Goal: Task Accomplishment & Management: Complete application form

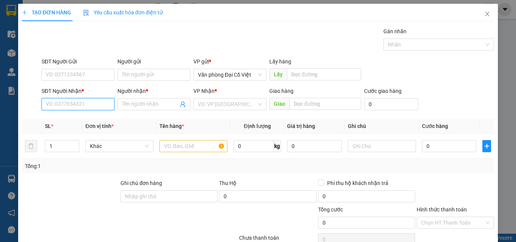
click at [76, 104] on input "SĐT Người Nhận *" at bounding box center [78, 104] width 73 height 12
click at [80, 119] on div "0386003589 - A QUẢ" at bounding box center [77, 119] width 63 height 8
type input "0386003589"
type input "A QUẢ"
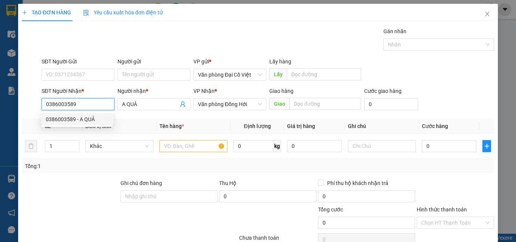
type input "150.000"
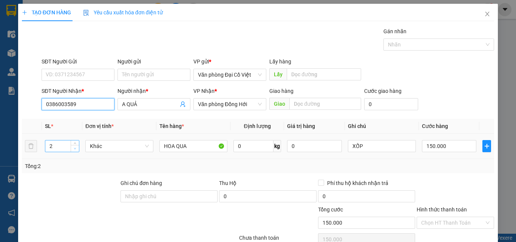
type input "0386003589"
type input "1"
click at [72, 151] on span "Decrease Value" at bounding box center [75, 148] width 8 height 7
click at [440, 143] on input "150.000" at bounding box center [449, 146] width 54 height 12
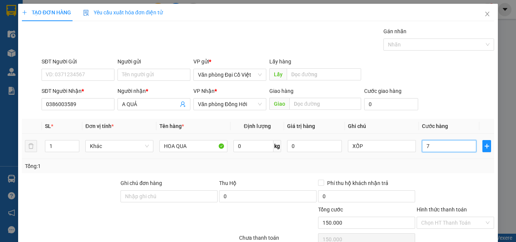
type input "70"
type input "70.000"
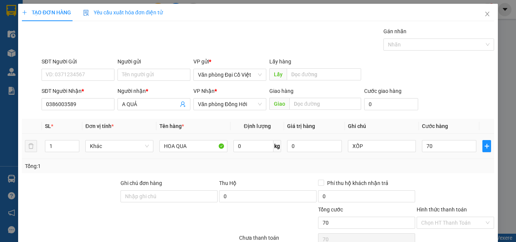
type input "70.000"
click at [445, 154] on td "70.000" at bounding box center [449, 146] width 60 height 25
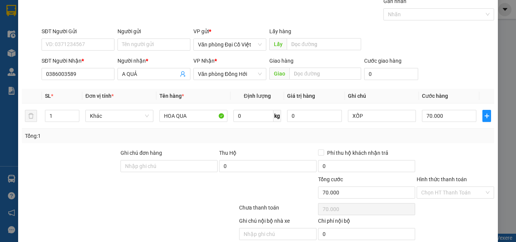
scroll to position [61, 0]
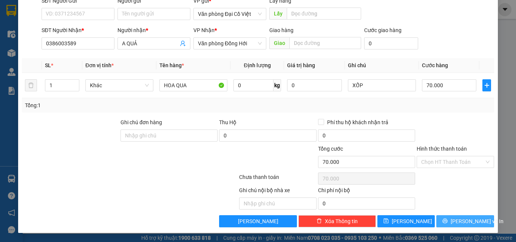
click at [461, 220] on span "[PERSON_NAME] và In" at bounding box center [476, 221] width 53 height 8
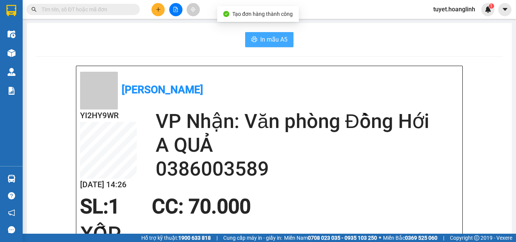
click at [275, 41] on span "In mẫu A5" at bounding box center [273, 39] width 27 height 9
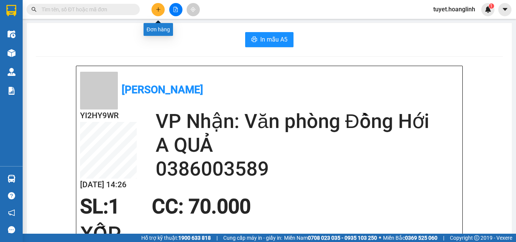
click at [159, 11] on icon "plus" at bounding box center [158, 9] width 5 height 5
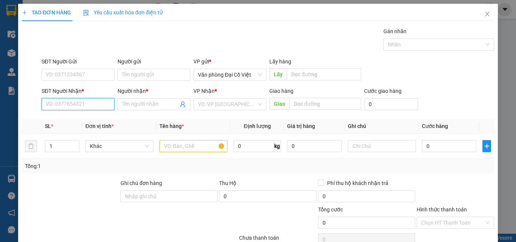
click at [97, 102] on input "SĐT Người Nhận *" at bounding box center [78, 104] width 73 height 12
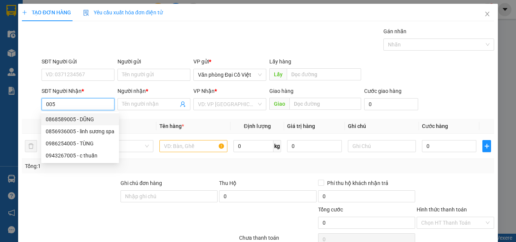
click at [46, 103] on input "005" at bounding box center [78, 104] width 73 height 12
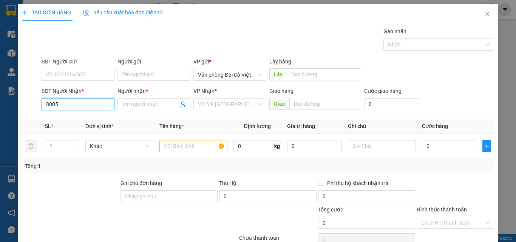
click at [62, 103] on input "8005" at bounding box center [78, 104] width 73 height 12
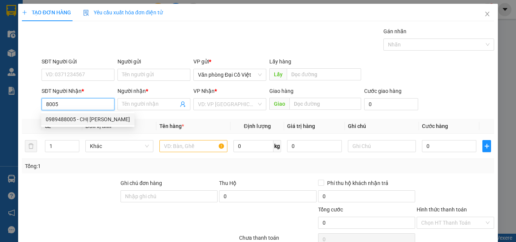
click at [65, 120] on div "0989488005 - CHỊ [PERSON_NAME]" at bounding box center [88, 119] width 84 height 8
type input "0989488005"
type input "CHỊ [PERSON_NAME]"
type input "30.000"
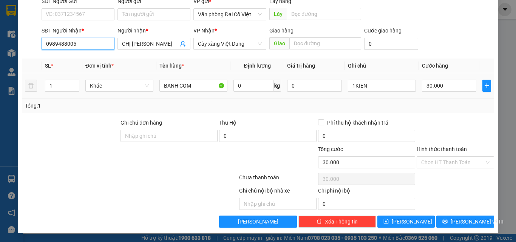
scroll to position [61, 0]
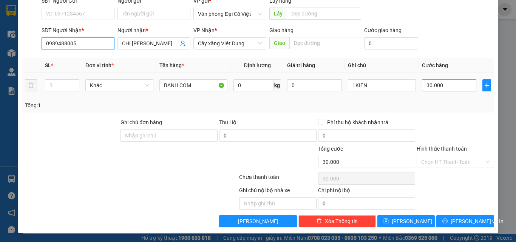
type input "0989488005"
click at [450, 85] on input "30.000" at bounding box center [449, 85] width 54 height 12
type input "5"
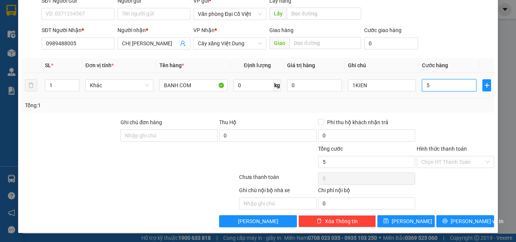
type input "50"
type input "50.000"
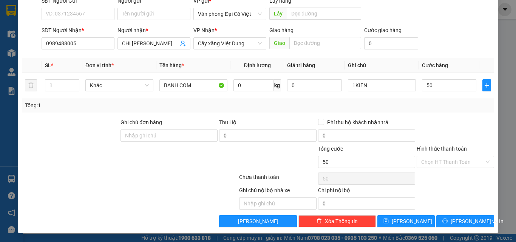
type input "50.000"
click at [445, 114] on div "Transit Pickup Surcharge Ids Transit Deliver Surcharge Ids Transit Deliver Surc…" at bounding box center [258, 96] width 472 height 261
click at [464, 218] on span "[PERSON_NAME] và In" at bounding box center [476, 221] width 53 height 8
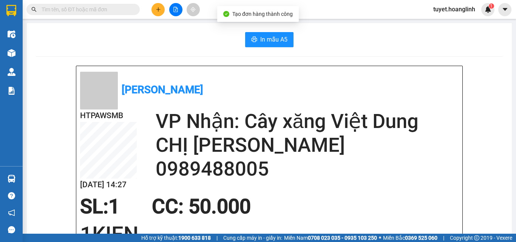
drag, startPoint x: 247, startPoint y: 28, endPoint x: 250, endPoint y: 32, distance: 4.3
click at [253, 35] on button "In mẫu A5" at bounding box center [269, 39] width 48 height 15
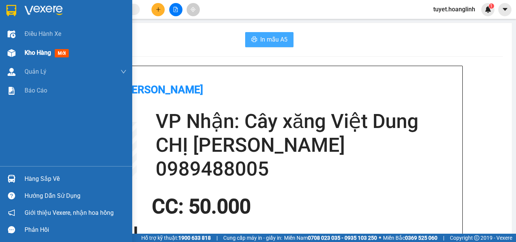
click at [8, 55] on img at bounding box center [12, 53] width 8 height 8
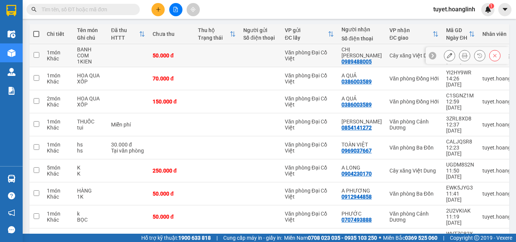
scroll to position [109, 0]
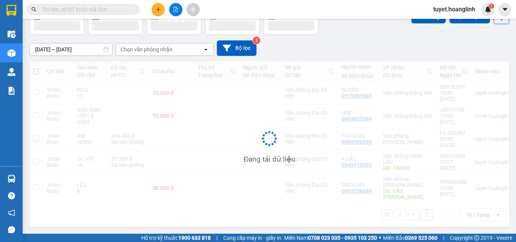
scroll to position [35, 0]
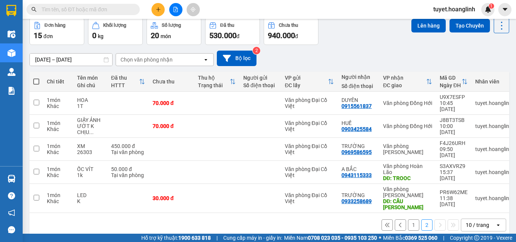
click at [409, 219] on button "1" at bounding box center [413, 224] width 11 height 11
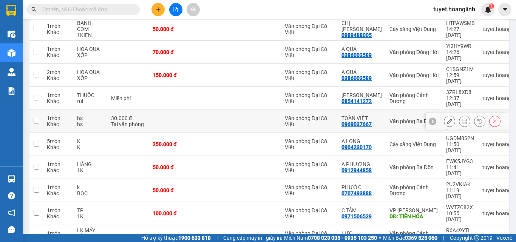
scroll to position [0, 0]
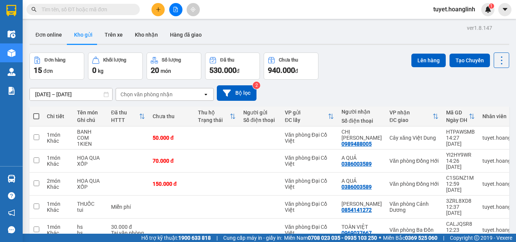
click at [156, 13] on button at bounding box center [157, 9] width 13 height 13
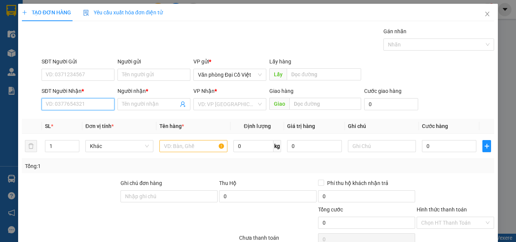
click at [87, 106] on input "SĐT Người Nhận *" at bounding box center [78, 104] width 73 height 12
type input "6"
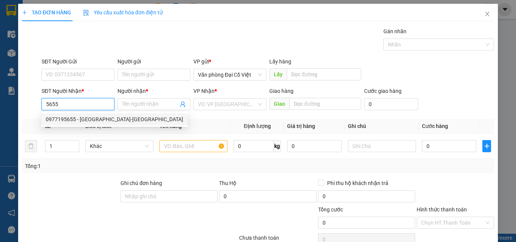
click at [75, 121] on div "0977195655 - NHẬT ANH-hương giang" at bounding box center [114, 119] width 137 height 8
type input "0977195655"
type input "NHẬT ANH-[GEOGRAPHIC_DATA]"
type input "50.000"
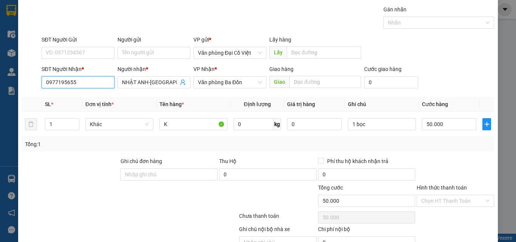
scroll to position [61, 0]
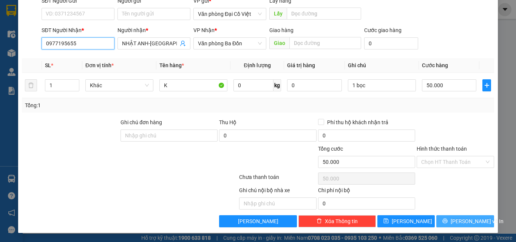
type input "0977195655"
click at [439, 223] on button "[PERSON_NAME] và In" at bounding box center [465, 221] width 58 height 12
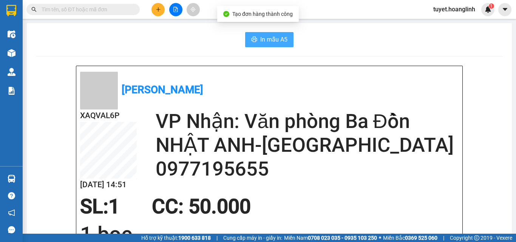
click at [260, 41] on span "In mẫu A5" at bounding box center [273, 39] width 27 height 9
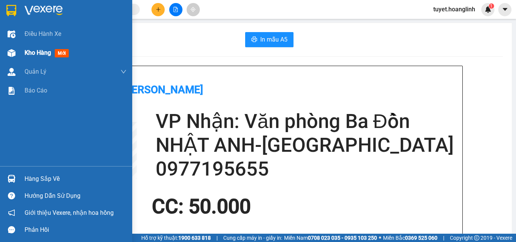
click at [9, 51] on img at bounding box center [12, 53] width 8 height 8
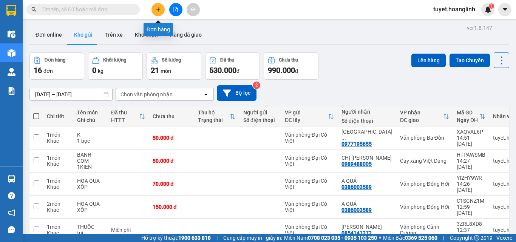
click at [155, 2] on div "Kết quả tìm kiếm ( 0 ) Bộ lọc No Data tuyet.hoanglinh 1" at bounding box center [258, 9] width 516 height 19
click at [157, 8] on icon "plus" at bounding box center [158, 9] width 5 height 5
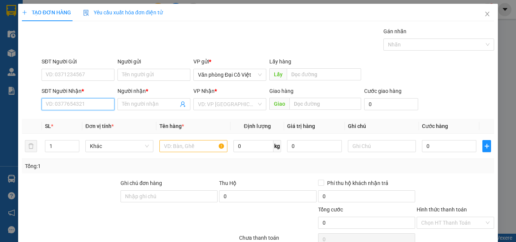
click at [83, 106] on input "SĐT Người Nhận *" at bounding box center [78, 104] width 73 height 12
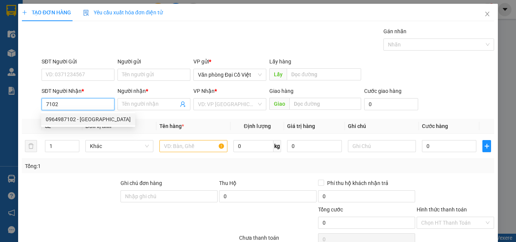
click at [92, 123] on div "0964987102 - HƯƠNG GIANG" at bounding box center [88, 119] width 85 height 8
type input "0964987102"
type input "[PERSON_NAME]"
type input "50.000"
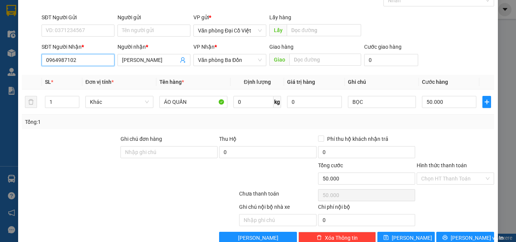
scroll to position [61, 0]
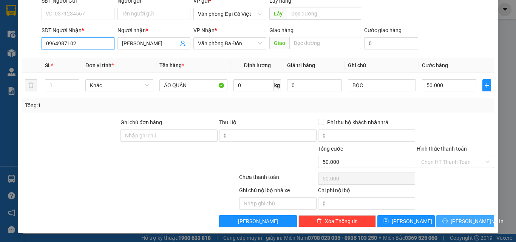
type input "0964987102"
click at [452, 225] on button "[PERSON_NAME] và In" at bounding box center [465, 221] width 58 height 12
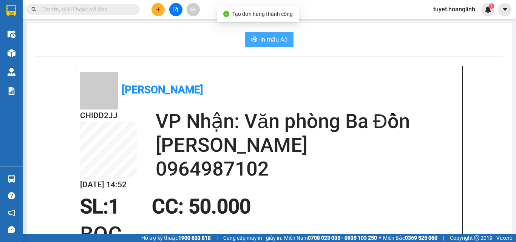
click at [285, 39] on button "In mẫu A5" at bounding box center [269, 39] width 48 height 15
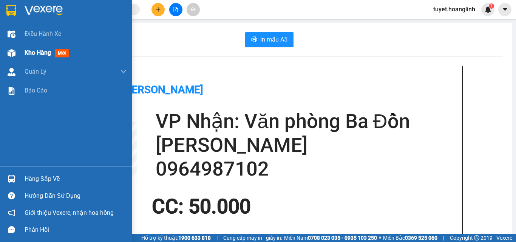
click at [13, 54] on img at bounding box center [12, 53] width 8 height 8
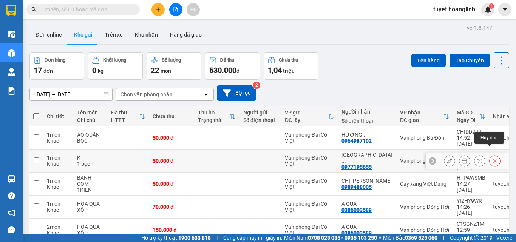
click at [492, 158] on icon at bounding box center [494, 160] width 5 height 5
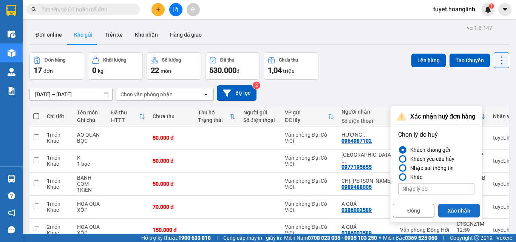
click at [457, 214] on button "Xác nhận" at bounding box center [459, 211] width 42 height 14
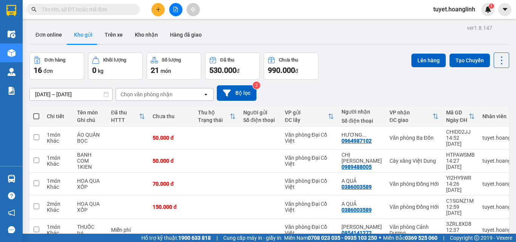
click at [162, 6] on button at bounding box center [157, 9] width 13 height 13
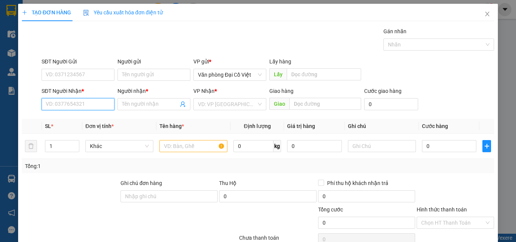
click at [94, 109] on input "SĐT Người Nhận *" at bounding box center [78, 104] width 73 height 12
type input "8887"
click at [97, 118] on div "0365278887 - C THÀNH" at bounding box center [77, 119] width 63 height 8
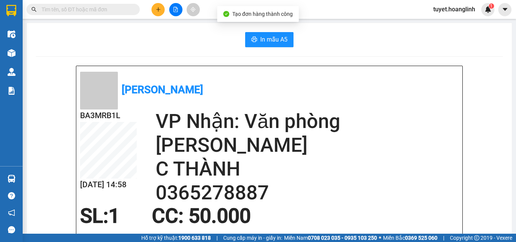
click at [240, 35] on div "In mẫu A5" at bounding box center [269, 39] width 467 height 15
click at [253, 40] on icon "printer" at bounding box center [254, 39] width 6 height 6
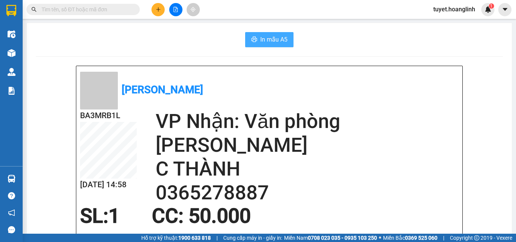
click at [153, 10] on button at bounding box center [157, 9] width 13 height 13
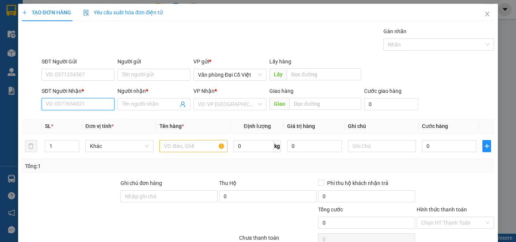
click at [83, 100] on input "SĐT Người Nhận *" at bounding box center [78, 104] width 73 height 12
type input "6"
click at [87, 120] on div "0915561837 - DUYÊN" at bounding box center [77, 119] width 63 height 8
type input "0915561837"
type input "DUYÊN"
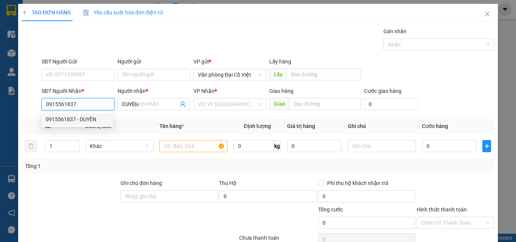
type input "70.000"
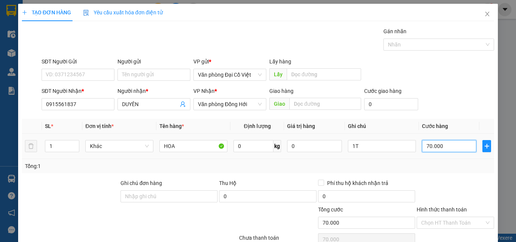
click at [422, 144] on input "70.000" at bounding box center [449, 146] width 54 height 12
click at [424, 159] on div "Tổng: 1" at bounding box center [258, 166] width 472 height 14
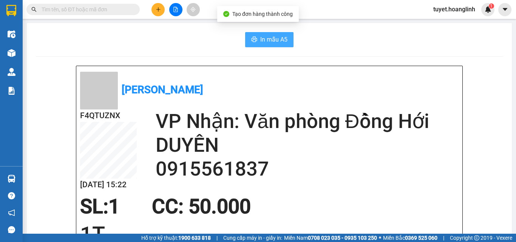
click at [265, 45] on button "In mẫu A5" at bounding box center [269, 39] width 48 height 15
click at [268, 35] on span "In mẫu A5" at bounding box center [273, 39] width 27 height 9
click at [159, 11] on icon "plus" at bounding box center [158, 9] width 5 height 5
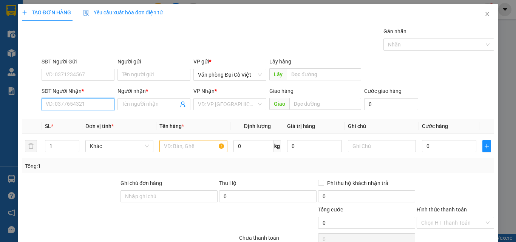
click at [97, 105] on input "SĐT Người Nhận *" at bounding box center [78, 104] width 73 height 12
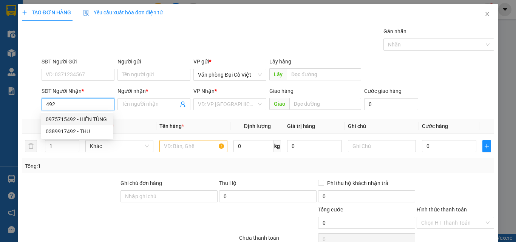
click at [96, 123] on div "0975715492 - HIỀN TÙNG" at bounding box center [77, 119] width 63 height 8
type input "0975715492"
type input "HIỀN TÙNG"
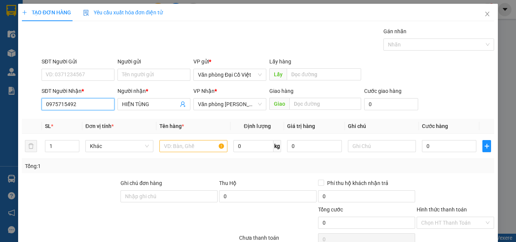
type input "60.000"
type input "0975715492"
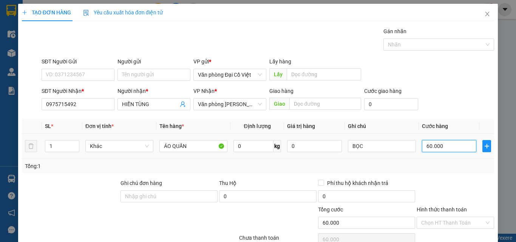
click at [442, 140] on input "60.000" at bounding box center [449, 146] width 54 height 12
type input "5"
type input "50"
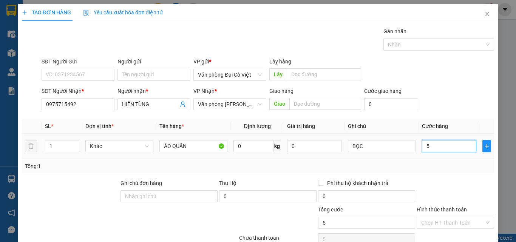
type input "50"
click at [450, 162] on div "Tổng: 1" at bounding box center [258, 166] width 466 height 8
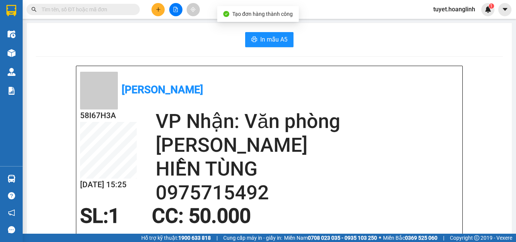
click at [269, 38] on span "In mẫu A5" at bounding box center [273, 39] width 27 height 9
click at [98, 12] on input "text" at bounding box center [86, 9] width 89 height 8
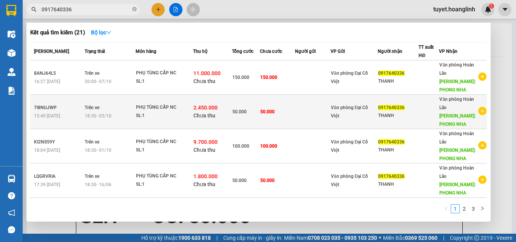
type input "0917640336"
click at [312, 111] on td at bounding box center [312, 112] width 35 height 34
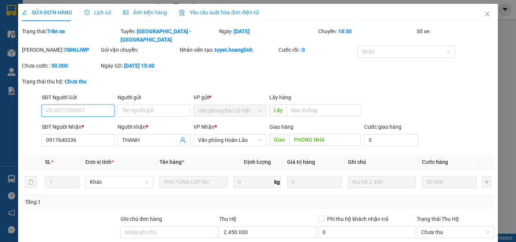
type input "0917640336"
type input "THANH"
type input "PHONG NHA"
type input "50.000"
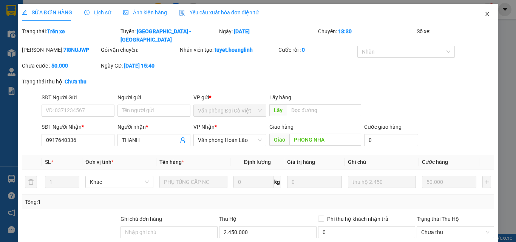
click at [484, 14] on icon "close" at bounding box center [487, 14] width 6 height 6
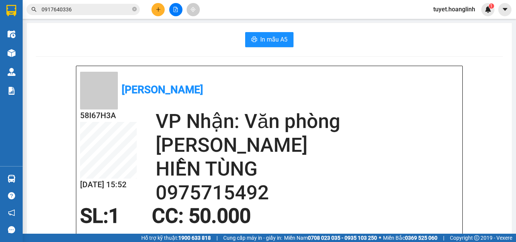
click at [151, 13] on div at bounding box center [175, 9] width 57 height 13
click at [155, 8] on button at bounding box center [157, 9] width 13 height 13
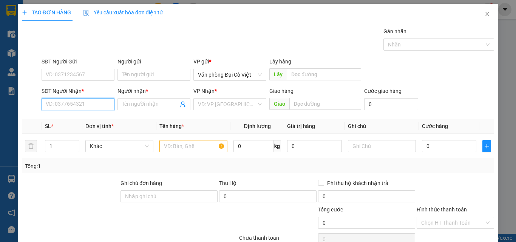
click at [73, 109] on input "SĐT Người Nhận *" at bounding box center [78, 104] width 73 height 12
click at [54, 120] on div "0906403314 - c hải" at bounding box center [77, 119] width 63 height 8
type input "0906403314"
type input "c hải"
type input "50.000"
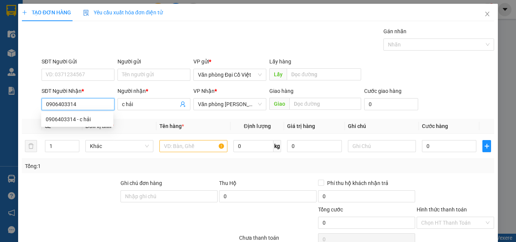
type input "50.000"
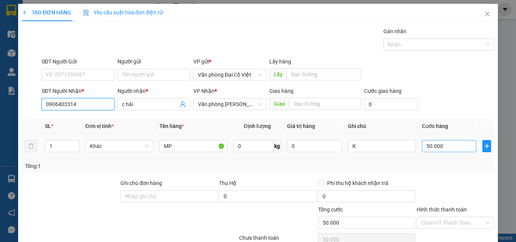
type input "0906403314"
click at [446, 144] on input "50.000" at bounding box center [449, 146] width 54 height 12
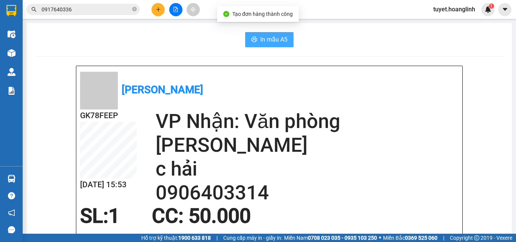
click at [254, 32] on button "In mẫu A5" at bounding box center [269, 39] width 48 height 15
click at [260, 41] on span "In mẫu A5" at bounding box center [273, 39] width 27 height 9
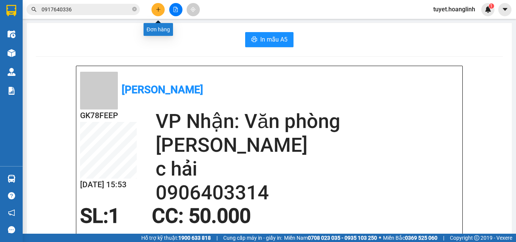
click at [156, 9] on icon "plus" at bounding box center [158, 9] width 5 height 5
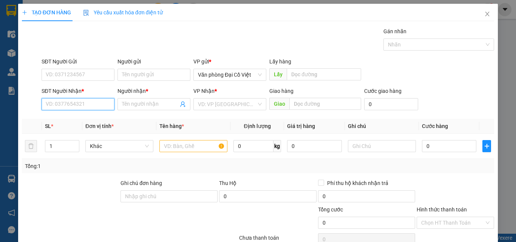
click at [87, 106] on input "SĐT Người Nhận *" at bounding box center [78, 104] width 73 height 12
click at [62, 104] on input "SĐT Người Nhận *" at bounding box center [78, 104] width 73 height 12
type input "0917147227"
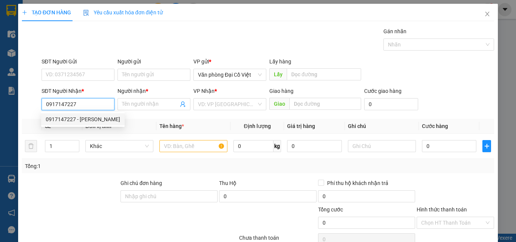
click at [89, 119] on div "0917147227 - HOÀNG GIA" at bounding box center [83, 119] width 74 height 8
type input "HOÀNG GIA"
type input "80.000"
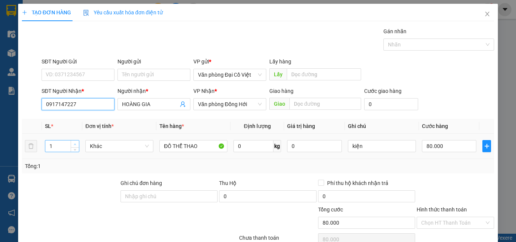
type input "0917147227"
type input "2"
click at [73, 142] on span "up" at bounding box center [75, 144] width 5 height 5
click at [439, 144] on input "80.000" at bounding box center [449, 146] width 54 height 12
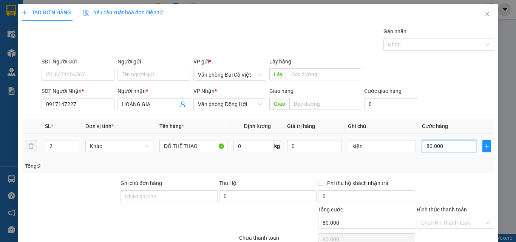
type input "2"
type input "25"
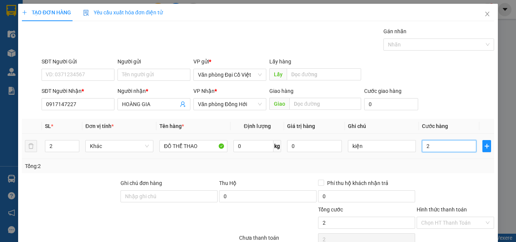
type input "25"
type input "250"
type input "250.000"
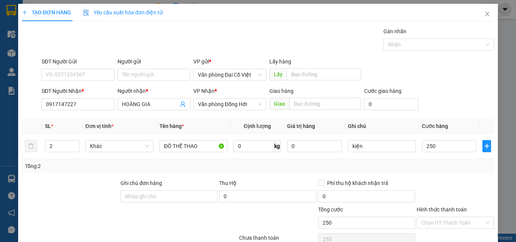
type input "250.000"
click at [442, 171] on div "Tổng: 2" at bounding box center [258, 166] width 472 height 14
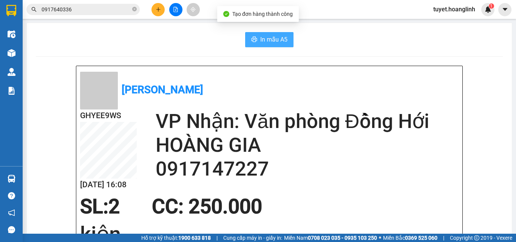
click at [266, 40] on span "In mẫu A5" at bounding box center [273, 39] width 27 height 9
click at [162, 6] on button at bounding box center [157, 9] width 13 height 13
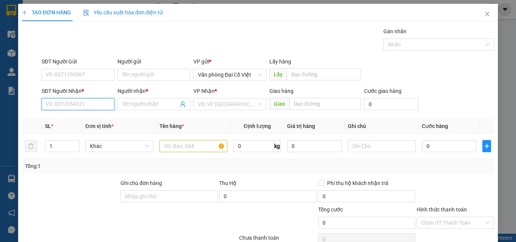
click at [74, 102] on input "SĐT Người Nhận *" at bounding box center [78, 104] width 73 height 12
click at [91, 107] on input "SĐT Người Nhận *" at bounding box center [78, 104] width 73 height 12
click at [54, 116] on div "0912636626 - GỎI" at bounding box center [77, 119] width 63 height 8
type input "0912636626"
type input "GỎI"
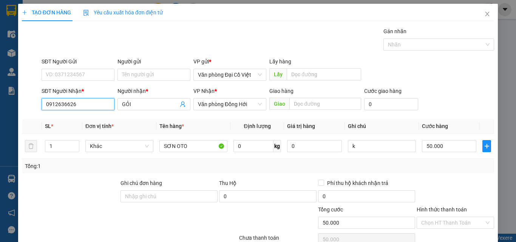
type input "50.000"
click at [89, 97] on div "SĐT Người Nhận *" at bounding box center [78, 92] width 73 height 11
drag, startPoint x: 89, startPoint y: 97, endPoint x: 90, endPoint y: 106, distance: 8.3
click at [89, 101] on div "SĐT Người Nhận * 0912636626" at bounding box center [78, 100] width 73 height 26
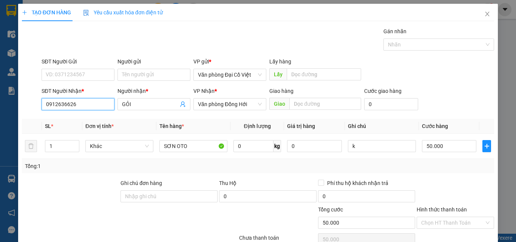
click at [90, 106] on input "0912636626" at bounding box center [78, 104] width 73 height 12
type input "0826338626"
click at [158, 102] on input "GỎI" at bounding box center [150, 104] width 56 height 8
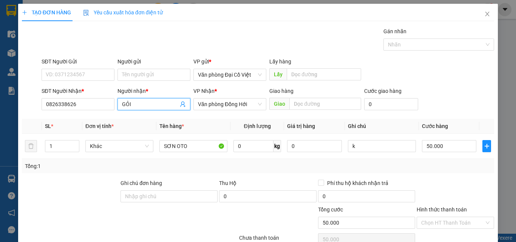
click at [158, 102] on input "GỎI" at bounding box center [150, 104] width 56 height 8
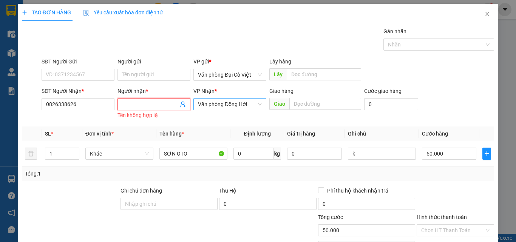
click at [212, 105] on span "Văn phòng Đồng Hới" at bounding box center [230, 104] width 64 height 11
click at [152, 105] on input "Người nhận *" at bounding box center [150, 104] width 56 height 8
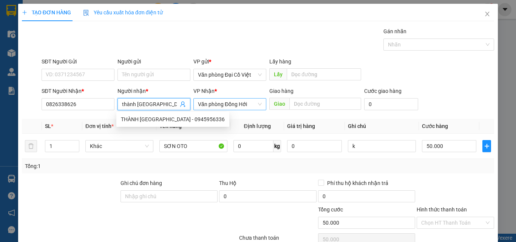
click at [234, 109] on span "Văn phòng Đồng Hới" at bounding box center [230, 104] width 64 height 11
type input "thành [GEOGRAPHIC_DATA]"
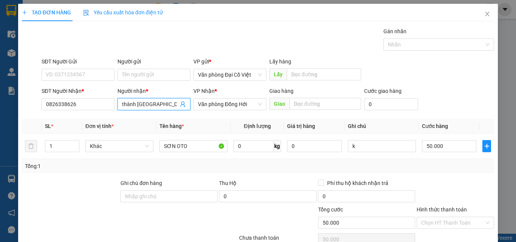
click at [160, 100] on input "thành [GEOGRAPHIC_DATA]" at bounding box center [150, 104] width 56 height 8
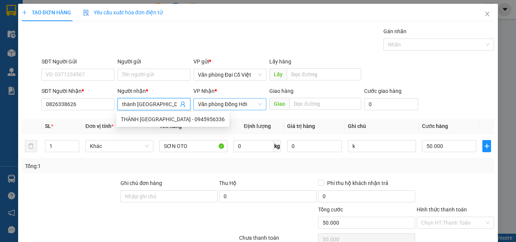
click at [221, 101] on span "Văn phòng Đồng Hới" at bounding box center [230, 104] width 64 height 11
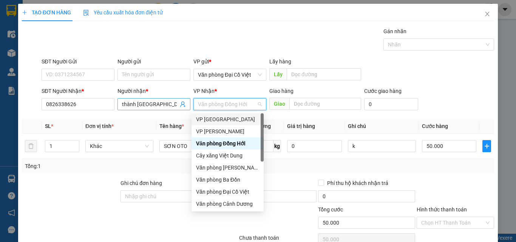
click at [149, 100] on input "thành [GEOGRAPHIC_DATA]" at bounding box center [150, 104] width 56 height 8
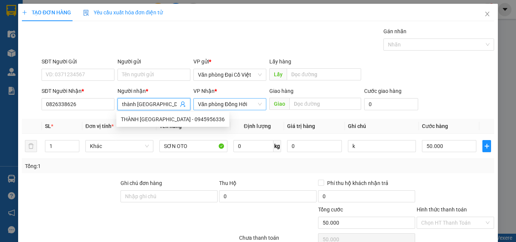
click at [222, 99] on span "Văn phòng Đồng Hới" at bounding box center [230, 104] width 64 height 11
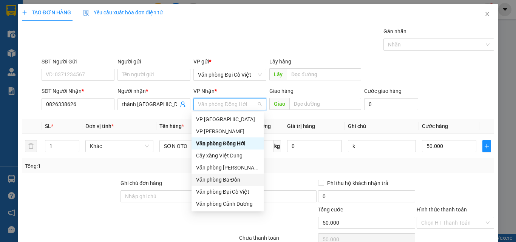
click at [234, 177] on div "Văn phòng Ba Đồn" at bounding box center [227, 180] width 63 height 8
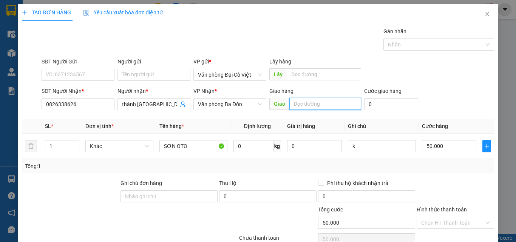
click at [308, 104] on input "text" at bounding box center [325, 104] width 72 height 12
type input "c"
type input "CẢNH HÓA"
type input "2"
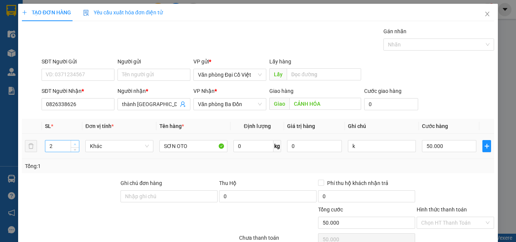
click at [73, 143] on span "up" at bounding box center [75, 144] width 5 height 5
click at [373, 144] on input "k" at bounding box center [382, 146] width 68 height 12
click at [439, 146] on input "50.000" at bounding box center [449, 146] width 54 height 12
type input "1"
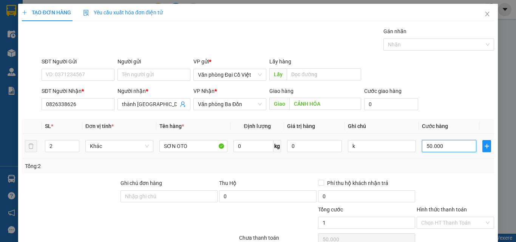
type input "1"
type input "10"
type input "100"
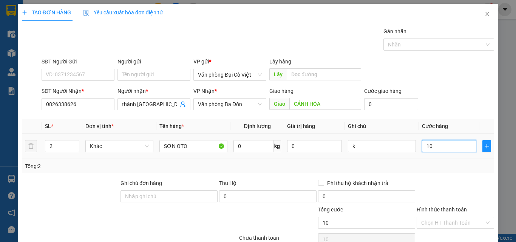
type input "100"
type input "100.000"
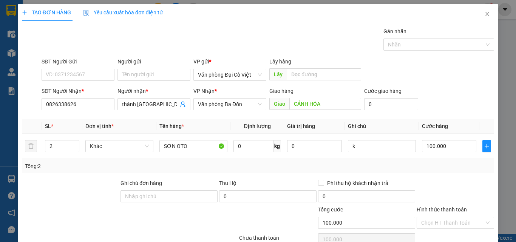
click at [439, 162] on div "Tổng: 2" at bounding box center [258, 166] width 472 height 14
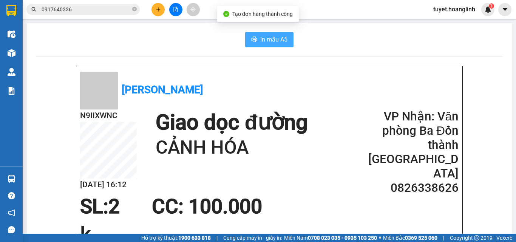
click at [262, 35] on span "In mẫu A5" at bounding box center [273, 39] width 27 height 9
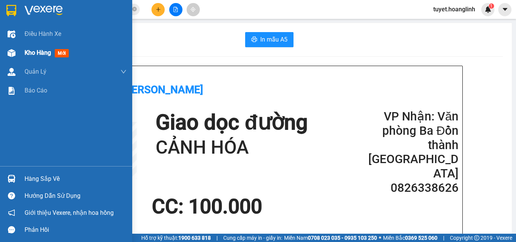
click at [12, 54] on img at bounding box center [12, 53] width 8 height 8
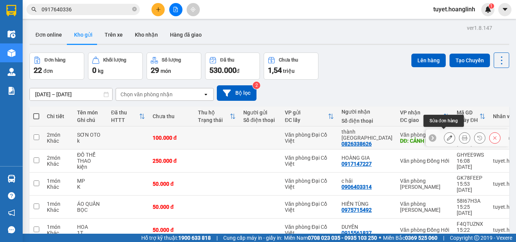
click at [447, 137] on icon at bounding box center [449, 137] width 5 height 5
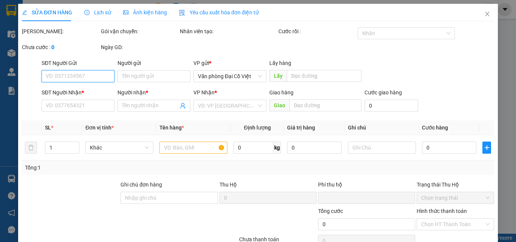
type input "0826338626"
type input "thành [GEOGRAPHIC_DATA]"
type input "CẢNH HÓA"
type input "0"
type input "100.000"
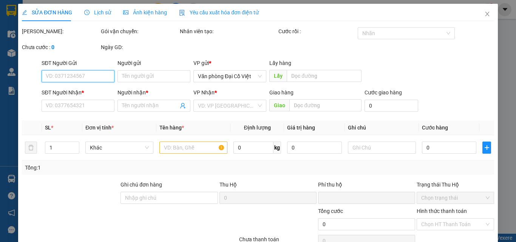
type input "100.000"
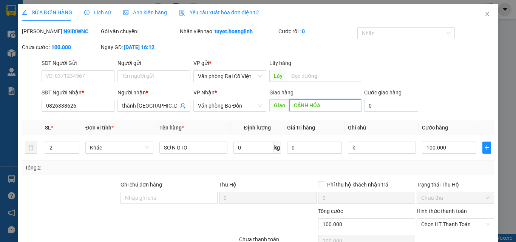
click at [326, 106] on input "CẢNH HÓA" at bounding box center [325, 105] width 72 height 12
type input "CẦU VĂN HÓA"
click at [435, 58] on div "Mã ĐH: N9IIXWNC Gói vận chuyển: Nhân viên tạo: tuyet.hoanglinh Cước rồi : 0 Nha…" at bounding box center [257, 43] width 473 height 32
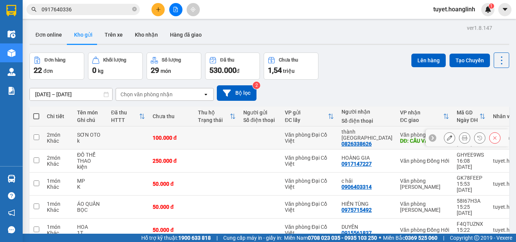
click at [447, 135] on icon at bounding box center [449, 137] width 5 height 5
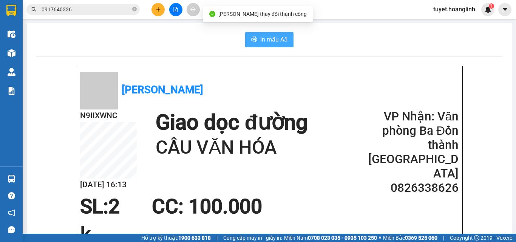
click at [273, 42] on span "In mẫu A5" at bounding box center [273, 39] width 27 height 9
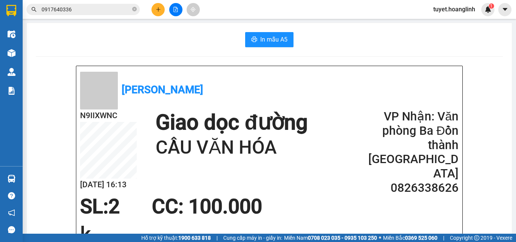
click at [156, 11] on icon "plus" at bounding box center [158, 9] width 5 height 5
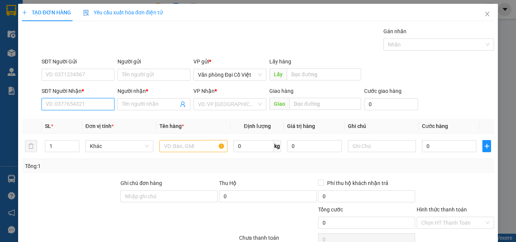
click at [97, 109] on input "SĐT Người Nhận *" at bounding box center [78, 104] width 73 height 12
click at [82, 100] on input "SĐT Người Nhận *" at bounding box center [78, 104] width 73 height 12
click at [484, 16] on icon "close" at bounding box center [487, 14] width 6 height 6
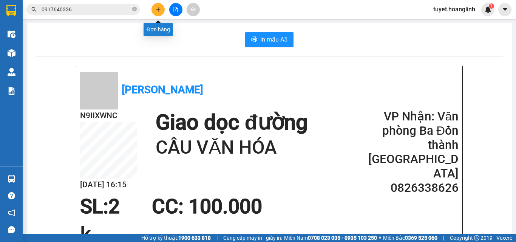
click at [157, 9] on icon "plus" at bounding box center [158, 9] width 5 height 5
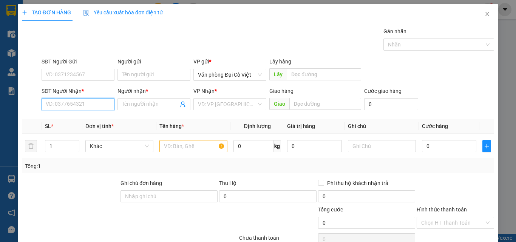
click at [66, 100] on input "SĐT Người Nhận *" at bounding box center [78, 104] width 73 height 12
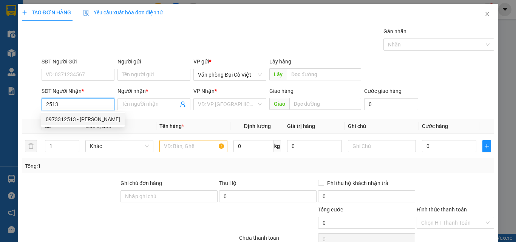
click at [69, 116] on div "0973312513 - XUÂN DŨNG" at bounding box center [83, 119] width 74 height 8
type input "0973312513"
type input "[PERSON_NAME]"
type input "30.000"
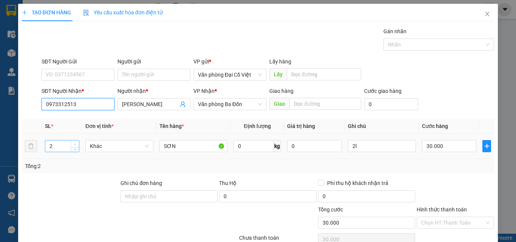
type input "0973312513"
type input "3"
click at [72, 144] on span "Increase Value" at bounding box center [75, 143] width 8 height 7
click at [384, 151] on input "2l" at bounding box center [382, 146] width 68 height 12
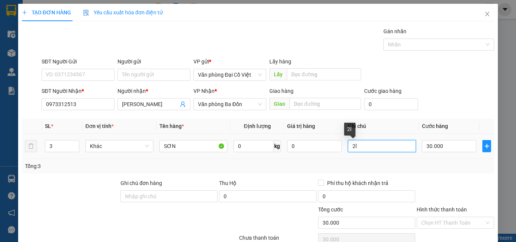
click at [384, 151] on input "2l" at bounding box center [382, 146] width 68 height 12
type input "1T+2L"
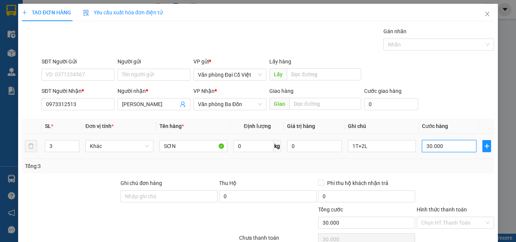
click at [439, 146] on input "30.000" at bounding box center [449, 146] width 54 height 12
type input "6"
type input "60"
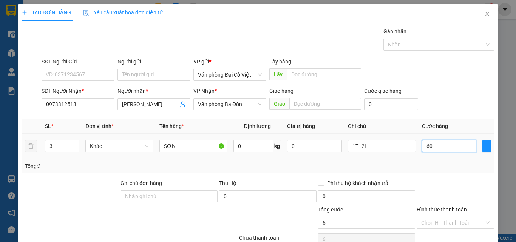
type input "60"
type input "60.000"
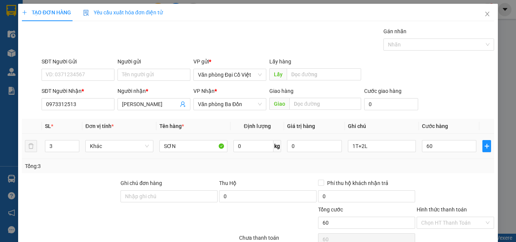
type input "60.000"
click at [435, 164] on div "Tổng: 3" at bounding box center [258, 166] width 466 height 8
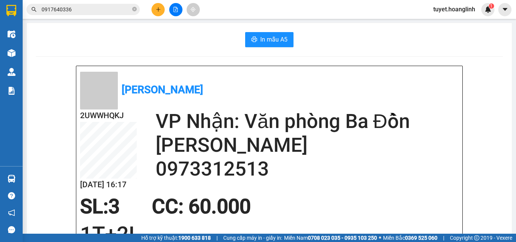
click at [263, 41] on span "In mẫu A5" at bounding box center [273, 39] width 27 height 9
click at [157, 11] on icon "plus" at bounding box center [158, 9] width 5 height 5
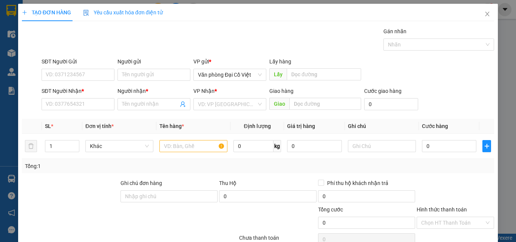
click at [72, 97] on div "SĐT Người Nhận *" at bounding box center [78, 92] width 73 height 11
click at [69, 106] on input "SĐT Người Nhận *" at bounding box center [78, 104] width 73 height 12
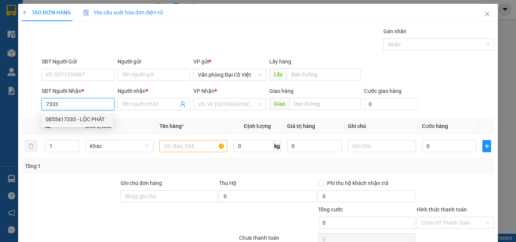
click at [81, 119] on div "0855417333 - LỘC PHÁT" at bounding box center [77, 119] width 63 height 8
type input "0855417333"
type input "LỘC PHÁT"
type input "[GEOGRAPHIC_DATA]"
type input "20.000"
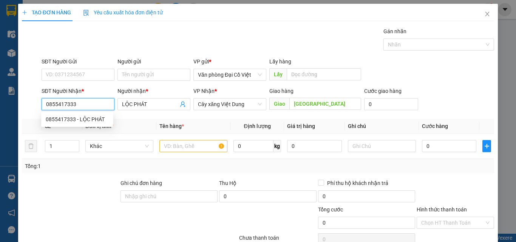
type input "20.000"
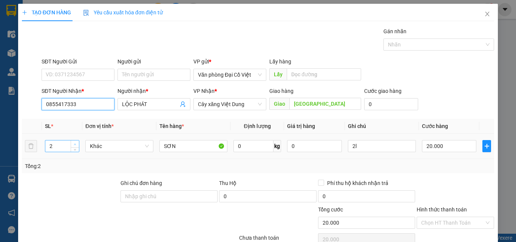
type input "0855417333"
click at [75, 142] on span "up" at bounding box center [75, 144] width 5 height 5
type input "6"
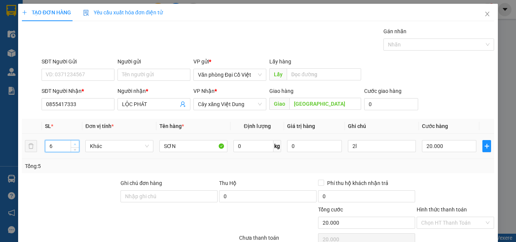
click at [75, 142] on span "up" at bounding box center [75, 144] width 5 height 5
click at [378, 144] on input "2l" at bounding box center [382, 146] width 68 height 12
type input "4B+2L"
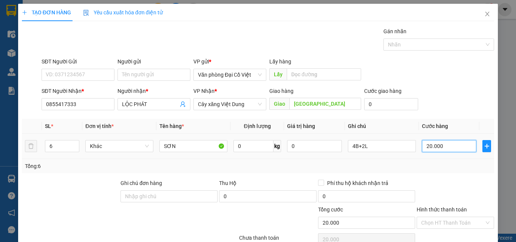
click at [436, 145] on input "20.000" at bounding box center [449, 146] width 54 height 12
click at [455, 173] on div "Tổng: 6" at bounding box center [258, 166] width 472 height 14
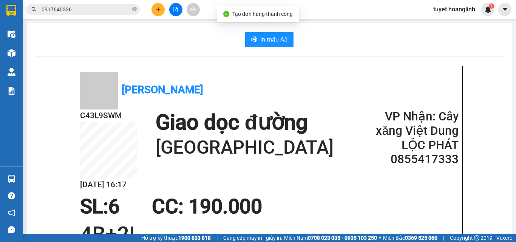
click at [262, 39] on span "In mẫu A5" at bounding box center [273, 39] width 27 height 9
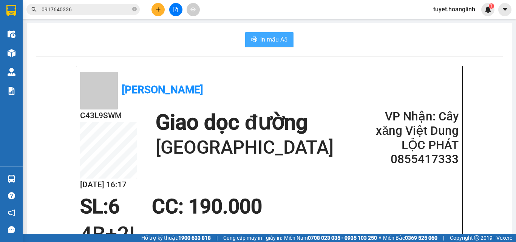
click at [257, 36] on button "In mẫu A5" at bounding box center [269, 39] width 48 height 15
click at [162, 9] on button at bounding box center [157, 9] width 13 height 13
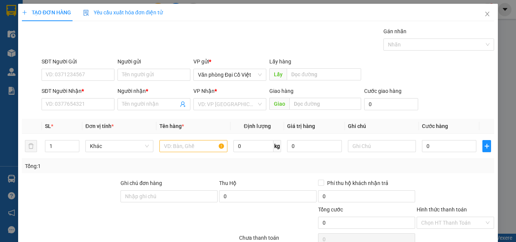
click at [74, 97] on div "SĐT Người Nhận *" at bounding box center [78, 92] width 73 height 11
click at [74, 107] on input "SĐT Người Nhận *" at bounding box center [78, 104] width 73 height 12
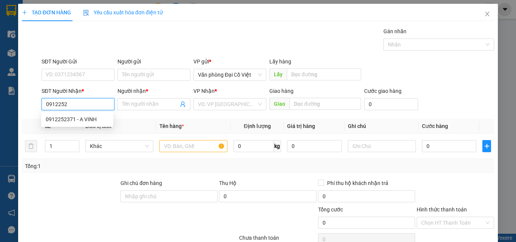
click at [78, 105] on input "0912252" at bounding box center [78, 104] width 73 height 12
click at [92, 122] on div "0912252371 - A VINH" at bounding box center [77, 119] width 63 height 8
type input "0912252371"
type input "A VINH"
type input "50.000"
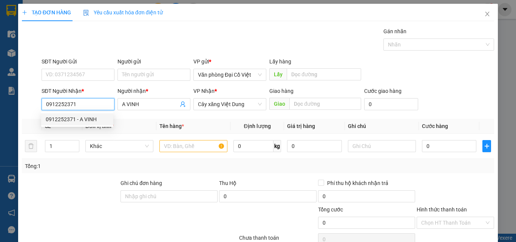
type input "50.000"
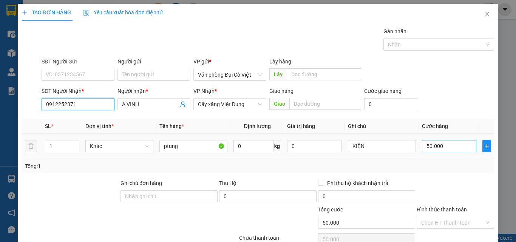
type input "0912252371"
click at [428, 148] on input "50.000" at bounding box center [449, 146] width 54 height 12
type input "0"
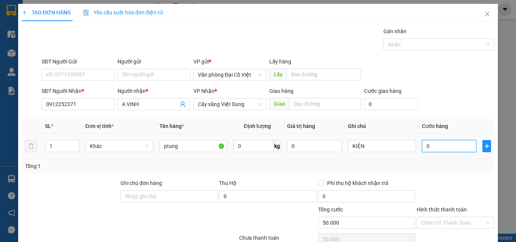
type input "0"
type input "01"
type input "1"
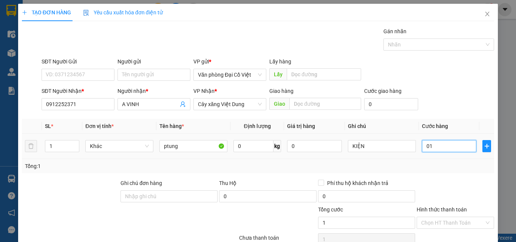
type input "010"
type input "10"
type input "100"
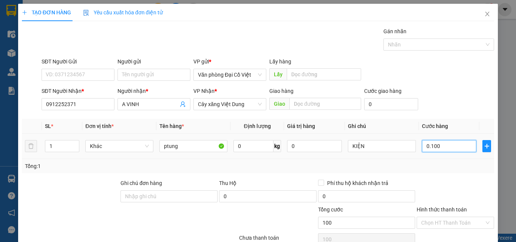
type input "0.100"
click at [434, 175] on div "Transit Pickup Surcharge Ids Transit Deliver Surcharge Ids Transit Deliver Surc…" at bounding box center [258, 157] width 472 height 261
type input "100.000"
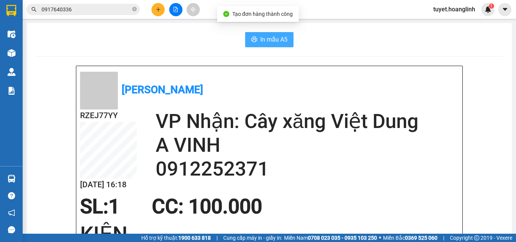
click at [268, 37] on span "In mẫu A5" at bounding box center [273, 39] width 27 height 9
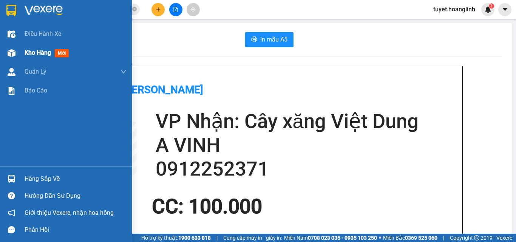
click at [15, 54] on img at bounding box center [12, 53] width 8 height 8
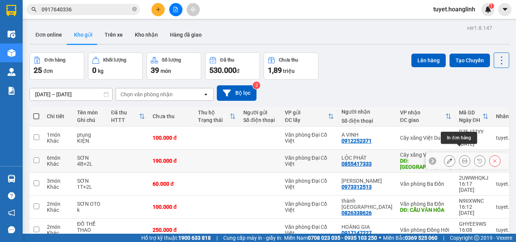
click at [459, 154] on button at bounding box center [464, 160] width 11 height 13
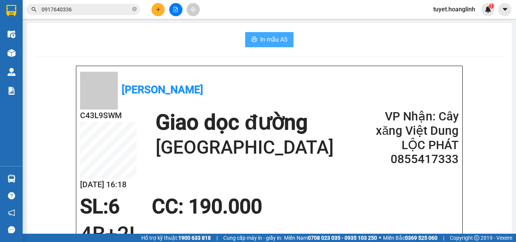
click at [271, 36] on span "In mẫu A5" at bounding box center [273, 39] width 27 height 9
click at [158, 10] on icon "plus" at bounding box center [158, 9] width 0 height 4
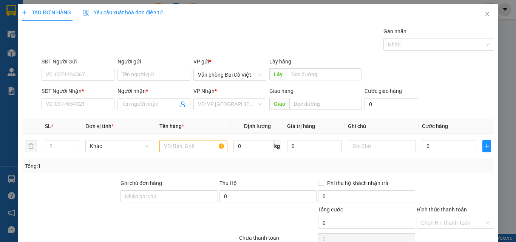
click at [82, 111] on div "SĐT Người Nhận * VD: 0377654321" at bounding box center [78, 100] width 73 height 26
type input "1"
click at [86, 102] on input "SĐT Người Nhận *" at bounding box center [78, 104] width 73 height 12
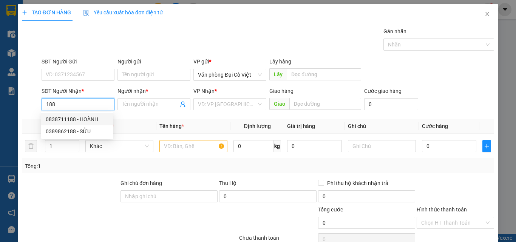
click at [90, 121] on div "0838711188 - HOÀNH" at bounding box center [77, 119] width 63 height 8
type input "0838711188"
type input "HOÀNH"
type input "CỰ NẪM"
type input "880.000"
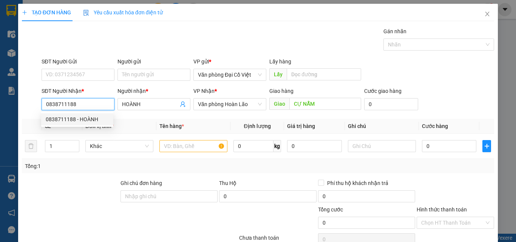
type input "880.000"
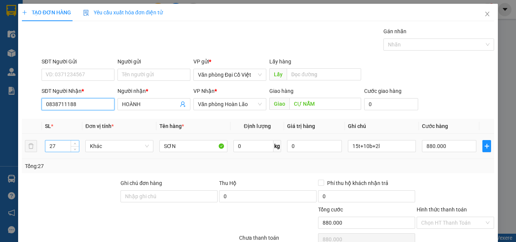
type input "0838711188"
click at [62, 144] on input "27" at bounding box center [62, 145] width 34 height 11
type input "3"
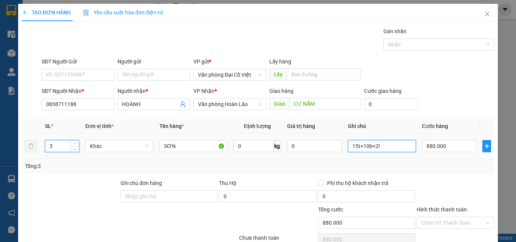
click at [355, 142] on input "15t+10b+2l" at bounding box center [382, 146] width 68 height 12
type input "1T+2L BÉ"
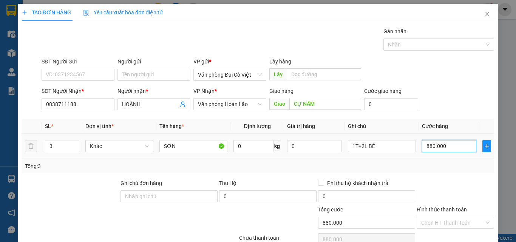
click at [448, 150] on input "880.000" at bounding box center [449, 146] width 54 height 12
click at [450, 160] on div "Tổng: 3" at bounding box center [258, 166] width 472 height 14
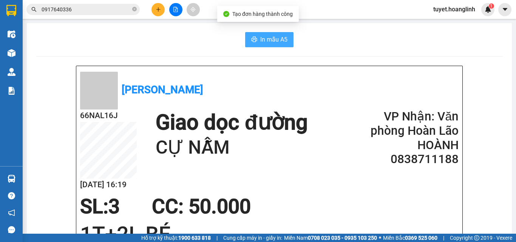
click at [288, 42] on button "In mẫu A5" at bounding box center [269, 39] width 48 height 15
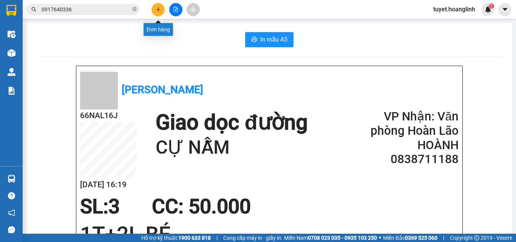
click at [153, 10] on button at bounding box center [157, 9] width 13 height 13
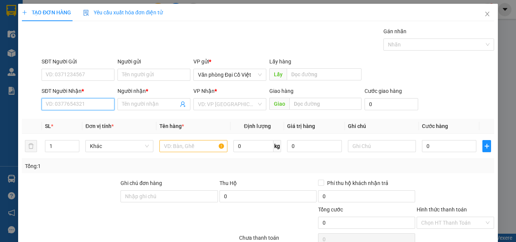
click at [69, 106] on input "SĐT Người Nhận *" at bounding box center [78, 104] width 73 height 12
type input "5628"
drag, startPoint x: 68, startPoint y: 104, endPoint x: 69, endPoint y: 96, distance: 7.6
click at [68, 103] on input "SĐT Người Nhận *" at bounding box center [78, 104] width 73 height 12
click at [87, 119] on div "0913325628 - A HOÀNG" at bounding box center [77, 119] width 63 height 8
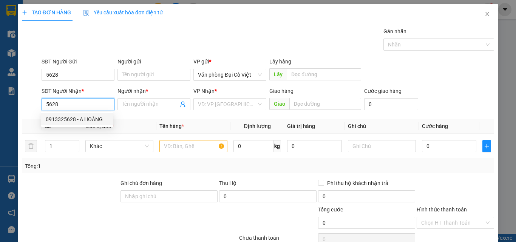
type input "0913325628"
type input "A HOÀNG"
type input "xe trưa"
type input "500.000"
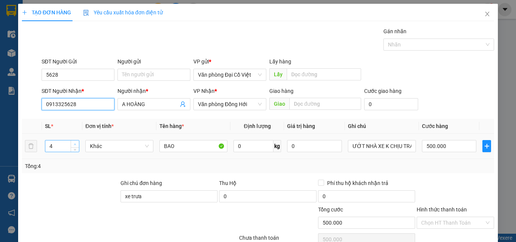
type input "0913325628"
click at [75, 141] on span "Increase Value" at bounding box center [75, 143] width 8 height 7
type input "5"
click at [439, 148] on input "500.000" at bounding box center [449, 146] width 54 height 12
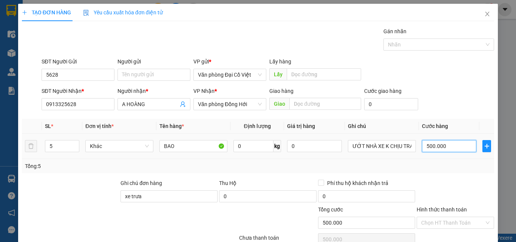
type input "2"
type input "25"
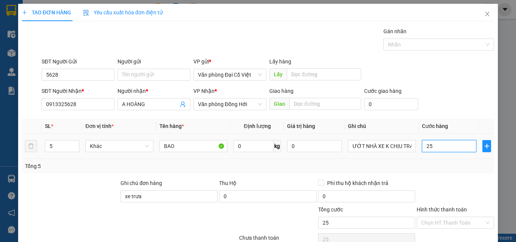
type input "250"
click at [454, 166] on div "Tổng: 5" at bounding box center [258, 166] width 466 height 8
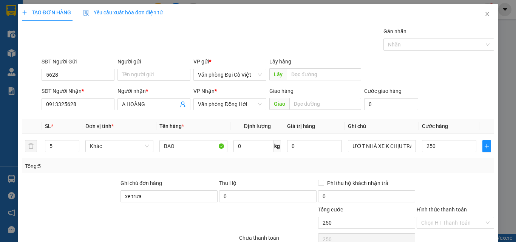
type input "250.000"
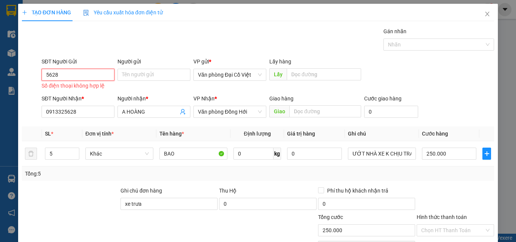
click at [75, 69] on input "5628" at bounding box center [78, 75] width 73 height 12
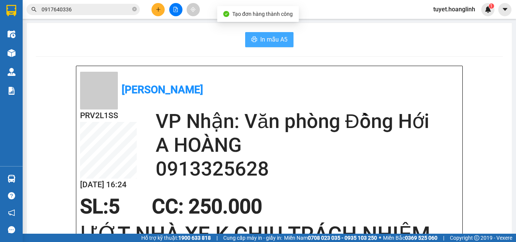
click at [277, 34] on button "In mẫu A5" at bounding box center [269, 39] width 48 height 15
click at [158, 7] on icon "plus" at bounding box center [158, 9] width 5 height 5
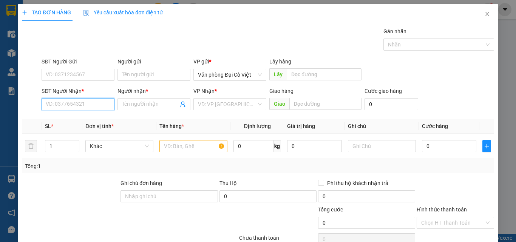
click at [82, 106] on input "SĐT Người Nhận *" at bounding box center [78, 104] width 73 height 12
click at [61, 115] on div "0386003589 - A QUẢ" at bounding box center [77, 119] width 63 height 8
type input "0386003589"
type input "A QUẢ"
type input "50.000"
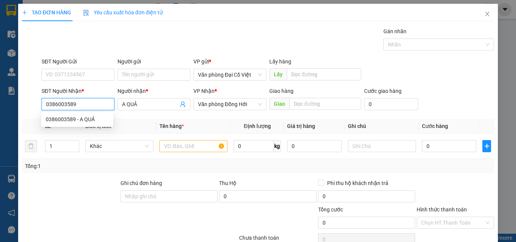
type input "50.000"
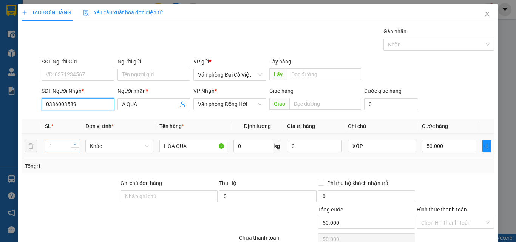
type input "0386003589"
click at [77, 144] on span "up" at bounding box center [75, 144] width 5 height 5
type input "4"
click at [77, 144] on span "up" at bounding box center [75, 144] width 5 height 5
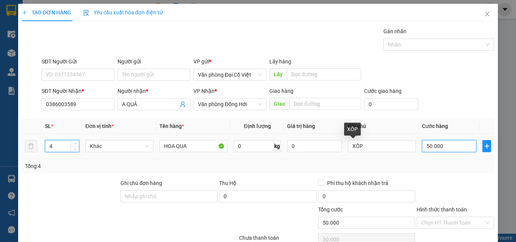
click at [439, 145] on input "50.000" at bounding box center [449, 146] width 54 height 12
type input "2"
type input "20"
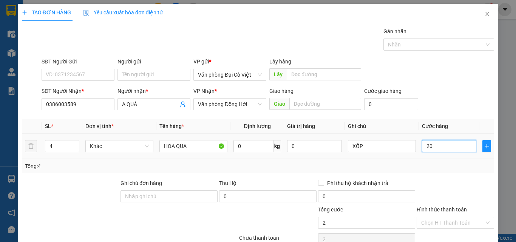
type input "20"
click at [443, 163] on div "Tổng: 4" at bounding box center [258, 166] width 466 height 8
click at [447, 147] on input "20.000" at bounding box center [449, 146] width 54 height 12
click at [451, 165] on div "Tổng: 4" at bounding box center [258, 166] width 466 height 8
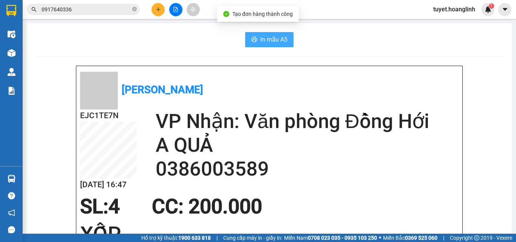
click at [260, 37] on span "In mẫu A5" at bounding box center [273, 39] width 27 height 9
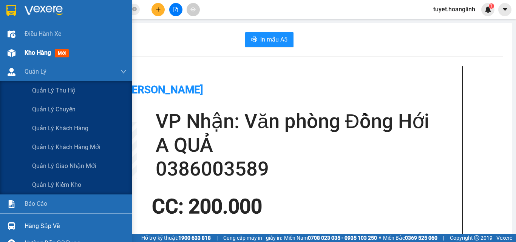
click at [14, 56] on img at bounding box center [12, 53] width 8 height 8
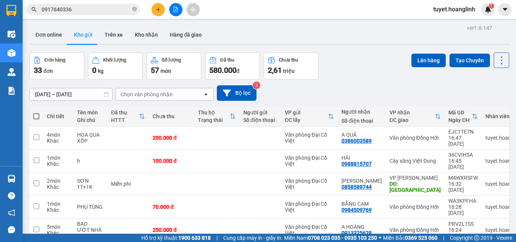
click at [156, 5] on button at bounding box center [157, 9] width 13 height 13
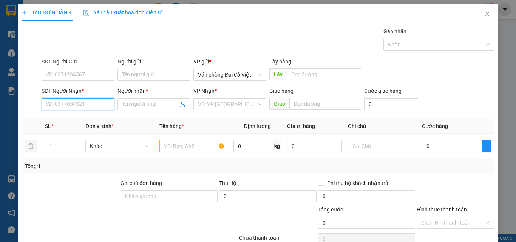
click at [83, 103] on input "SĐT Người Nhận *" at bounding box center [78, 104] width 73 height 12
click at [77, 114] on div "0916619335 - A HÙNG" at bounding box center [77, 119] width 72 height 12
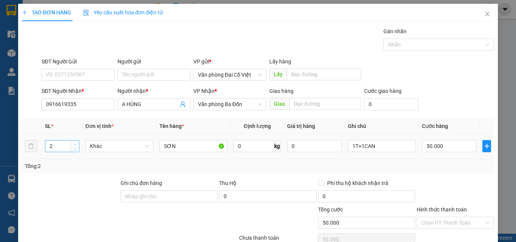
click at [71, 143] on span "Increase Value" at bounding box center [75, 143] width 8 height 7
click at [388, 139] on div "1T+1CAN" at bounding box center [382, 146] width 68 height 15
click at [384, 148] on input "1T+1CAN" at bounding box center [382, 146] width 68 height 12
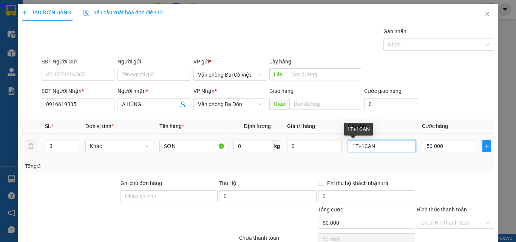
click at [384, 148] on input "1T+1CAN" at bounding box center [382, 146] width 68 height 12
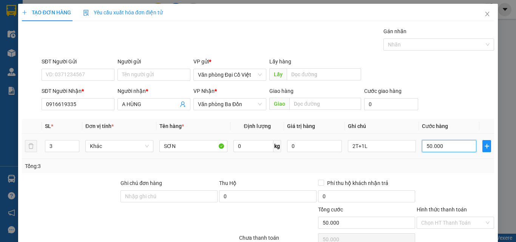
click at [445, 146] on input "50.000" at bounding box center [449, 146] width 54 height 12
click at [435, 172] on div "Tổng: 3" at bounding box center [258, 166] width 472 height 14
click at [433, 145] on input "80.000" at bounding box center [449, 146] width 54 height 12
click at [444, 181] on div at bounding box center [455, 192] width 79 height 26
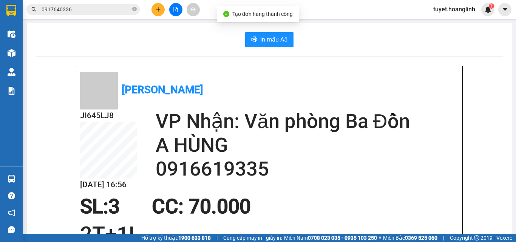
click at [279, 42] on span "In mẫu A5" at bounding box center [273, 39] width 27 height 9
click at [157, 12] on button at bounding box center [157, 9] width 13 height 13
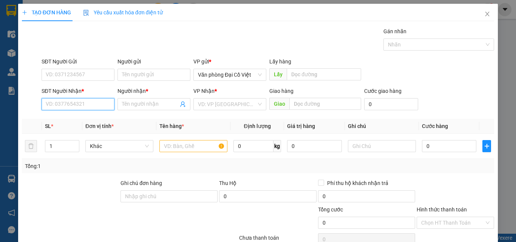
click at [86, 98] on input "SĐT Người Nhận *" at bounding box center [78, 104] width 73 height 12
click at [83, 118] on div "0964500008 - phương anh" at bounding box center [83, 119] width 74 height 8
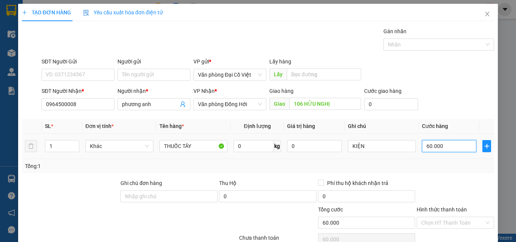
click at [445, 140] on input "60.000" at bounding box center [449, 146] width 54 height 12
click at [445, 113] on div "Transit Pickup Surcharge Ids Transit Deliver Surcharge Ids Transit Deliver Surc…" at bounding box center [258, 157] width 472 height 261
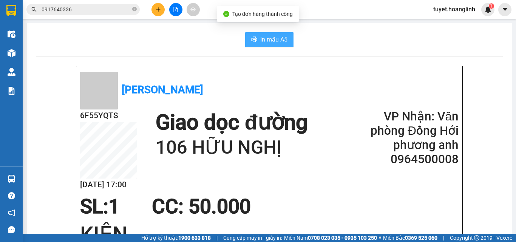
click at [282, 40] on span "In mẫu A5" at bounding box center [273, 39] width 27 height 9
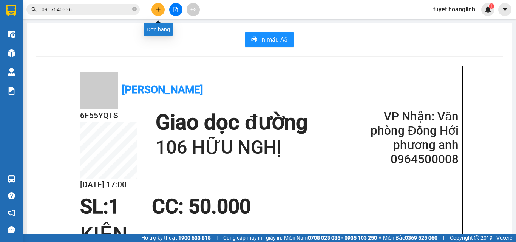
click at [157, 10] on icon "plus" at bounding box center [158, 9] width 5 height 5
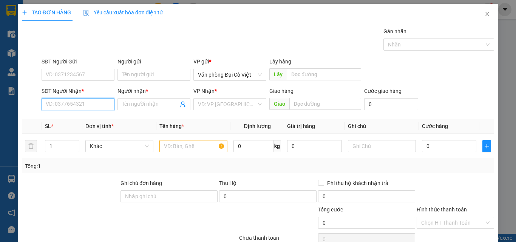
click at [98, 102] on input "SĐT Người Nhận *" at bounding box center [78, 104] width 73 height 12
click at [95, 117] on div "0977784281 - VÂN" at bounding box center [83, 119] width 74 height 8
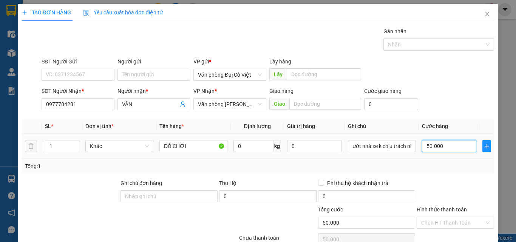
click at [448, 141] on input "50.000" at bounding box center [449, 146] width 54 height 12
click at [450, 149] on input "100" at bounding box center [449, 146] width 54 height 12
click at [448, 166] on div "Tổng: 1" at bounding box center [258, 166] width 466 height 8
click at [448, 140] on input "100.000" at bounding box center [449, 146] width 54 height 12
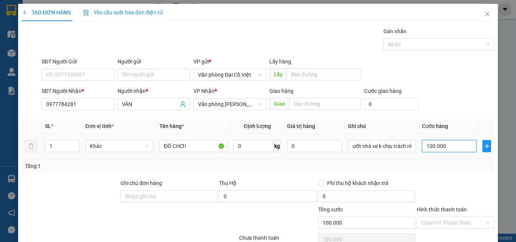
click at [448, 140] on input "100.000" at bounding box center [449, 146] width 54 height 12
click at [444, 159] on div "Tổng: 1" at bounding box center [258, 166] width 472 height 14
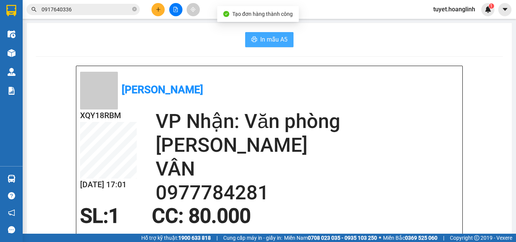
click at [285, 44] on button "In mẫu A5" at bounding box center [269, 39] width 48 height 15
click at [161, 10] on button at bounding box center [157, 9] width 13 height 13
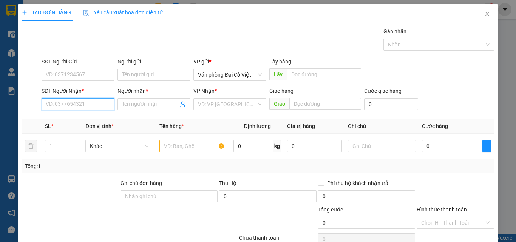
click at [69, 103] on input "SĐT Người Nhận *" at bounding box center [78, 104] width 73 height 12
click at [66, 106] on input "555" at bounding box center [78, 104] width 73 height 12
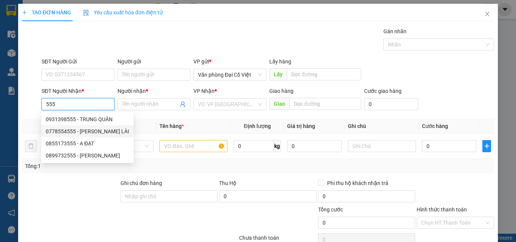
click at [78, 130] on div "0778554555 - TUẤN LÀI" at bounding box center [87, 131] width 83 height 8
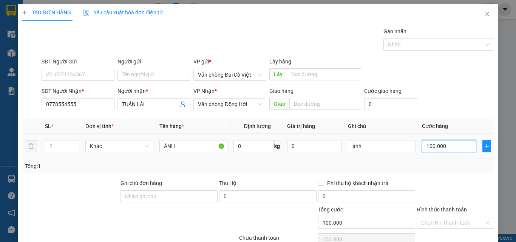
click at [442, 146] on input "100.000" at bounding box center [449, 146] width 54 height 12
click at [461, 140] on input "100.000" at bounding box center [449, 146] width 54 height 12
click at [452, 162] on div "Tổng: 1" at bounding box center [258, 166] width 466 height 8
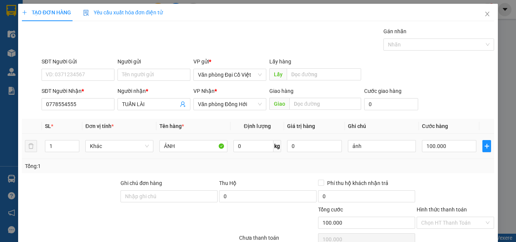
click at [433, 139] on div "100.000" at bounding box center [449, 146] width 54 height 15
click at [429, 140] on input "100.000" at bounding box center [449, 146] width 54 height 12
click at [431, 159] on div "Tổng: 1" at bounding box center [258, 166] width 472 height 14
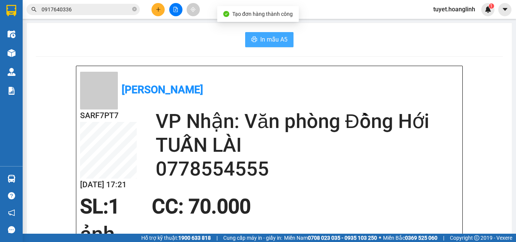
drag, startPoint x: 273, startPoint y: 52, endPoint x: 276, endPoint y: 43, distance: 10.5
click at [277, 42] on span "In mẫu A5" at bounding box center [273, 39] width 27 height 9
click at [158, 9] on icon "plus" at bounding box center [158, 9] width 5 height 5
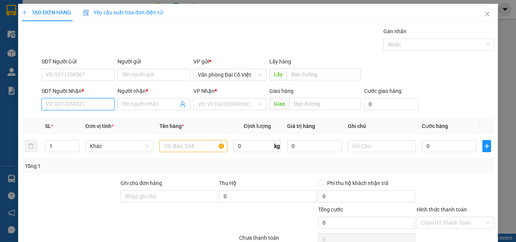
click at [73, 103] on input "SĐT Người Nhận *" at bounding box center [78, 104] width 73 height 12
click at [84, 116] on div "0814651086 - THÙY OANH" at bounding box center [77, 119] width 63 height 8
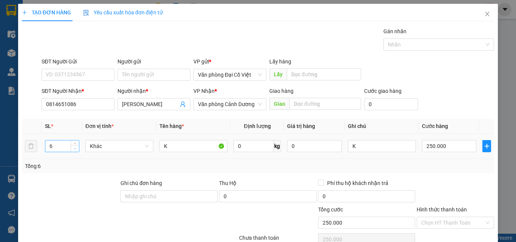
click at [76, 149] on icon "down" at bounding box center [75, 148] width 3 height 3
click at [73, 149] on span "down" at bounding box center [75, 148] width 5 height 5
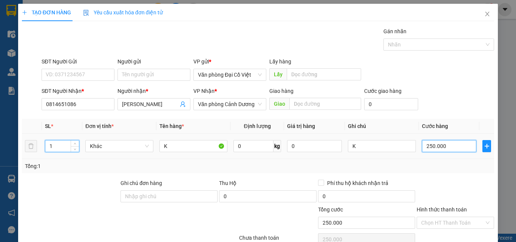
click at [444, 145] on input "250.000" at bounding box center [449, 146] width 54 height 12
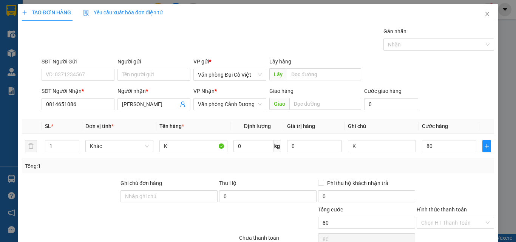
click at [417, 163] on div "Tổng: 1" at bounding box center [258, 166] width 466 height 8
click at [443, 230] on div "TẠO ĐƠN HÀNG Yêu cầu xuất hóa đơn điện tử Transit Pickup Surcharge Ids Transit …" at bounding box center [257, 149] width 479 height 290
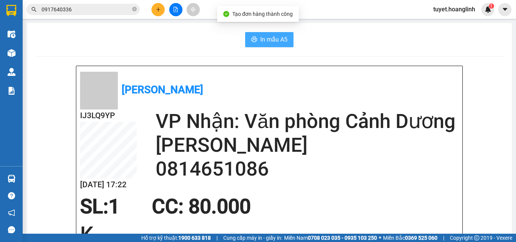
click at [275, 32] on button "In mẫu A5" at bounding box center [269, 39] width 48 height 15
click at [266, 35] on span "In mẫu A5" at bounding box center [273, 39] width 27 height 9
click at [270, 43] on span "In mẫu A5" at bounding box center [273, 39] width 27 height 9
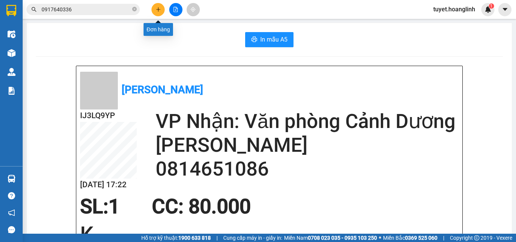
click at [154, 9] on button at bounding box center [157, 9] width 13 height 13
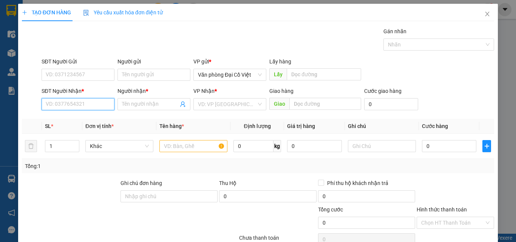
click at [96, 104] on input "SĐT Người Nhận *" at bounding box center [78, 104] width 73 height 12
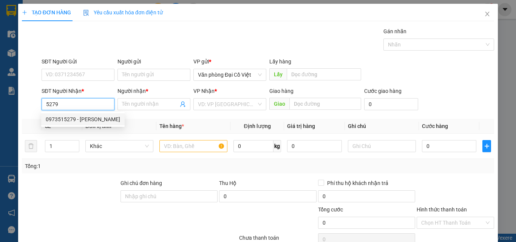
click at [79, 119] on div "0973515279 - ANH HOÀN" at bounding box center [83, 119] width 74 height 8
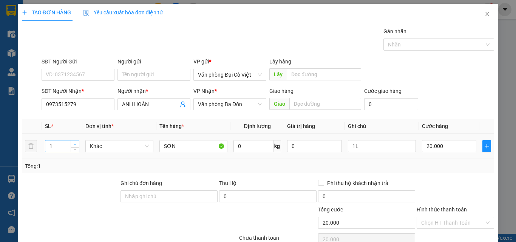
click at [74, 143] on icon "up" at bounding box center [75, 144] width 3 height 3
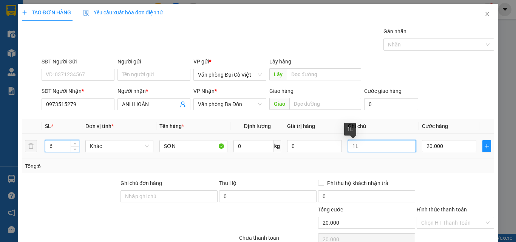
click at [390, 147] on input "1L" at bounding box center [382, 146] width 68 height 12
drag, startPoint x: 390, startPoint y: 147, endPoint x: 391, endPoint y: 151, distance: 4.1
click at [391, 151] on input "1L" at bounding box center [382, 146] width 68 height 12
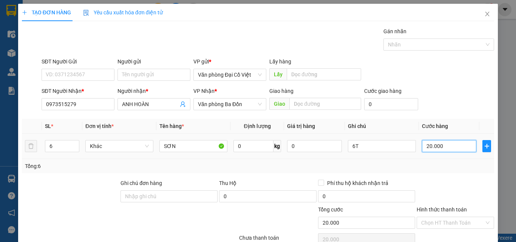
click at [448, 147] on input "20.000" at bounding box center [449, 146] width 54 height 12
click at [456, 185] on div at bounding box center [455, 192] width 79 height 26
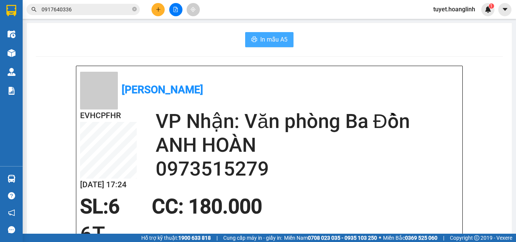
click at [256, 35] on button "In mẫu A5" at bounding box center [269, 39] width 48 height 15
click at [158, 17] on div "Kết quả tìm kiếm ( 21 ) Bộ lọc Mã ĐH Trạng thái Món hàng Thu hộ Tổng cước Chưa …" at bounding box center [258, 9] width 516 height 19
click at [161, 6] on button at bounding box center [157, 9] width 13 height 13
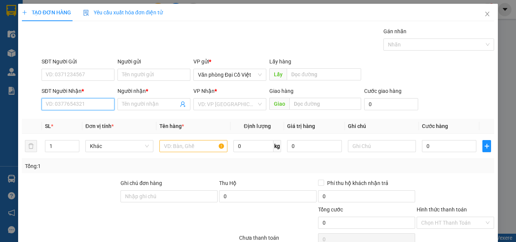
click at [79, 106] on input "SĐT Người Nhận *" at bounding box center [78, 104] width 73 height 12
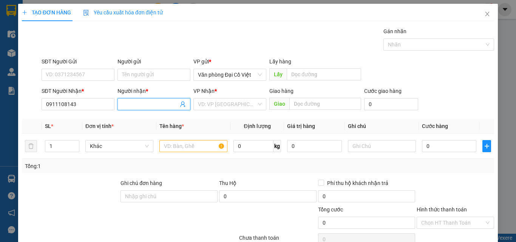
click at [123, 101] on input "Người nhận *" at bounding box center [150, 104] width 56 height 8
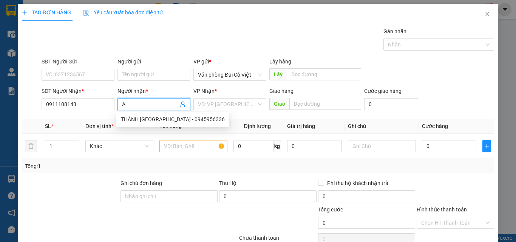
click at [220, 111] on div "VP Nhận * VD: VP Sài Gòn" at bounding box center [229, 100] width 73 height 26
click at [227, 101] on input "search" at bounding box center [227, 104] width 59 height 11
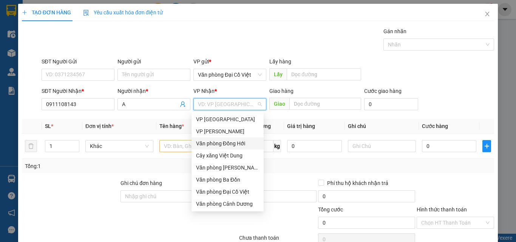
click at [228, 146] on div "Văn phòng Đồng Hới" at bounding box center [227, 143] width 63 height 8
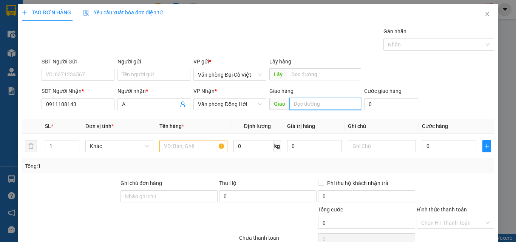
click at [313, 100] on input "text" at bounding box center [325, 104] width 72 height 12
click at [71, 143] on span "Increase Value" at bounding box center [75, 143] width 8 height 7
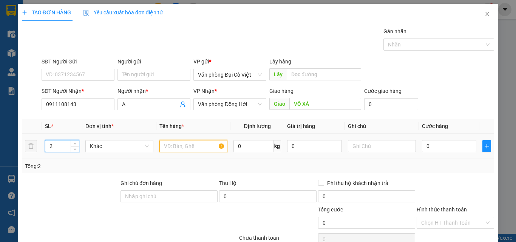
click at [179, 146] on input "text" at bounding box center [193, 146] width 68 height 12
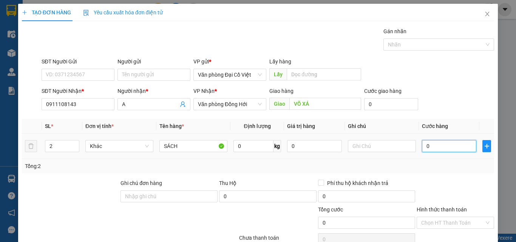
drag, startPoint x: 431, startPoint y: 148, endPoint x: 435, endPoint y: 146, distance: 4.2
click at [431, 148] on input "0" at bounding box center [449, 146] width 54 height 12
click at [436, 170] on div "Tổng: 2" at bounding box center [258, 166] width 472 height 14
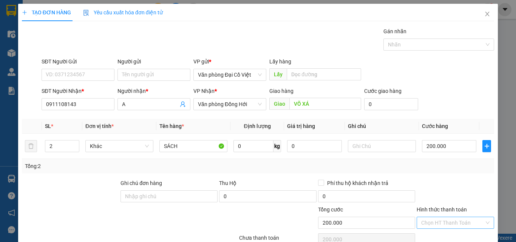
click at [445, 217] on input "Hình thức thanh toán" at bounding box center [452, 222] width 63 height 11
click at [436, 234] on div "Tại văn phòng" at bounding box center [451, 238] width 68 height 8
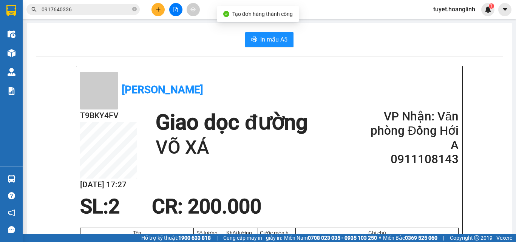
click at [294, 37] on div "In mẫu A5" at bounding box center [269, 39] width 467 height 15
click at [267, 37] on span "In mẫu A5" at bounding box center [273, 39] width 27 height 9
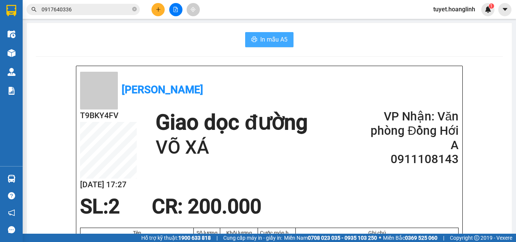
click at [282, 37] on span "In mẫu A5" at bounding box center [273, 39] width 27 height 9
click at [158, 10] on icon "plus" at bounding box center [158, 9] width 0 height 4
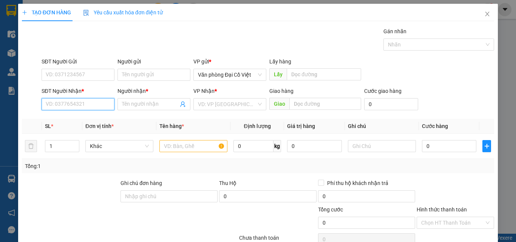
click at [78, 105] on input "SĐT Người Nhận *" at bounding box center [78, 104] width 73 height 12
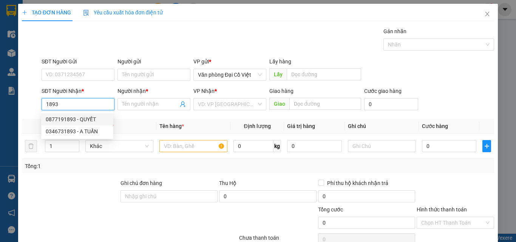
click at [85, 120] on div "0877191893 - QUYẾT" at bounding box center [77, 119] width 63 height 8
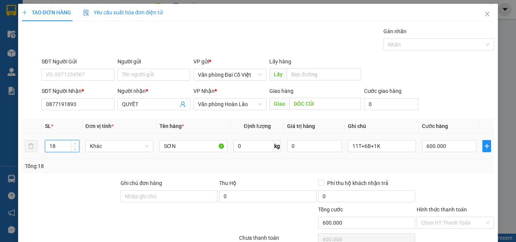
click at [60, 146] on input "18" at bounding box center [62, 145] width 34 height 11
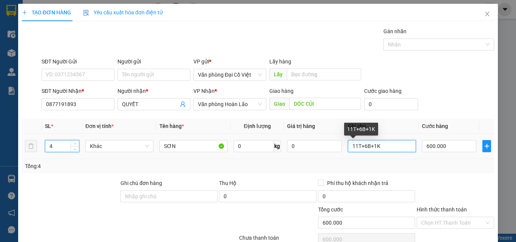
click at [351, 145] on input "11T+6B+1K" at bounding box center [382, 146] width 68 height 12
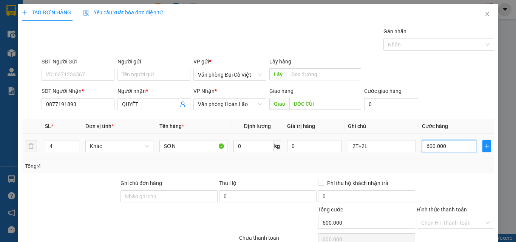
click at [422, 149] on input "600.000" at bounding box center [449, 146] width 54 height 12
click at [453, 177] on div "Transit Pickup Surcharge Ids Transit Deliver Surcharge Ids Transit Deliver Surc…" at bounding box center [258, 157] width 472 height 261
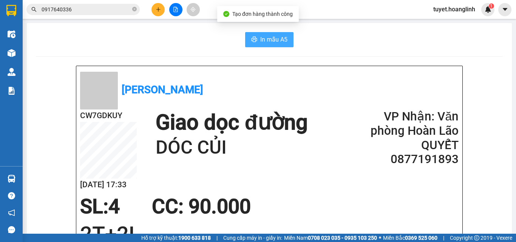
click at [288, 40] on button "In mẫu A5" at bounding box center [269, 39] width 48 height 15
click at [155, 8] on button at bounding box center [157, 9] width 13 height 13
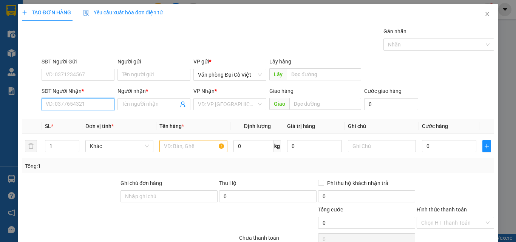
click at [62, 107] on input "SĐT Người Nhận *" at bounding box center [78, 104] width 73 height 12
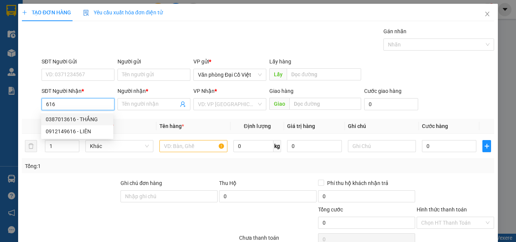
click at [70, 116] on div "0387013616 - THẮNG" at bounding box center [77, 119] width 63 height 8
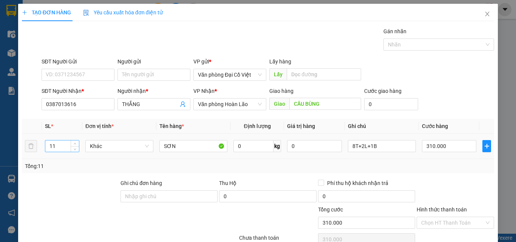
click at [56, 147] on input "11" at bounding box center [62, 145] width 34 height 11
click at [367, 150] on input "8T+2L+1B" at bounding box center [382, 146] width 68 height 12
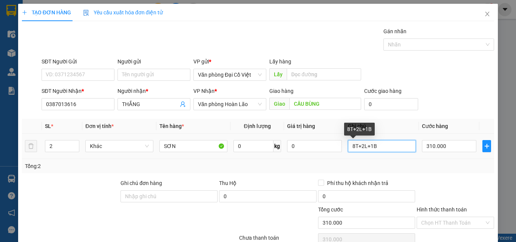
click at [367, 150] on input "8T+2L+1B" at bounding box center [382, 146] width 68 height 12
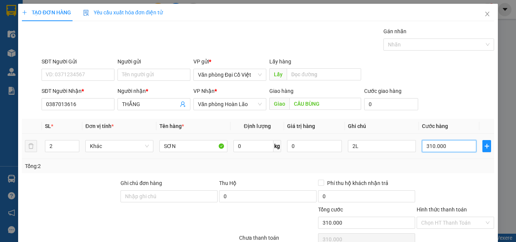
click at [443, 145] on input "310.000" at bounding box center [449, 146] width 54 height 12
click at [445, 159] on td "30.000" at bounding box center [449, 146] width 60 height 25
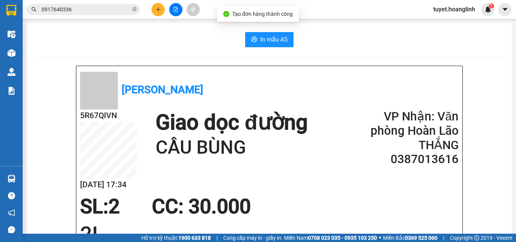
click at [292, 40] on div "In mẫu A5" at bounding box center [269, 39] width 467 height 15
click at [279, 40] on span "In mẫu A5" at bounding box center [273, 39] width 27 height 9
click at [159, 7] on icon "plus" at bounding box center [158, 9] width 5 height 5
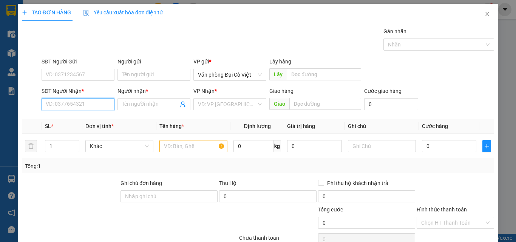
click at [74, 105] on input "SĐT Người Nhận *" at bounding box center [78, 104] width 73 height 12
click at [77, 119] on div "0387650474 - A NGỌC" at bounding box center [77, 119] width 63 height 8
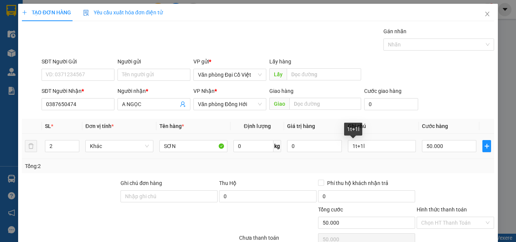
click at [374, 137] on td "1t+1l" at bounding box center [382, 146] width 74 height 25
click at [374, 141] on input "1t+1l" at bounding box center [382, 146] width 68 height 12
click at [435, 151] on input "50.000" at bounding box center [449, 146] width 54 height 12
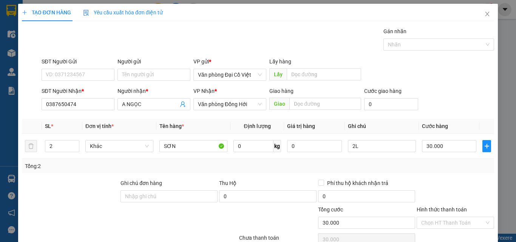
click at [467, 184] on div at bounding box center [455, 192] width 79 height 26
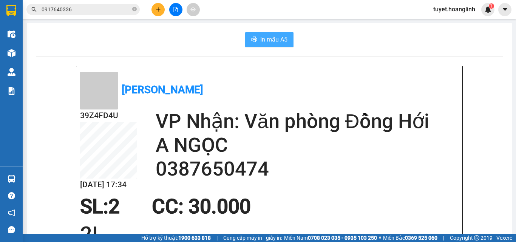
click at [269, 33] on button "In mẫu A5" at bounding box center [269, 39] width 48 height 15
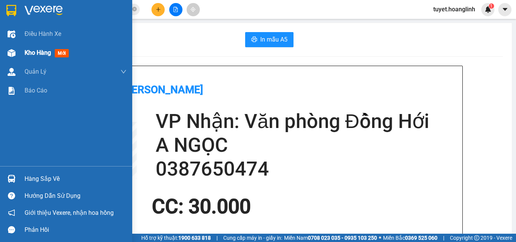
click at [51, 49] on span "Kho hàng" at bounding box center [38, 52] width 26 height 7
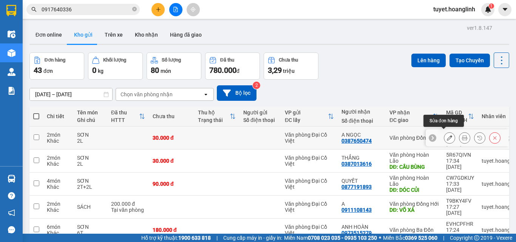
click at [447, 135] on icon at bounding box center [449, 137] width 5 height 5
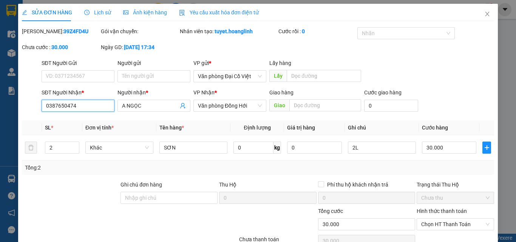
click at [64, 104] on input "0387650474" at bounding box center [78, 106] width 73 height 12
click at [253, 99] on div "VP Nhận *" at bounding box center [229, 93] width 73 height 11
click at [254, 103] on span "Văn phòng Đồng Hới" at bounding box center [230, 105] width 64 height 11
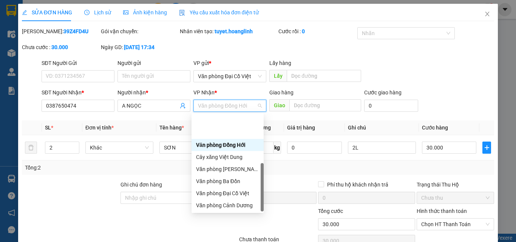
click at [241, 225] on div "Văn phòng Hoàn Lão" at bounding box center [227, 229] width 63 height 8
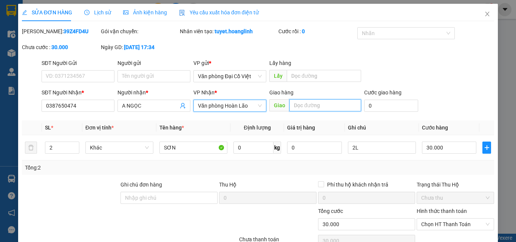
click at [304, 103] on input "text" at bounding box center [325, 105] width 72 height 12
click at [316, 105] on input "KHUOWNGG HÀ" at bounding box center [325, 105] width 72 height 12
click at [312, 106] on input "KHUOƯG HÀ" at bounding box center [325, 105] width 72 height 12
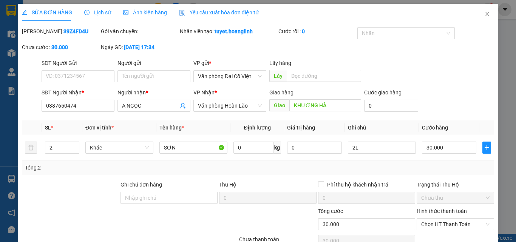
click at [447, 213] on div "Total Paid Fee 0 Total UnPaid Fee 30.000 Cash Collection Total Fee Mã ĐH: 39Z4F…" at bounding box center [258, 158] width 472 height 262
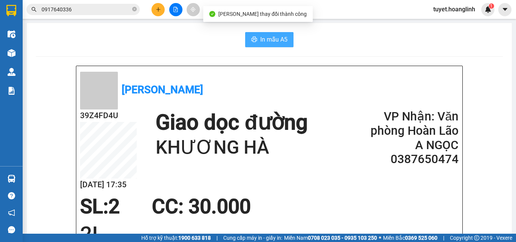
click at [271, 45] on button "In mẫu A5" at bounding box center [269, 39] width 48 height 15
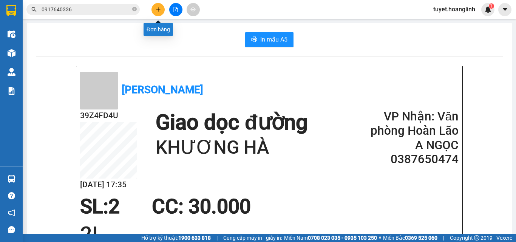
click at [156, 10] on icon "plus" at bounding box center [158, 9] width 5 height 5
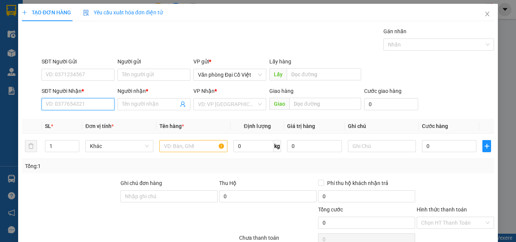
click at [87, 103] on input "SĐT Người Nhận *" at bounding box center [78, 104] width 73 height 12
click at [88, 118] on div "0985642566 - TRUNG MAI" at bounding box center [77, 119] width 63 height 8
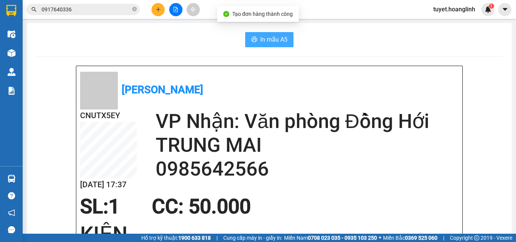
click at [260, 36] on span "In mẫu A5" at bounding box center [273, 39] width 27 height 9
click at [159, 14] on button at bounding box center [157, 9] width 13 height 13
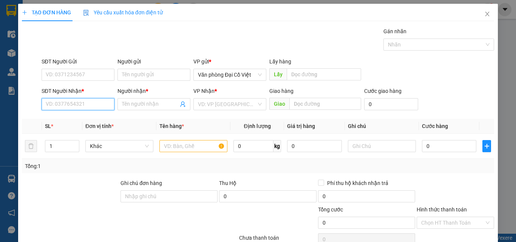
click at [77, 102] on input "SĐT Người Nhận *" at bounding box center [78, 104] width 73 height 12
click at [74, 118] on div "0384885778 - KHANHS LY" at bounding box center [77, 119] width 63 height 8
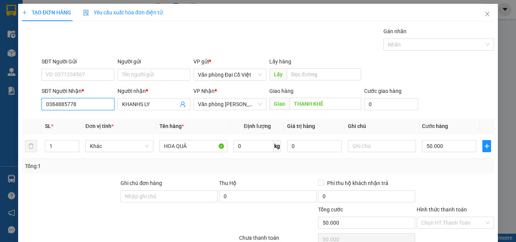
click at [90, 107] on input "0384885778" at bounding box center [78, 104] width 73 height 12
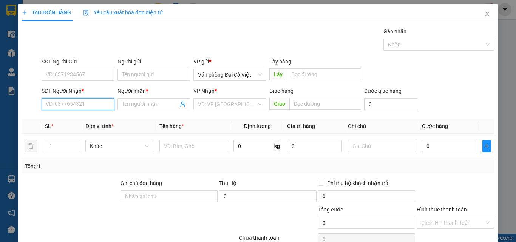
click at [92, 98] on input "SĐT Người Nhận *" at bounding box center [78, 104] width 73 height 12
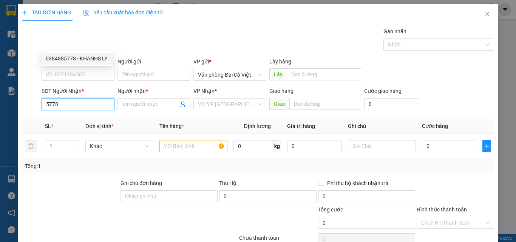
click at [52, 62] on div "0384885778 - KHANHS LY" at bounding box center [77, 58] width 63 height 8
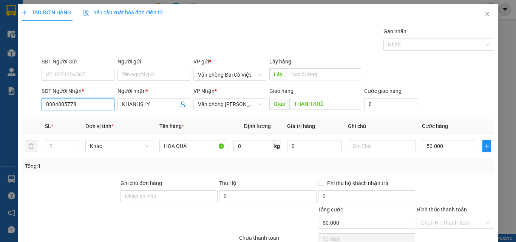
click at [81, 98] on input "0384885778" at bounding box center [78, 104] width 73 height 12
click at [86, 98] on input "0384885778" at bounding box center [78, 104] width 73 height 12
click at [163, 98] on span "KHANHS LY" at bounding box center [153, 104] width 73 height 12
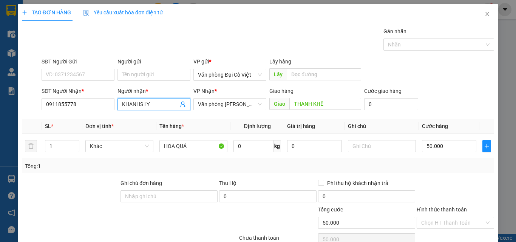
click at [163, 98] on span "KHANHS LY" at bounding box center [153, 104] width 73 height 12
click at [163, 100] on input "KHANHS LY" at bounding box center [150, 104] width 56 height 8
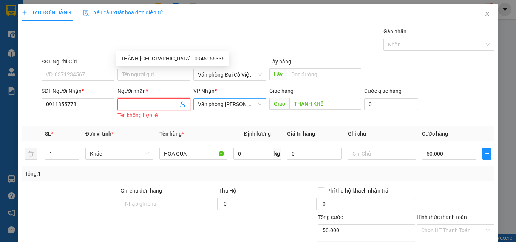
click at [218, 99] on span "Văn phòng [PERSON_NAME]" at bounding box center [230, 104] width 64 height 11
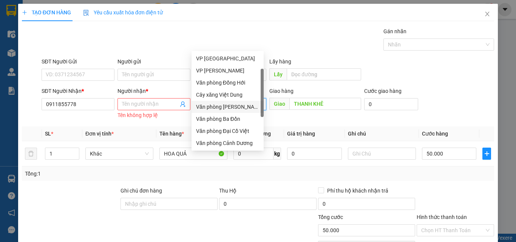
click at [242, 101] on div "Văn phòng [PERSON_NAME]" at bounding box center [227, 107] width 72 height 12
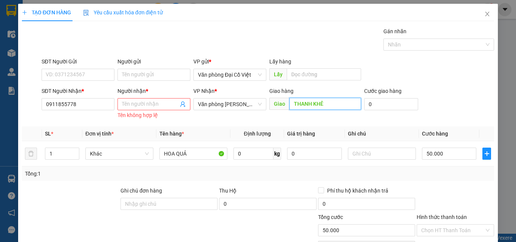
click at [294, 98] on input "THANH KHÊ" at bounding box center [325, 104] width 72 height 12
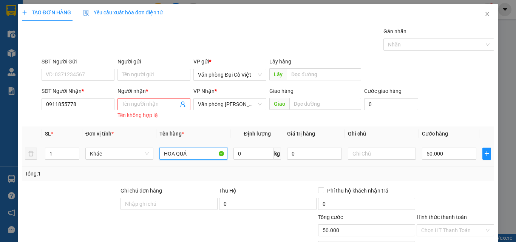
click at [191, 148] on input "HOA QUẢ" at bounding box center [193, 154] width 68 height 12
click at [151, 100] on input "Người nhận *" at bounding box center [150, 104] width 56 height 8
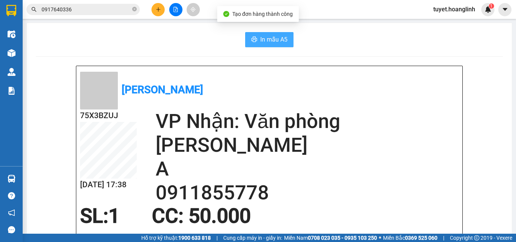
click at [277, 39] on span "In mẫu A5" at bounding box center [273, 39] width 27 height 9
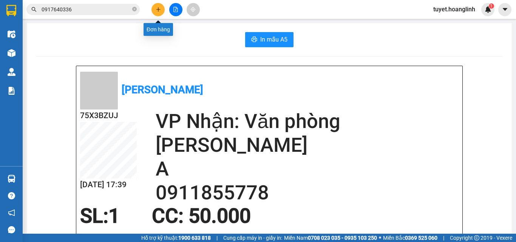
click at [158, 11] on icon "plus" at bounding box center [158, 9] width 0 height 4
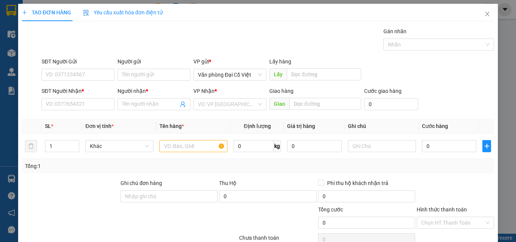
click at [70, 117] on div "Transit Pickup Surcharge Ids Transit Deliver Surcharge Ids Transit Deliver Surc…" at bounding box center [258, 157] width 472 height 261
click at [70, 108] on input "SĐT Người Nhận *" at bounding box center [78, 104] width 73 height 12
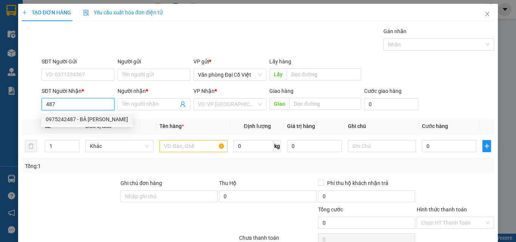
click at [80, 119] on div "0975242487 - BÀ DUYÊN" at bounding box center [87, 119] width 82 height 8
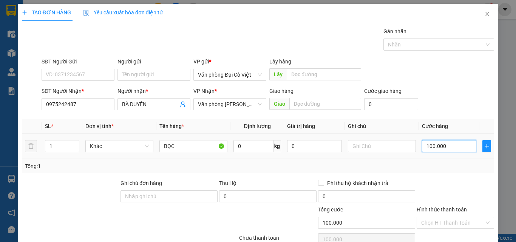
click at [423, 149] on input "100.000" at bounding box center [449, 146] width 54 height 12
click at [445, 175] on div "Transit Pickup Surcharge Ids Transit Deliver Surcharge Ids Transit Deliver Surc…" at bounding box center [258, 157] width 472 height 261
click at [454, 228] on div "TẠO ĐƠN HÀNG Yêu cầu xuất hóa đơn điện tử Transit Pickup Surcharge Ids Transit …" at bounding box center [257, 149] width 479 height 290
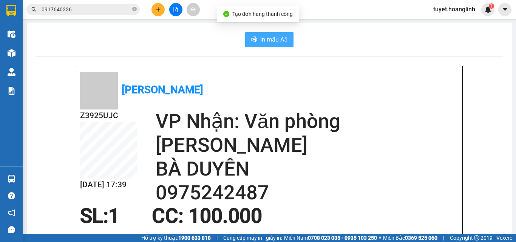
click at [265, 42] on span "In mẫu A5" at bounding box center [273, 39] width 27 height 9
click at [260, 43] on span "In mẫu A5" at bounding box center [273, 39] width 27 height 9
click at [157, 15] on button at bounding box center [157, 9] width 13 height 13
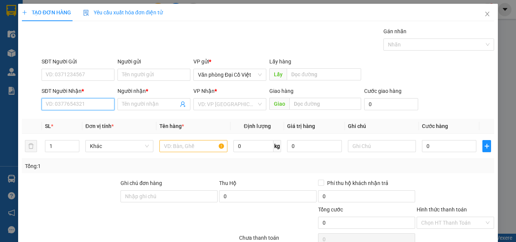
click at [80, 104] on input "SĐT Người Nhận *" at bounding box center [78, 104] width 73 height 12
click at [90, 122] on div "0989172174 - TUẤN" at bounding box center [77, 119] width 63 height 8
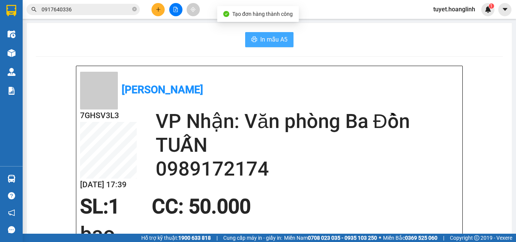
click at [253, 33] on button "In mẫu A5" at bounding box center [269, 39] width 48 height 15
click at [154, 9] on button at bounding box center [157, 9] width 13 height 13
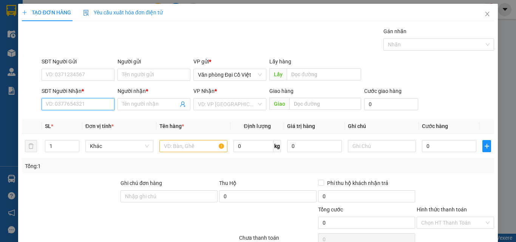
click at [53, 103] on input "SĐT Người Nhận *" at bounding box center [78, 104] width 73 height 12
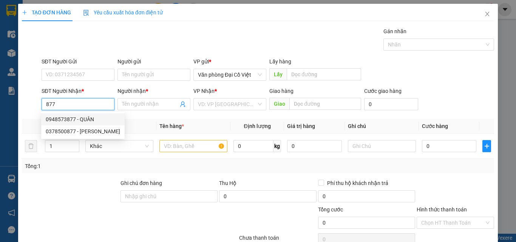
click at [86, 122] on div "0948573877 - QUÂN" at bounding box center [83, 119] width 74 height 8
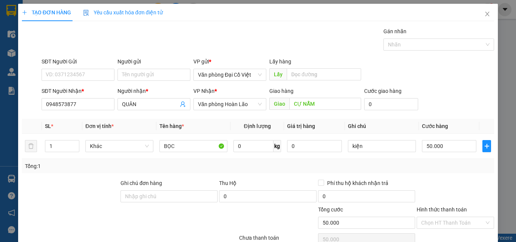
click at [455, 229] on div "TẠO ĐƠN HÀNG Yêu cầu xuất hóa đơn điện tử Transit Pickup Surcharge Ids Transit …" at bounding box center [257, 149] width 479 height 290
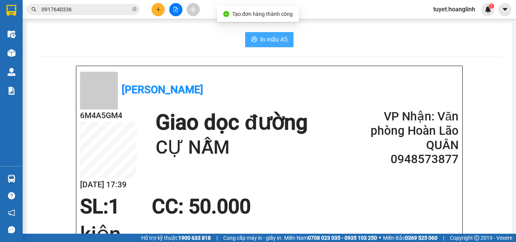
click at [245, 38] on button "In mẫu A5" at bounding box center [269, 39] width 48 height 15
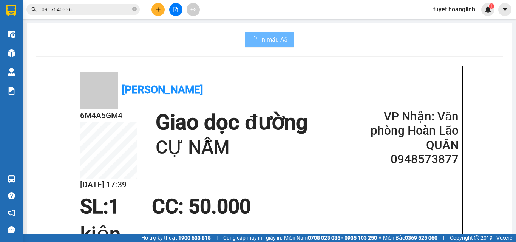
click at [159, 11] on icon "plus" at bounding box center [158, 9] width 5 height 5
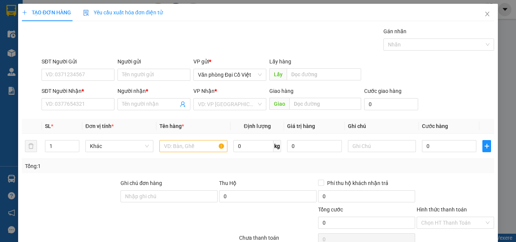
click at [77, 110] on div "SĐT Người Nhận * VD: 0377654321" at bounding box center [78, 100] width 73 height 26
click at [82, 103] on input "SĐT Người Nhận *" at bounding box center [78, 104] width 73 height 12
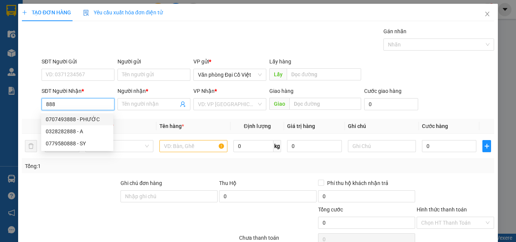
click at [90, 119] on div "0707493888 - PHƯỚC" at bounding box center [77, 119] width 63 height 8
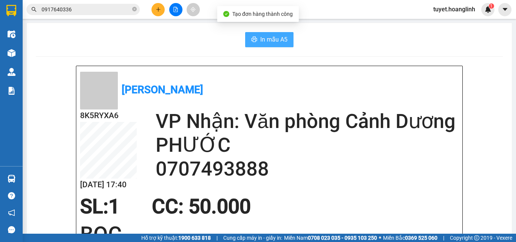
click at [262, 36] on span "In mẫu A5" at bounding box center [273, 39] width 27 height 9
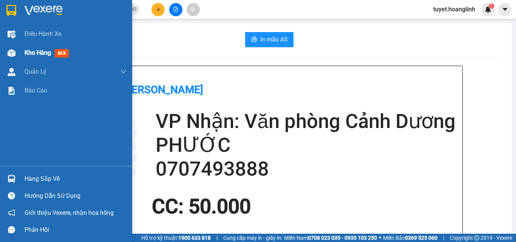
click at [9, 53] on img at bounding box center [12, 53] width 8 height 8
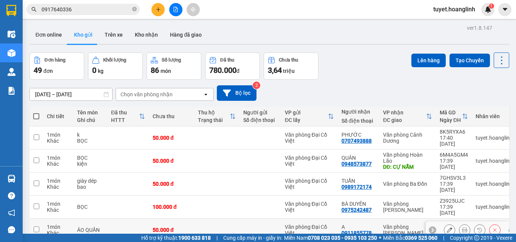
click at [447, 227] on icon at bounding box center [449, 229] width 5 height 5
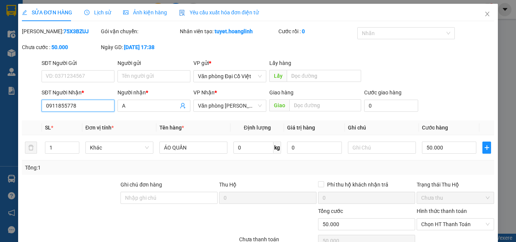
click at [102, 102] on input "0911855778" at bounding box center [78, 106] width 73 height 12
click at [43, 106] on input "788" at bounding box center [78, 106] width 73 height 12
click at [135, 108] on input "A" at bounding box center [150, 106] width 56 height 8
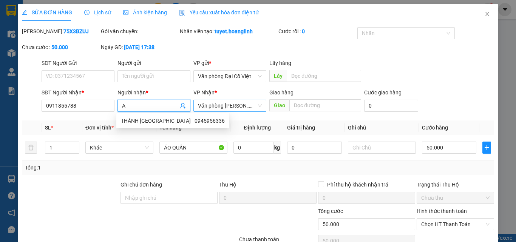
click at [227, 106] on span "Văn phòng [PERSON_NAME]" at bounding box center [230, 105] width 64 height 11
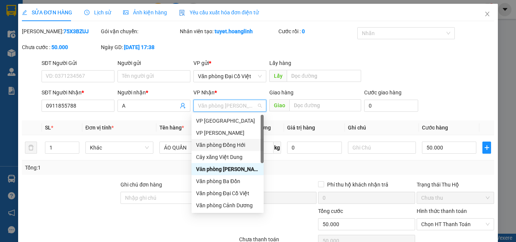
click at [227, 145] on div "Văn phòng Đồng Hới" at bounding box center [227, 145] width 63 height 8
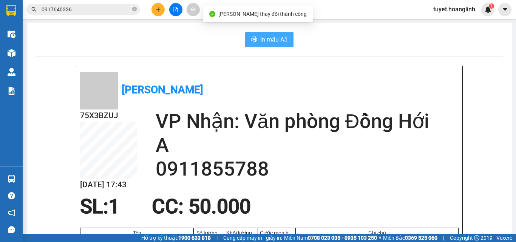
click at [276, 35] on span "In mẫu A5" at bounding box center [273, 39] width 27 height 9
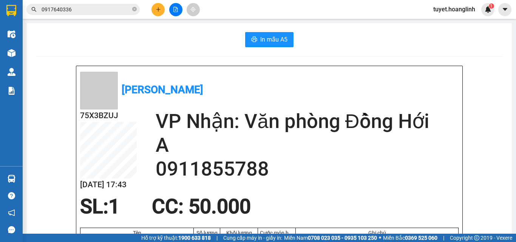
click at [156, 8] on icon "plus" at bounding box center [158, 9] width 5 height 5
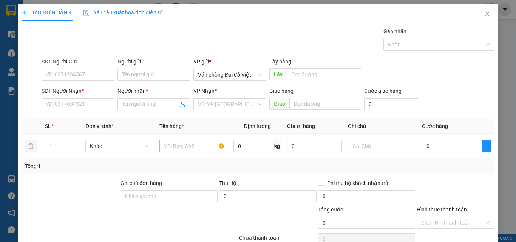
click at [79, 111] on div "SĐT Người Nhận * VD: 0377654321" at bounding box center [78, 100] width 73 height 26
click at [69, 104] on input "SĐT Người Nhận *" at bounding box center [78, 104] width 73 height 12
click at [45, 104] on input "3773" at bounding box center [78, 104] width 73 height 12
click at [148, 102] on input "Người nhận *" at bounding box center [150, 104] width 56 height 8
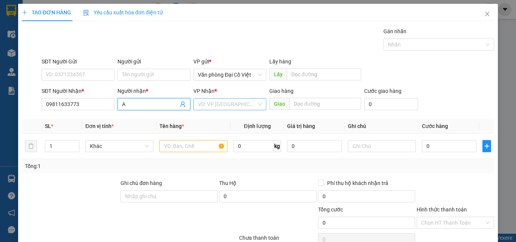
click at [234, 99] on input "search" at bounding box center [227, 104] width 59 height 11
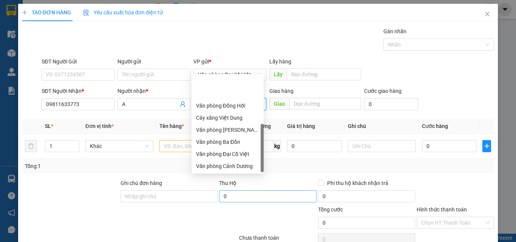
click at [234, 186] on div "Văn phòng Hoàn Lão" at bounding box center [227, 190] width 63 height 8
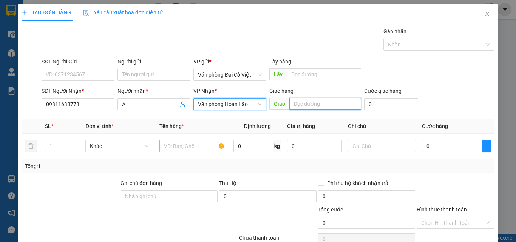
click at [304, 98] on input "text" at bounding box center [325, 104] width 72 height 12
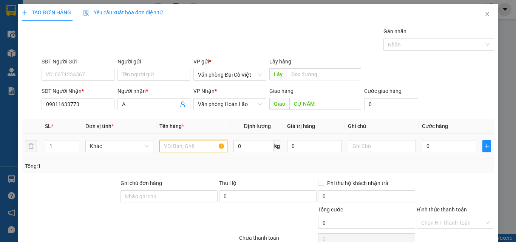
click at [201, 140] on input "text" at bounding box center [193, 146] width 68 height 12
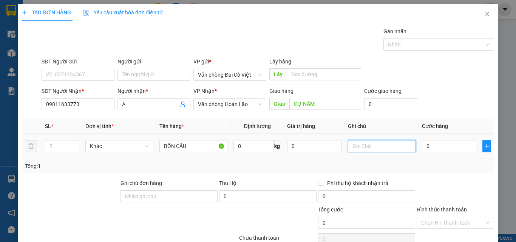
click at [366, 140] on input "text" at bounding box center [382, 146] width 68 height 12
click at [422, 140] on input "0" at bounding box center [449, 146] width 54 height 12
click at [420, 162] on div "Tổng: 1" at bounding box center [258, 166] width 466 height 8
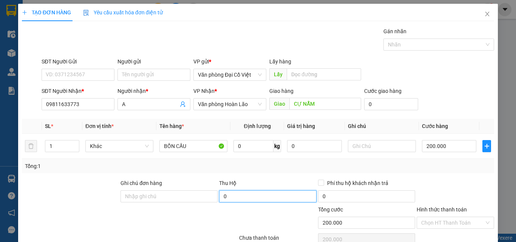
click at [282, 190] on input "0" at bounding box center [267, 196] width 97 height 12
click at [260, 190] on input "0" at bounding box center [267, 196] width 97 height 12
click at [261, 190] on input "0" at bounding box center [267, 196] width 97 height 12
click at [367, 139] on div at bounding box center [382, 146] width 68 height 15
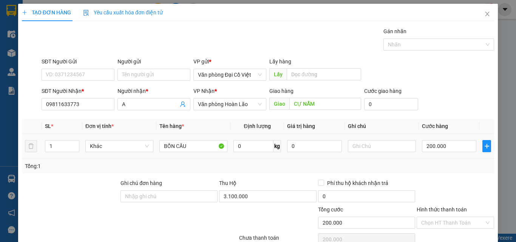
click at [362, 134] on td at bounding box center [382, 146] width 74 height 25
click at [366, 140] on input "text" at bounding box center [382, 146] width 68 height 12
click at [372, 140] on input "THU HỘ 3100" at bounding box center [382, 146] width 68 height 12
click at [396, 119] on th "Ghi chú" at bounding box center [382, 126] width 74 height 15
click at [424, 140] on input "200.000" at bounding box center [449, 146] width 54 height 12
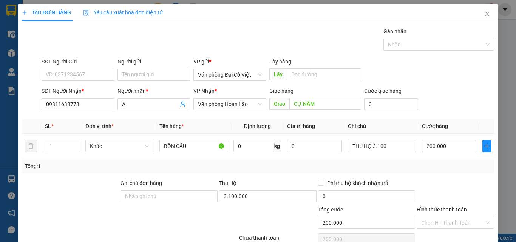
click at [425, 159] on div "Tổng: 1" at bounding box center [258, 166] width 472 height 14
click at [425, 140] on input "200.000" at bounding box center [449, 146] width 54 height 12
click at [427, 162] on div "Tổng: 1" at bounding box center [258, 166] width 466 height 8
click at [372, 140] on input "THU HỘ 3.100" at bounding box center [382, 146] width 68 height 12
click at [432, 162] on div "Tổng: 1" at bounding box center [258, 166] width 466 height 8
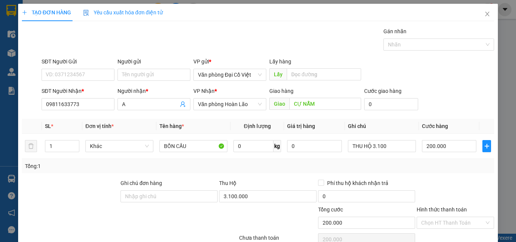
click at [437, 162] on div "Tổng: 1" at bounding box center [258, 166] width 466 height 8
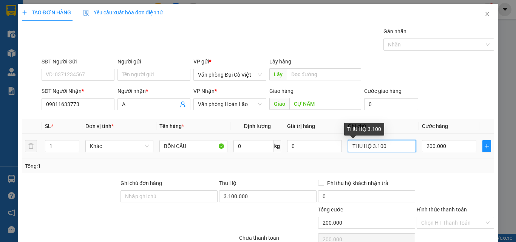
click at [403, 140] on input "THU HỘ 3.100" at bounding box center [382, 146] width 68 height 12
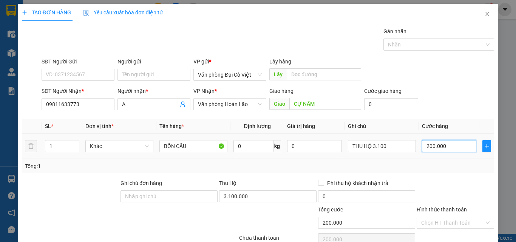
click at [463, 140] on input "200.000" at bounding box center [449, 146] width 54 height 12
click at [450, 179] on div at bounding box center [455, 192] width 79 height 26
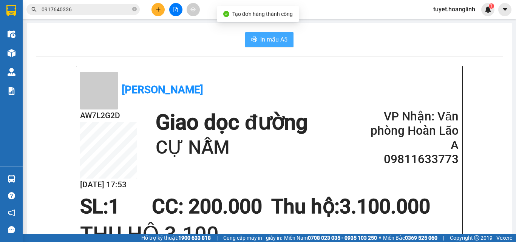
click at [283, 40] on span "In mẫu A5" at bounding box center [273, 39] width 27 height 9
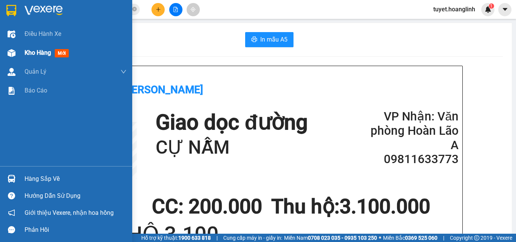
click at [8, 51] on img at bounding box center [12, 53] width 8 height 8
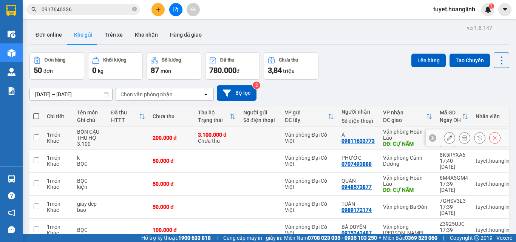
click at [447, 140] on icon at bounding box center [449, 137] width 5 height 5
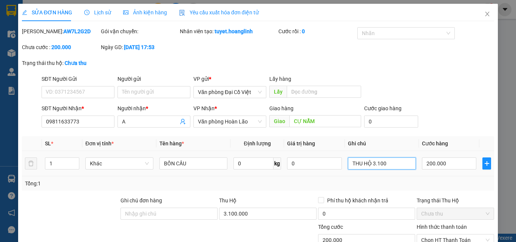
click at [394, 157] on input "THU HỘ 3.100" at bounding box center [382, 163] width 68 height 12
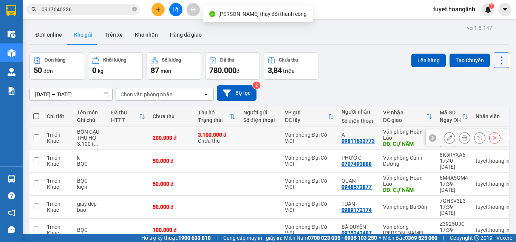
click at [447, 139] on button at bounding box center [449, 137] width 11 height 13
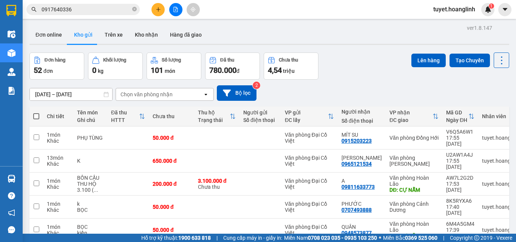
click at [150, 8] on div at bounding box center [175, 9] width 57 height 13
click at [153, 7] on button at bounding box center [157, 9] width 13 height 13
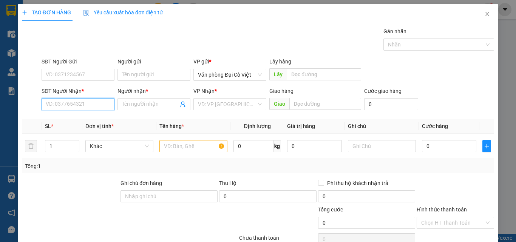
click at [77, 104] on input "SĐT Người Nhận *" at bounding box center [78, 104] width 73 height 12
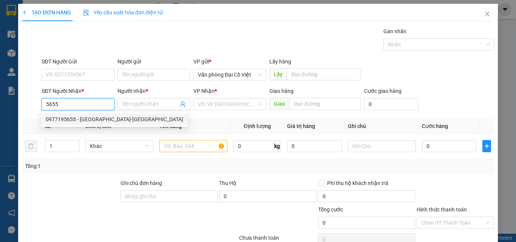
click at [82, 116] on div "0977195655 - NHẬT ANH-hương giang" at bounding box center [114, 119] width 137 height 8
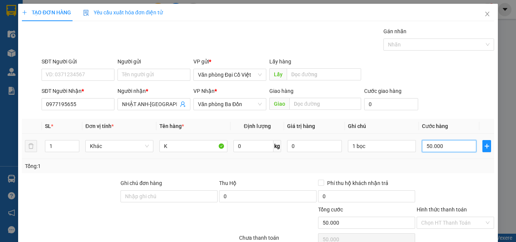
click at [439, 146] on input "50.000" at bounding box center [449, 146] width 54 height 12
click at [443, 159] on div "Tổng: 1" at bounding box center [258, 166] width 472 height 14
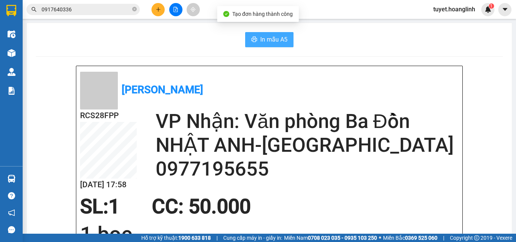
click at [275, 38] on span "In mẫu A5" at bounding box center [273, 39] width 27 height 9
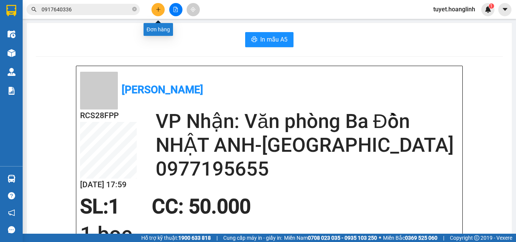
click at [162, 12] on button at bounding box center [157, 9] width 13 height 13
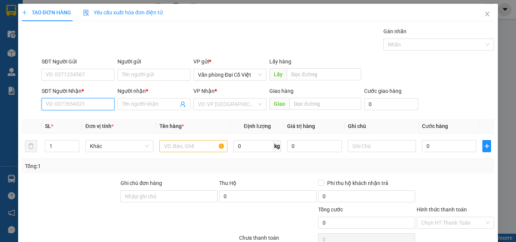
click at [102, 104] on input "SĐT Người Nhận *" at bounding box center [78, 104] width 73 height 12
click at [92, 101] on input "SĐT Người Nhận *" at bounding box center [78, 104] width 73 height 12
click at [93, 117] on div "0983430464 - LONG" at bounding box center [77, 119] width 63 height 8
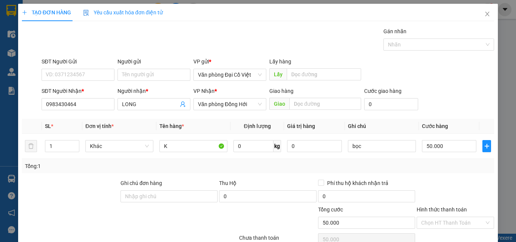
click at [436, 214] on div "Transit Pickup Surcharge Ids Transit Deliver Surcharge Ids Transit Deliver Surc…" at bounding box center [258, 157] width 472 height 261
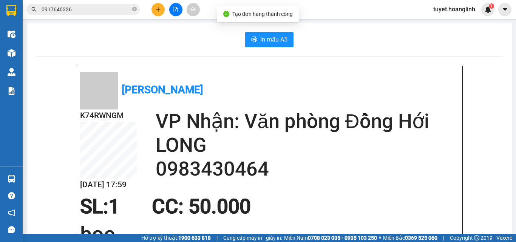
click at [282, 45] on button "In mẫu A5" at bounding box center [269, 39] width 48 height 15
drag, startPoint x: 148, startPoint y: 8, endPoint x: 159, endPoint y: 9, distance: 11.0
click at [148, 8] on div at bounding box center [175, 9] width 57 height 13
click at [159, 9] on icon "plus" at bounding box center [158, 9] width 4 height 0
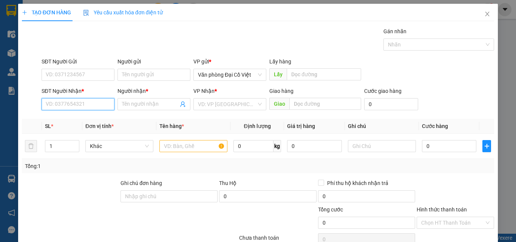
click at [76, 100] on input "SĐT Người Nhận *" at bounding box center [78, 104] width 73 height 12
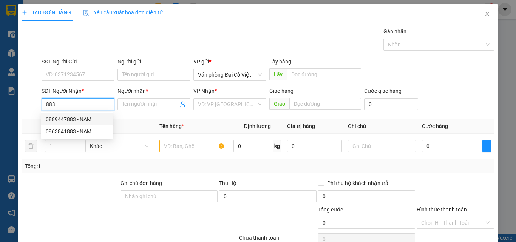
click at [84, 120] on div "0889447883 - NAM" at bounding box center [77, 119] width 63 height 8
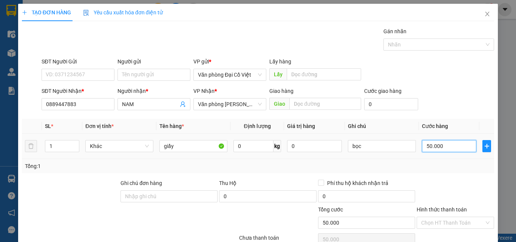
click at [445, 148] on input "50.000" at bounding box center [449, 146] width 54 height 12
click at [448, 180] on div at bounding box center [455, 192] width 79 height 26
drag, startPoint x: 455, startPoint y: 223, endPoint x: 447, endPoint y: 112, distance: 111.2
click at [454, 129] on div "Transit Pickup Surcharge Ids Transit Deliver Surcharge Ids Transit Deliver Surc…" at bounding box center [258, 157] width 472 height 261
click at [439, 140] on input "50.000" at bounding box center [449, 146] width 54 height 12
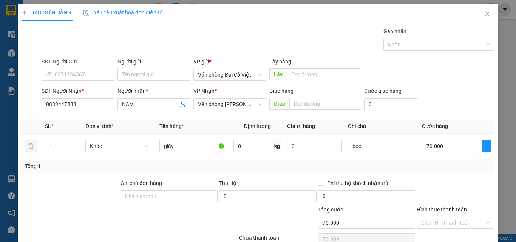
click at [437, 159] on div "Tổng: 1" at bounding box center [258, 166] width 472 height 14
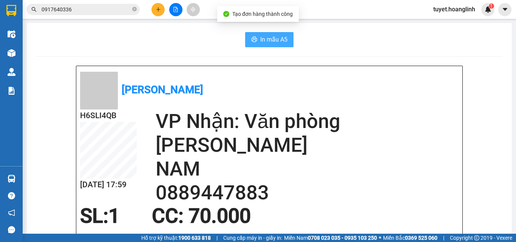
click at [276, 42] on span "In mẫu A5" at bounding box center [273, 39] width 27 height 9
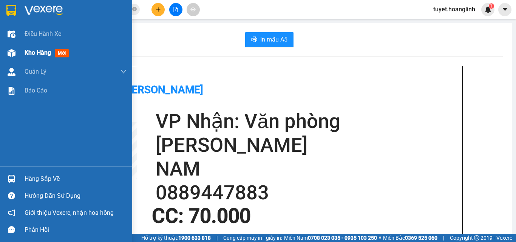
click at [21, 55] on div "Kho hàng mới" at bounding box center [66, 52] width 132 height 19
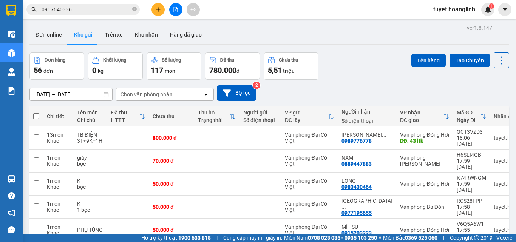
click at [156, 12] on button at bounding box center [157, 9] width 13 height 13
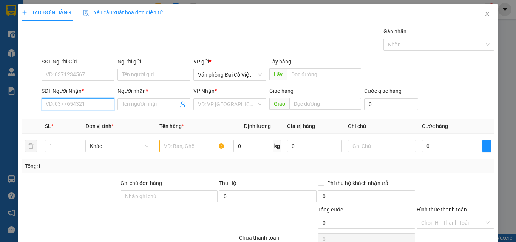
click at [91, 101] on input "SĐT Người Nhận *" at bounding box center [78, 104] width 73 height 12
click at [92, 114] on div "0944565678 - A DŨNG" at bounding box center [77, 119] width 72 height 12
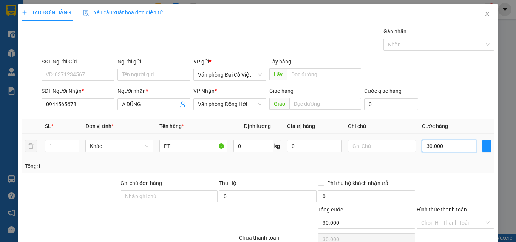
click at [447, 145] on input "30.000" at bounding box center [449, 146] width 54 height 12
click at [450, 168] on div "Tổng: 1" at bounding box center [258, 166] width 466 height 8
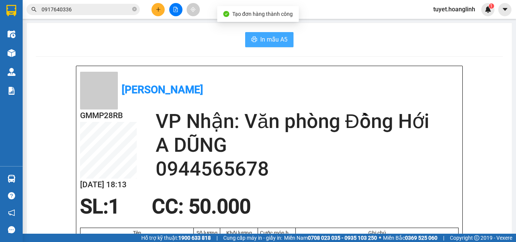
click at [264, 39] on span "In mẫu A5" at bounding box center [273, 39] width 27 height 9
click at [160, 8] on icon "plus" at bounding box center [158, 9] width 5 height 5
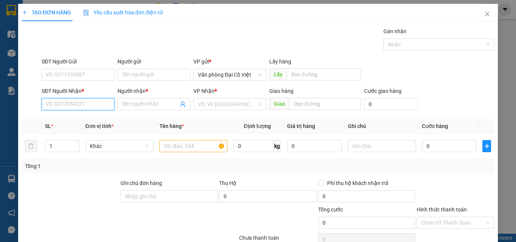
click at [88, 103] on input "SĐT Người Nhận *" at bounding box center [78, 104] width 73 height 12
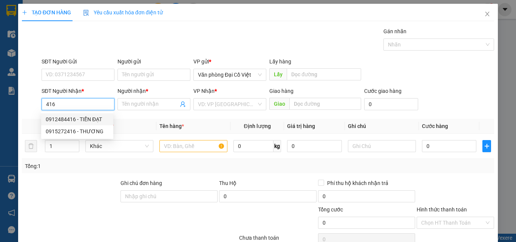
click at [92, 119] on div "0912484416 - TIẾN ĐẠT" at bounding box center [77, 119] width 63 height 8
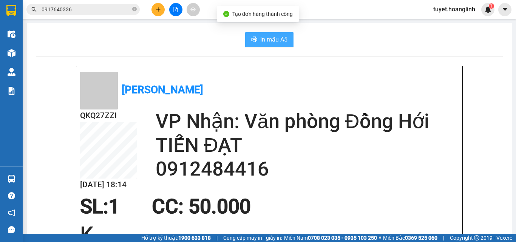
click at [262, 34] on button "In mẫu A5" at bounding box center [269, 39] width 48 height 15
click at [154, 14] on button at bounding box center [157, 9] width 13 height 13
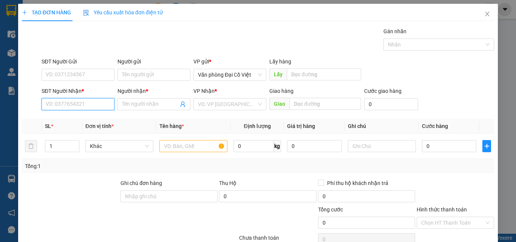
click at [76, 108] on input "SĐT Người Nhận *" at bounding box center [78, 104] width 73 height 12
click at [88, 115] on div "0905305091 - A TOÀN" at bounding box center [77, 119] width 72 height 12
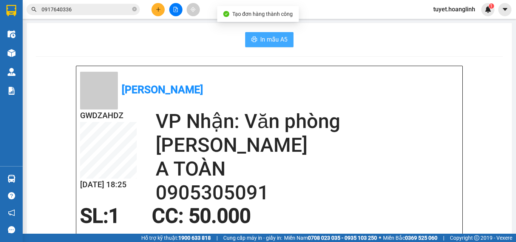
click at [262, 39] on span "In mẫu A5" at bounding box center [273, 39] width 27 height 9
click at [160, 11] on icon "plus" at bounding box center [158, 9] width 5 height 5
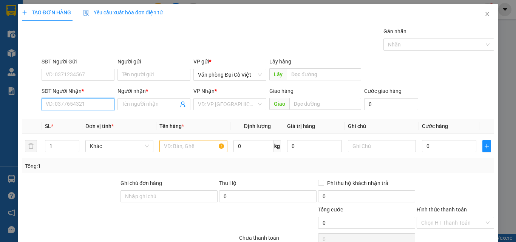
click at [92, 106] on input "SĐT Người Nhận *" at bounding box center [78, 104] width 73 height 12
click at [79, 104] on input "7355" at bounding box center [78, 104] width 73 height 12
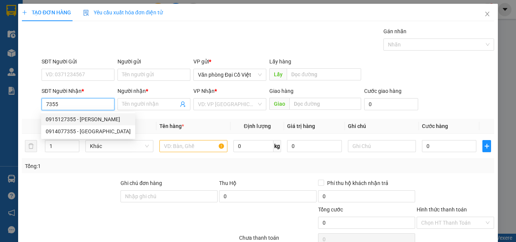
click at [81, 119] on div "0915127355 - GR VĂN THỊNH" at bounding box center [88, 119] width 85 height 8
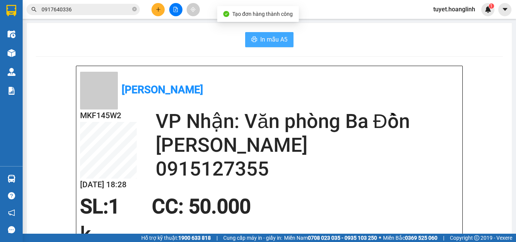
click at [265, 42] on span "In mẫu A5" at bounding box center [273, 39] width 27 height 9
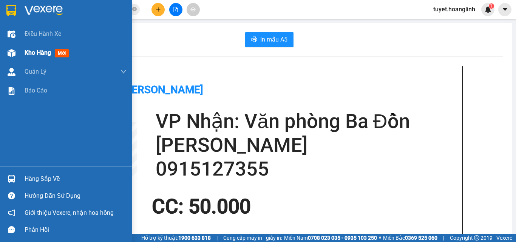
click at [14, 60] on div "Kho hàng mới" at bounding box center [66, 52] width 132 height 19
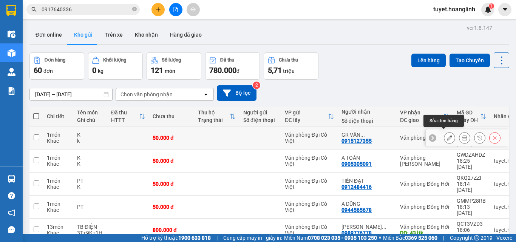
click at [446, 134] on button at bounding box center [449, 137] width 11 height 13
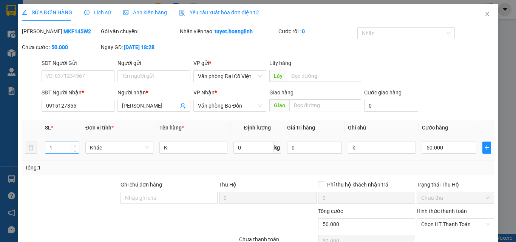
click at [72, 145] on span "Increase Value" at bounding box center [75, 145] width 8 height 7
click at [396, 144] on input "k" at bounding box center [382, 148] width 68 height 12
click at [501, 144] on div "SỬA ĐƠN HÀNG Lịch sử Ảnh kiện hàng Yêu cầu xuất hóa đơn điện tử Total Paid Fee …" at bounding box center [258, 121] width 516 height 242
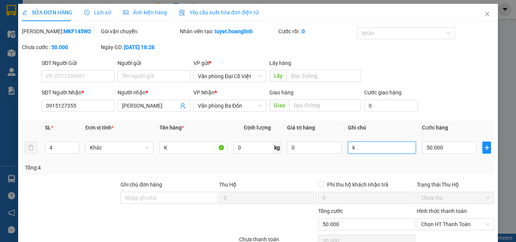
click at [408, 146] on input "k" at bounding box center [382, 148] width 68 height 12
click at [433, 145] on input "50.000" at bounding box center [449, 148] width 54 height 12
click at [371, 150] on input "k" at bounding box center [382, 148] width 68 height 12
click at [429, 148] on input "50.000" at bounding box center [449, 148] width 54 height 12
click at [420, 170] on div "Tổng: 4" at bounding box center [258, 167] width 466 height 8
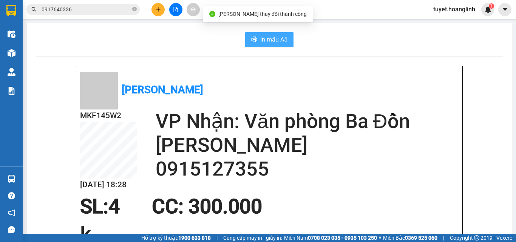
click at [274, 34] on button "In mẫu A5" at bounding box center [269, 39] width 48 height 15
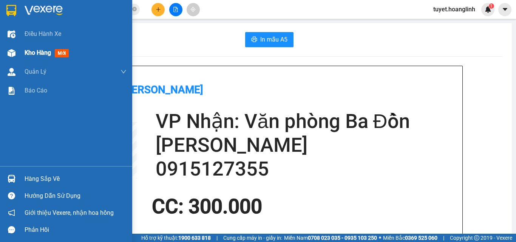
click at [22, 56] on div "Kho hàng mới" at bounding box center [66, 52] width 132 height 19
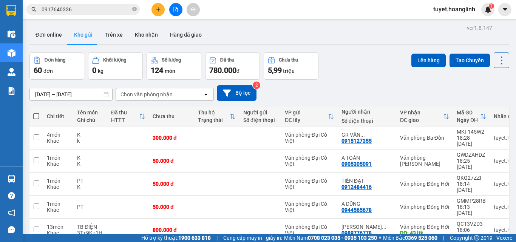
click at [167, 93] on div "Chọn văn phòng nhận" at bounding box center [146, 95] width 52 height 8
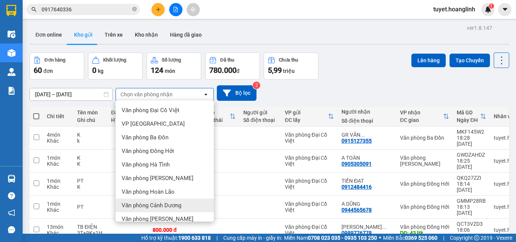
click at [292, 85] on div "12/10/2025 – 14/10/2025 Press the down arrow key to interact with the calendar …" at bounding box center [268, 92] width 479 height 15
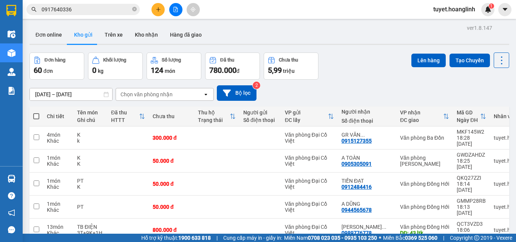
click at [185, 88] on div "Chọn văn phòng nhận" at bounding box center [159, 94] width 87 height 12
click at [156, 7] on icon "plus" at bounding box center [158, 9] width 5 height 5
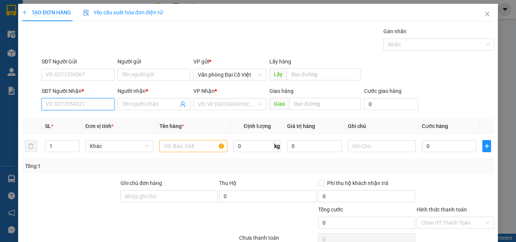
click at [91, 108] on input "SĐT Người Nhận *" at bounding box center [78, 104] width 73 height 12
click at [88, 117] on div "0386003589 - A QUẢ" at bounding box center [77, 119] width 63 height 8
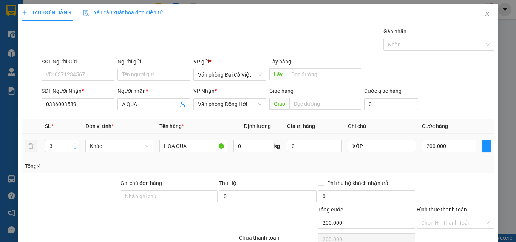
click at [74, 149] on icon "down" at bounding box center [75, 148] width 3 height 3
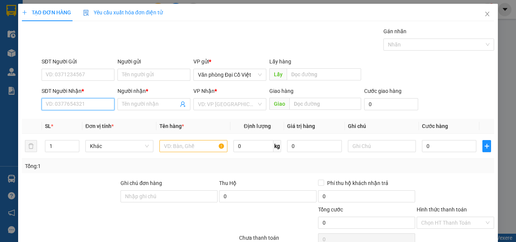
click at [89, 106] on input "SĐT Người Nhận *" at bounding box center [78, 104] width 73 height 12
click at [85, 121] on div "0386003589 - A QUẢ" at bounding box center [77, 119] width 63 height 8
type input "0386003589"
type input "A QUẢ"
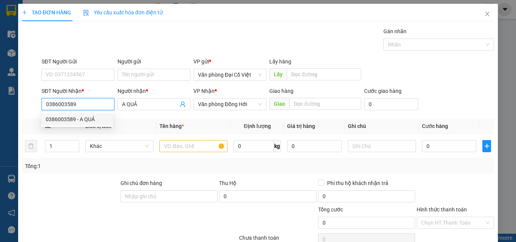
type input "70.000"
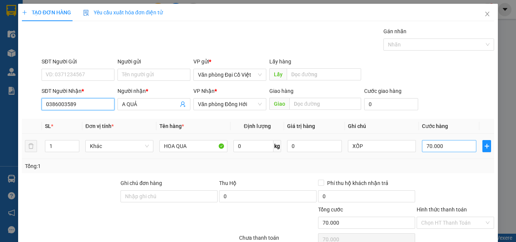
type input "0386003589"
click at [441, 148] on input "70.000" at bounding box center [449, 146] width 54 height 12
type input "5"
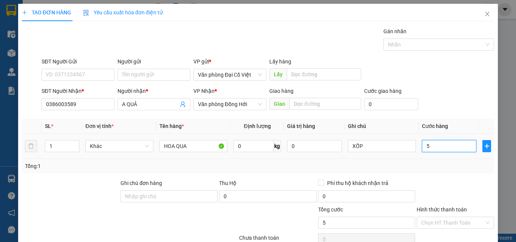
type input "50"
type input "50.000"
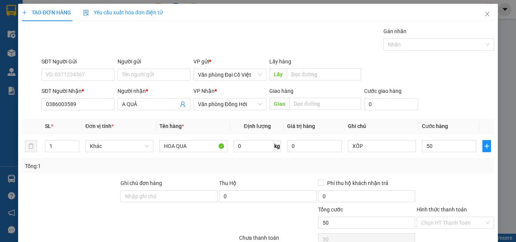
type input "50.000"
click at [465, 168] on div "Tổng: 1" at bounding box center [258, 166] width 466 height 8
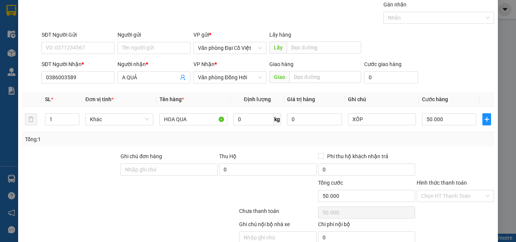
scroll to position [61, 0]
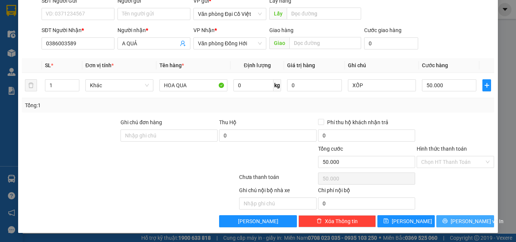
click at [461, 217] on span "[PERSON_NAME] và In" at bounding box center [476, 221] width 53 height 8
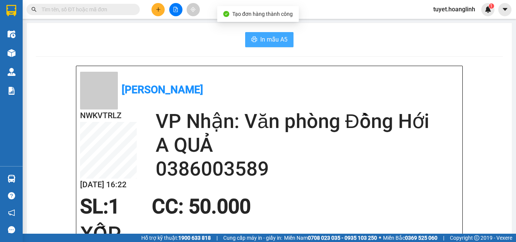
click at [260, 41] on span "In mẫu A5" at bounding box center [273, 39] width 27 height 9
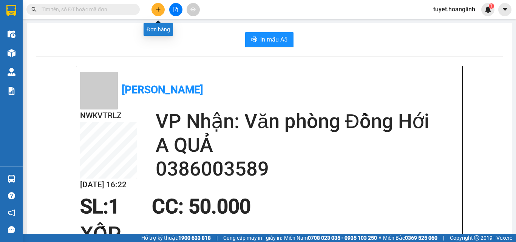
click at [156, 9] on icon "plus" at bounding box center [158, 9] width 5 height 5
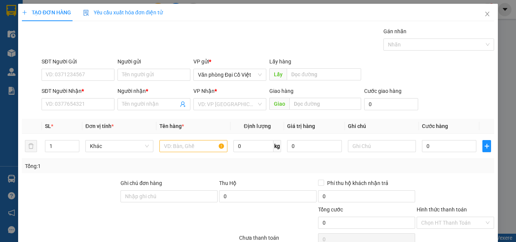
click at [89, 111] on div "SĐT Người Nhận * VD: 0377654321" at bounding box center [78, 100] width 73 height 26
click at [81, 105] on input "SĐT Người Nhận *" at bounding box center [78, 104] width 73 height 12
click at [88, 109] on input "SĐT Người Nhận *" at bounding box center [78, 104] width 73 height 12
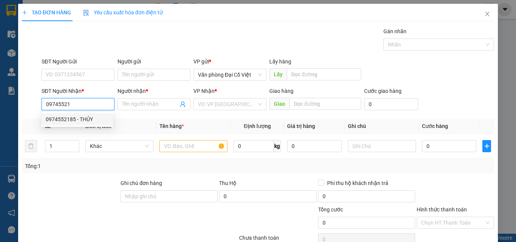
click at [96, 116] on div "0974552185 - THỦY" at bounding box center [77, 119] width 63 height 8
type input "0974552185"
type input "THỦY"
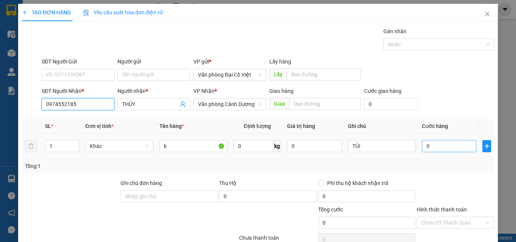
type input "0974552185"
type input "5"
type input "50"
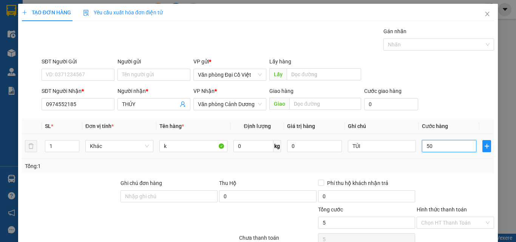
type input "50"
type input "50.000"
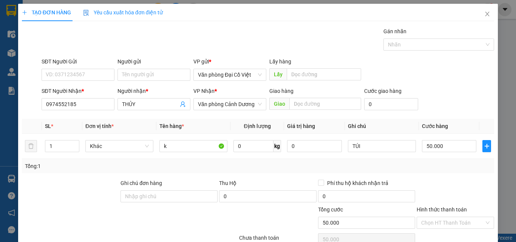
click at [434, 171] on div "Tổng: 1" at bounding box center [258, 166] width 472 height 14
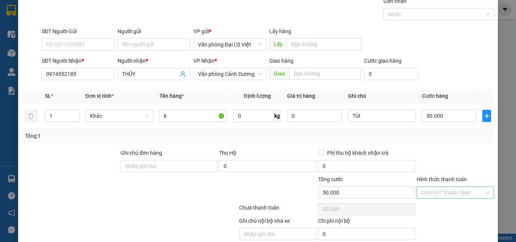
scroll to position [61, 0]
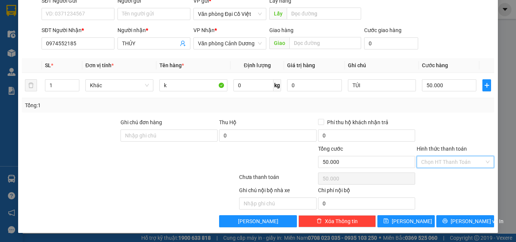
click at [438, 162] on input "Hình thức thanh toán" at bounding box center [452, 161] width 63 height 11
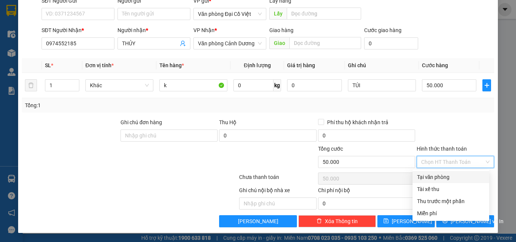
drag, startPoint x: 439, startPoint y: 179, endPoint x: 435, endPoint y: 176, distance: 5.3
click at [438, 179] on div "Tại văn phòng" at bounding box center [451, 177] width 68 height 8
type input "0"
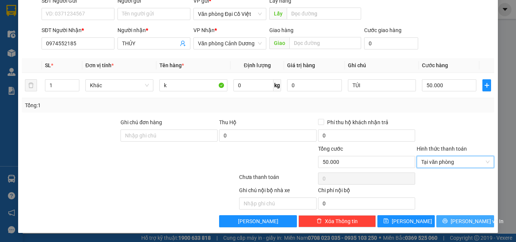
click at [447, 222] on icon "printer" at bounding box center [444, 220] width 5 height 5
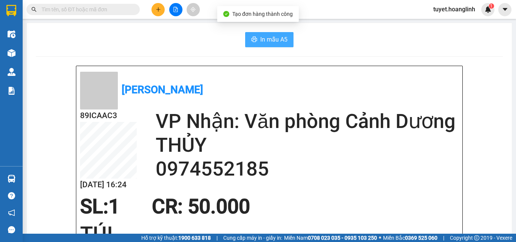
click at [261, 40] on span "In mẫu A5" at bounding box center [273, 39] width 27 height 9
click at [153, 13] on button at bounding box center [157, 9] width 13 height 13
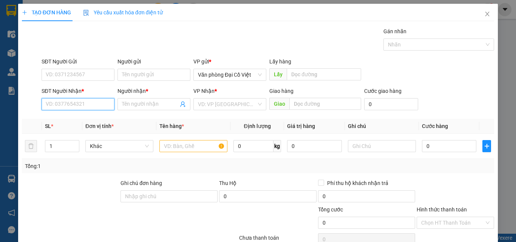
click at [67, 105] on input "SĐT Người Nhận *" at bounding box center [78, 104] width 73 height 12
click at [86, 120] on div "0984509769 - BẰNG CAM" at bounding box center [77, 119] width 63 height 8
type input "0984509769"
type input "BẰNG CAM"
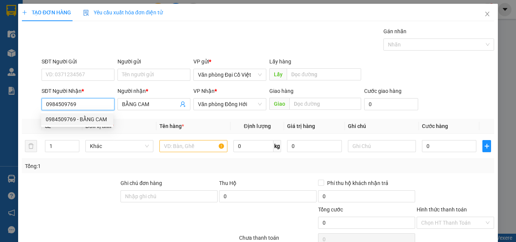
type input "50.000"
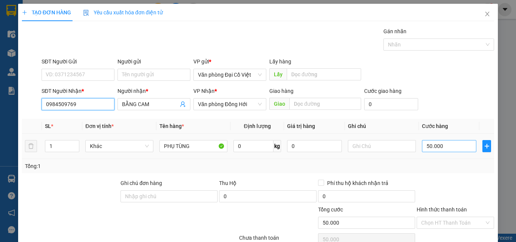
type input "0984509769"
click at [433, 145] on input "50.000" at bounding box center [449, 146] width 54 height 12
type input "7"
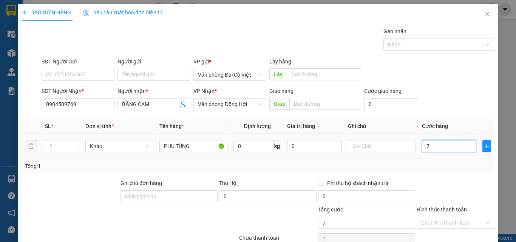
type input "70"
type input "70.000"
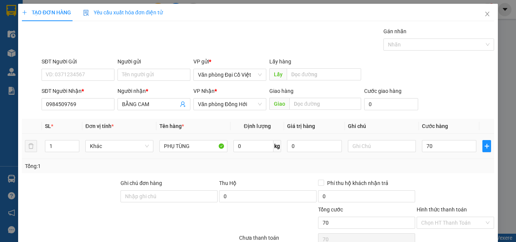
type input "70.000"
click at [426, 162] on div "Tổng: 1" at bounding box center [258, 166] width 466 height 8
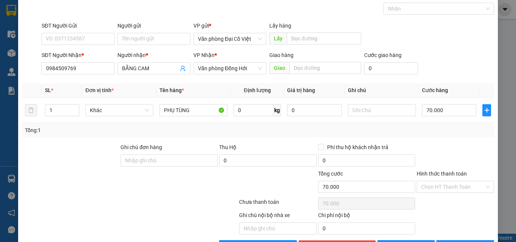
scroll to position [61, 0]
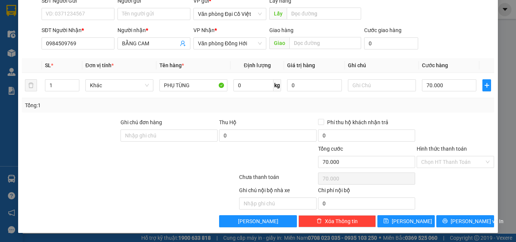
click at [448, 214] on div "Transit Pickup Surcharge Ids Transit Deliver Surcharge Ids Transit Deliver Surc…" at bounding box center [258, 96] width 472 height 261
click at [449, 219] on button "[PERSON_NAME] và In" at bounding box center [465, 221] width 58 height 12
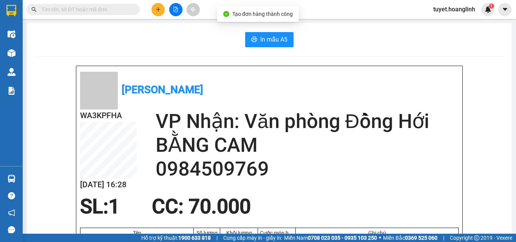
click at [240, 38] on div "In mẫu A5" at bounding box center [269, 39] width 467 height 15
click at [240, 39] on div "In mẫu A5" at bounding box center [269, 39] width 467 height 15
click at [251, 41] on icon "printer" at bounding box center [254, 39] width 6 height 5
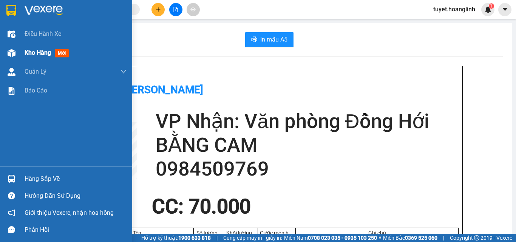
click at [20, 47] on div "Kho hàng mới" at bounding box center [66, 52] width 132 height 19
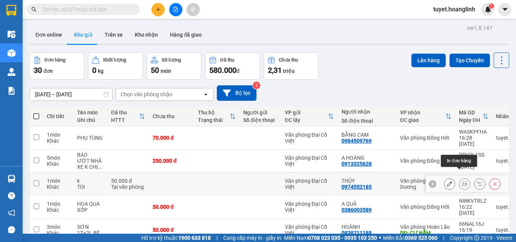
click at [462, 181] on icon at bounding box center [464, 183] width 5 height 5
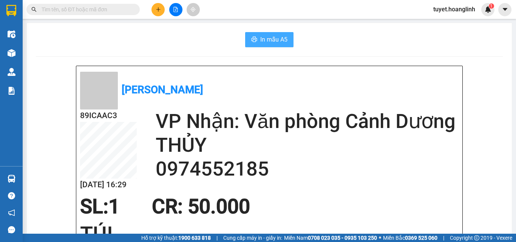
click at [250, 36] on button "In mẫu A5" at bounding box center [269, 39] width 48 height 15
click at [159, 12] on button at bounding box center [157, 9] width 13 height 13
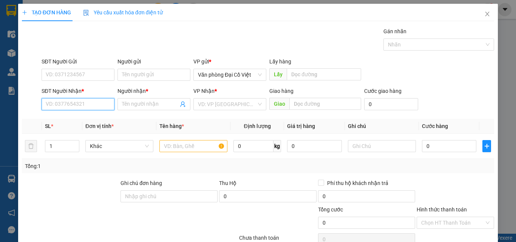
click at [88, 102] on input "SĐT Người Nhận *" at bounding box center [78, 104] width 73 height 12
click at [87, 105] on input "SĐT Người Nhận *" at bounding box center [78, 104] width 73 height 12
click at [93, 101] on input "SĐT Người Nhận *" at bounding box center [78, 104] width 73 height 12
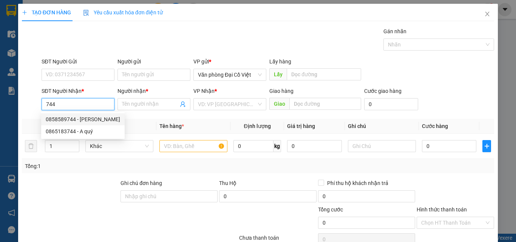
click at [90, 116] on div "0858589744 - CHI TUYÊN" at bounding box center [83, 119] width 74 height 8
type input "0858589744"
type input "[PERSON_NAME]"
type input "QUẢNG THANH"
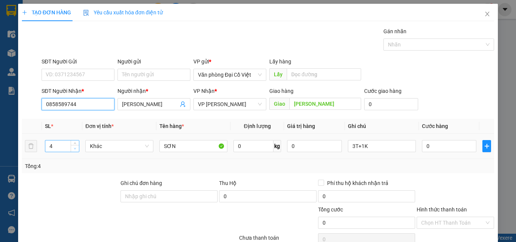
type input "0858589744"
click at [75, 148] on icon "down" at bounding box center [75, 149] width 2 height 2
click at [75, 149] on icon "down" at bounding box center [75, 148] width 3 height 3
type input "2"
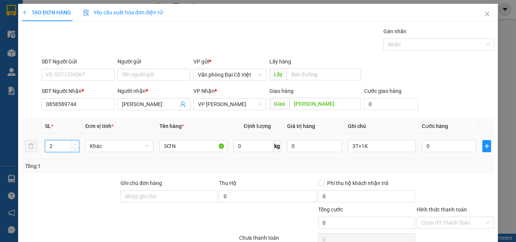
click at [74, 143] on icon "up" at bounding box center [75, 144] width 2 height 2
click at [376, 148] on input "3T+1K" at bounding box center [382, 146] width 68 height 12
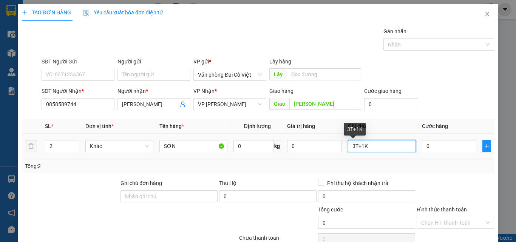
click at [376, 148] on input "3T+1K" at bounding box center [382, 146] width 68 height 12
type input "1T+1K"
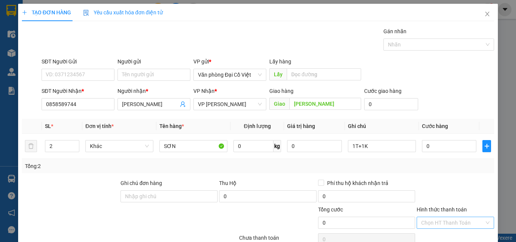
click at [454, 227] on input "Hình thức thanh toán" at bounding box center [452, 222] width 63 height 11
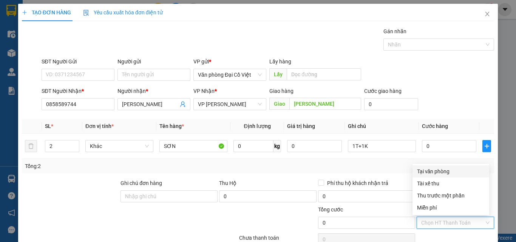
click at [443, 171] on div "Tại văn phòng" at bounding box center [451, 171] width 68 height 8
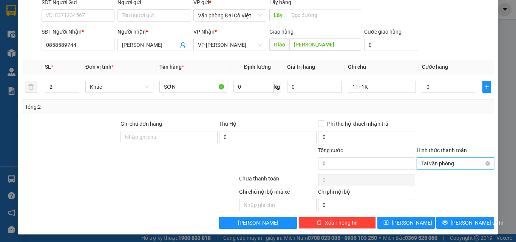
scroll to position [61, 0]
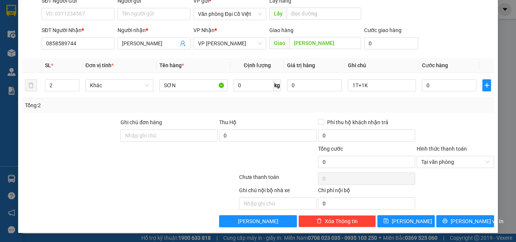
click at [450, 227] on div "TẠO ĐƠN HÀNG Yêu cầu xuất hóa đơn điện tử Transit Pickup Surcharge Ids Transit …" at bounding box center [257, 88] width 479 height 290
click at [453, 220] on span "[PERSON_NAME] và In" at bounding box center [476, 221] width 53 height 8
click at [441, 156] on span "Tại văn phòng" at bounding box center [455, 161] width 68 height 11
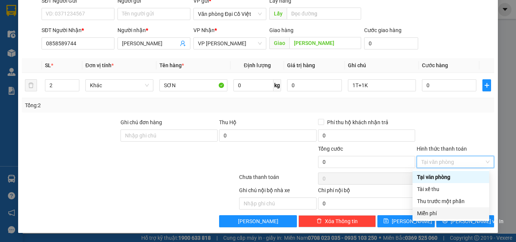
click at [435, 213] on div "Miễn phí" at bounding box center [451, 213] width 68 height 8
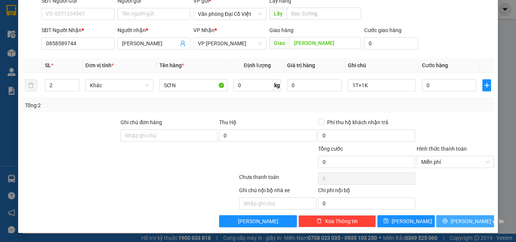
click at [447, 222] on icon "printer" at bounding box center [444, 221] width 5 height 5
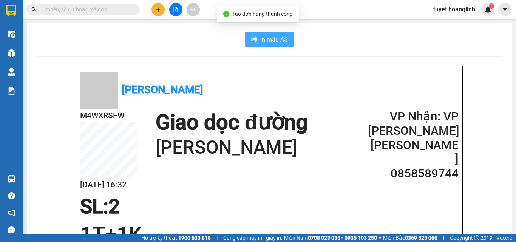
click at [261, 47] on button "In mẫu A5" at bounding box center [269, 39] width 48 height 15
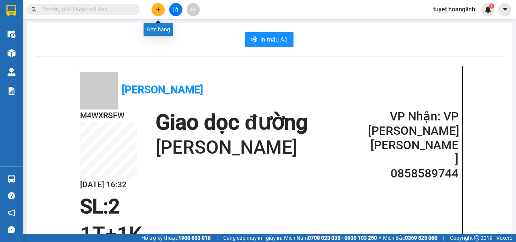
click at [160, 11] on icon "plus" at bounding box center [158, 9] width 5 height 5
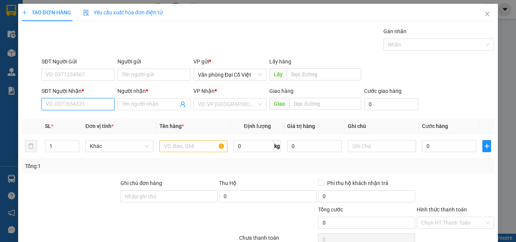
click at [77, 103] on input "SĐT Người Nhận *" at bounding box center [78, 104] width 73 height 12
click at [79, 121] on div "0988815707 - HẢI" at bounding box center [77, 119] width 63 height 8
type input "0988815707"
type input "HẢI"
type input "150.000"
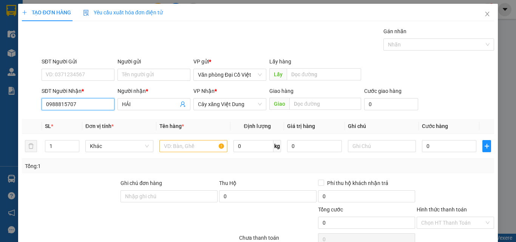
type input "150.000"
type input "0988815707"
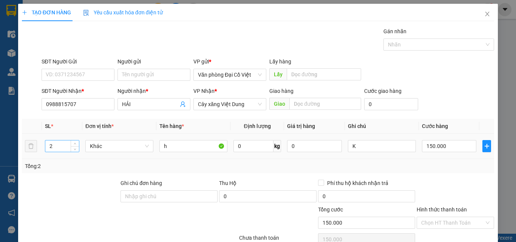
click at [69, 150] on input "2" at bounding box center [62, 145] width 34 height 11
type input "1"
click at [71, 150] on span "Decrease Value" at bounding box center [75, 148] width 8 height 7
click at [364, 147] on input "K" at bounding box center [382, 146] width 68 height 12
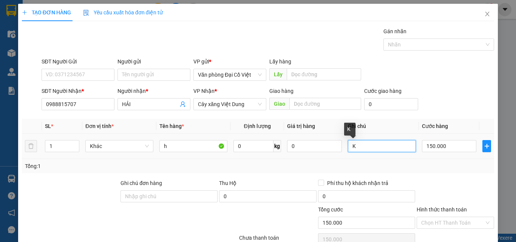
click at [364, 147] on input "K" at bounding box center [382, 146] width 68 height 12
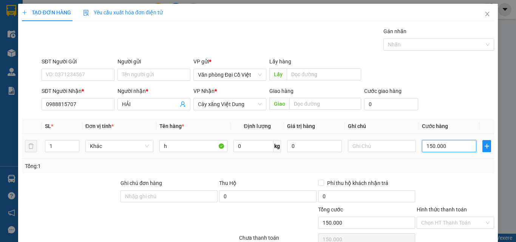
click at [452, 144] on input "150.000" at bounding box center [449, 146] width 54 height 12
type input "1"
type input "10"
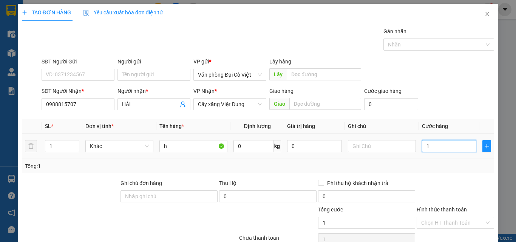
type input "10"
type input "100"
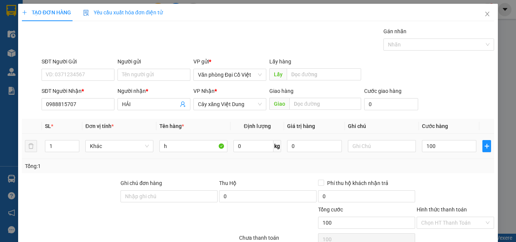
click at [453, 153] on div "100" at bounding box center [449, 146] width 54 height 15
type input "100.000"
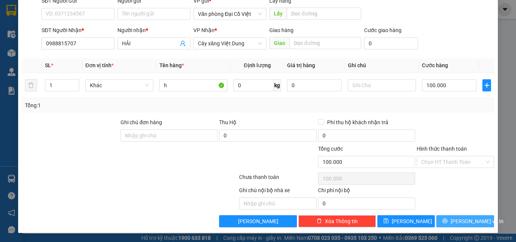
click at [451, 221] on button "[PERSON_NAME] và In" at bounding box center [465, 221] width 58 height 12
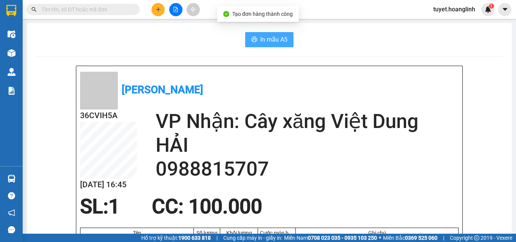
click at [266, 32] on button "In mẫu A5" at bounding box center [269, 39] width 48 height 15
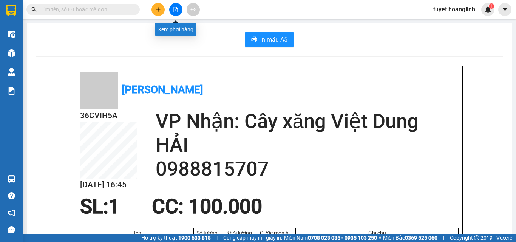
click at [153, 6] on button at bounding box center [157, 9] width 13 height 13
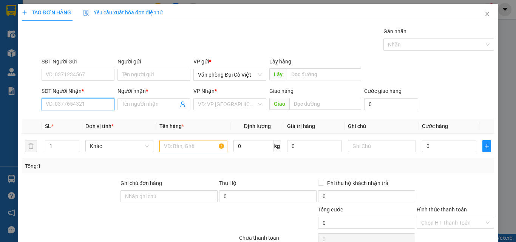
click at [83, 108] on input "SĐT Người Nhận *" at bounding box center [78, 104] width 73 height 12
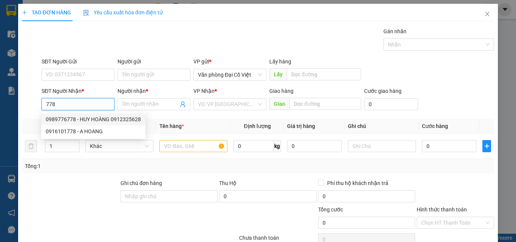
click at [83, 121] on div "0989776778 - HUY HOÀNG 0912325628" at bounding box center [93, 119] width 95 height 8
type input "0989776778"
type input "HUY HOÀNG 0912325628"
type input "43 ltk"
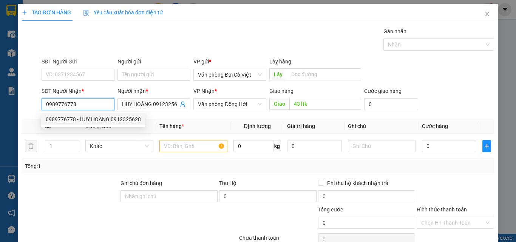
type input "50.000"
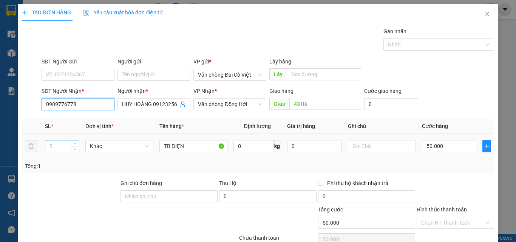
type input "0989776778"
click at [60, 145] on input "1" at bounding box center [62, 145] width 34 height 11
type input "13"
click at [365, 143] on input "text" at bounding box center [382, 146] width 68 height 12
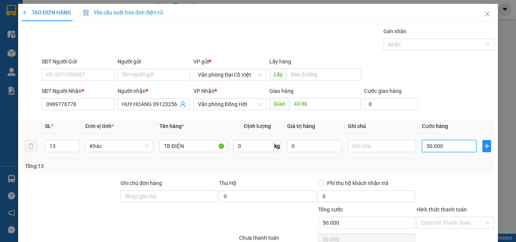
click at [430, 148] on input "50.000" at bounding box center [449, 146] width 54 height 12
click at [442, 173] on div "Tổng: 13" at bounding box center [258, 166] width 472 height 14
click at [75, 148] on icon "down" at bounding box center [75, 148] width 3 height 3
click at [74, 143] on icon "up" at bounding box center [75, 144] width 3 height 3
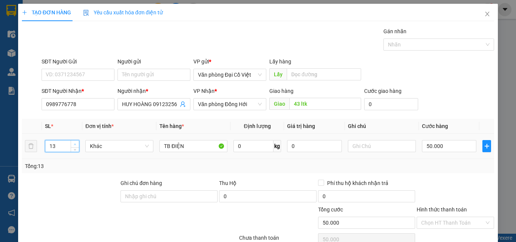
type input "14"
click at [379, 150] on input "text" at bounding box center [382, 146] width 68 height 12
type input "3T+9K+1H"
type input "13"
click at [75, 151] on span "Decrease Value" at bounding box center [75, 148] width 8 height 7
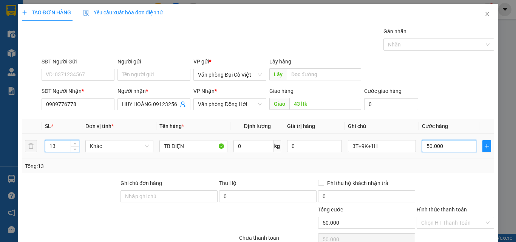
click at [465, 142] on input "50.000" at bounding box center [449, 146] width 54 height 12
type input "8"
type input "80"
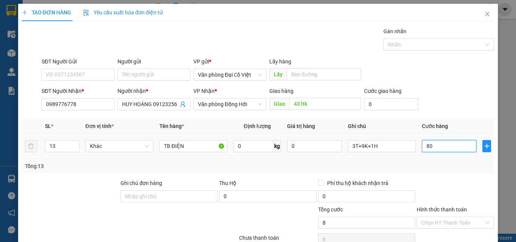
type input "80"
type input "800"
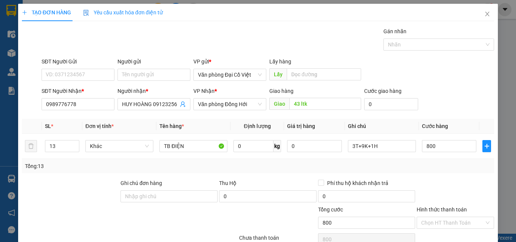
type input "800.000"
click at [441, 180] on div at bounding box center [455, 192] width 79 height 26
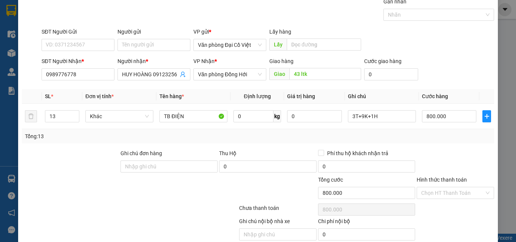
scroll to position [61, 0]
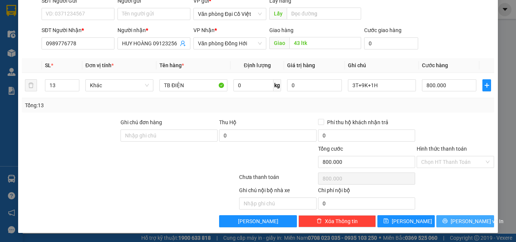
click at [460, 224] on span "[PERSON_NAME] và In" at bounding box center [476, 221] width 53 height 8
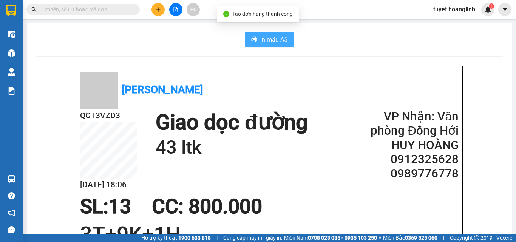
click at [263, 40] on span "In mẫu A5" at bounding box center [273, 39] width 27 height 9
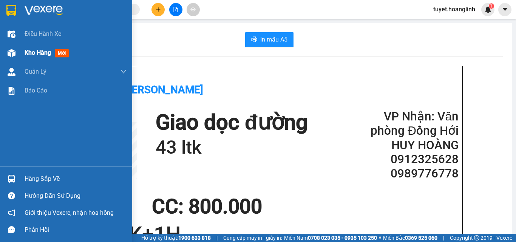
click at [24, 52] on div "Kho hàng mới" at bounding box center [66, 52] width 132 height 19
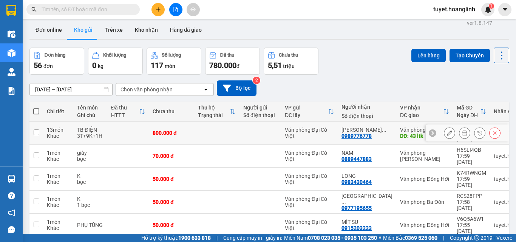
scroll to position [109, 0]
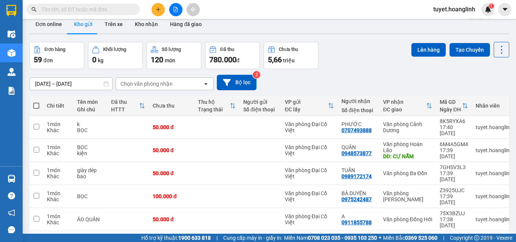
scroll to position [0, 0]
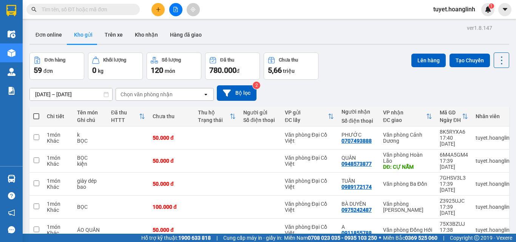
click at [176, 90] on div "Chọn văn phòng nhận" at bounding box center [159, 94] width 87 height 12
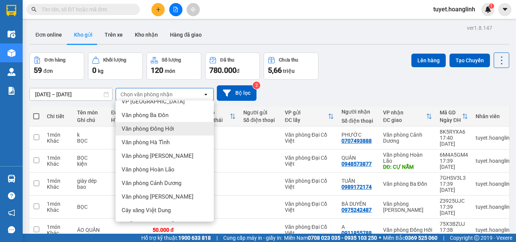
scroll to position [34, 0]
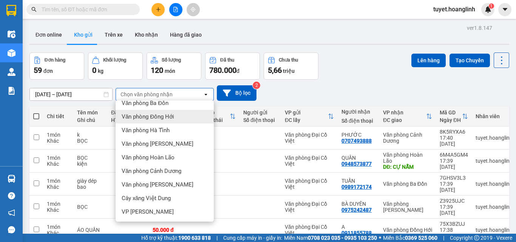
click at [164, 117] on span "Văn phòng Đồng Hới" at bounding box center [148, 117] width 52 height 8
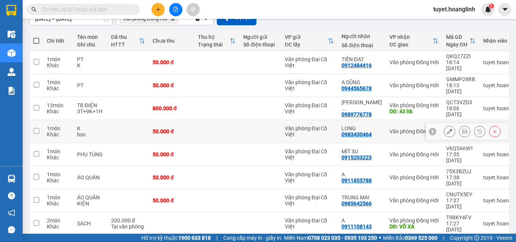
scroll to position [113, 0]
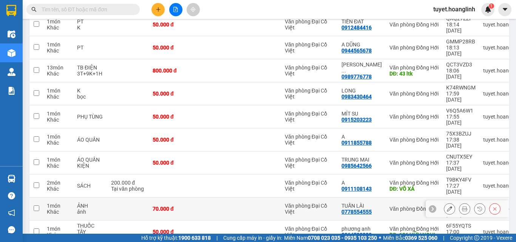
click at [447, 206] on icon at bounding box center [449, 208] width 5 height 5
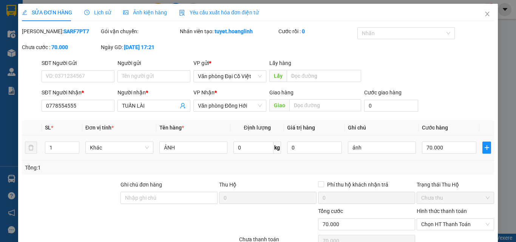
type input "0778554555"
type input "TUẤN LÀI"
type input "0"
type input "70.000"
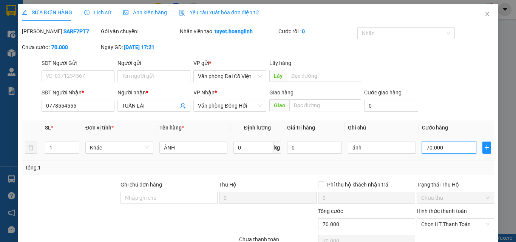
click at [437, 147] on input "70.000" at bounding box center [449, 148] width 54 height 12
type input "7"
click at [437, 147] on input "7" at bounding box center [449, 148] width 54 height 12
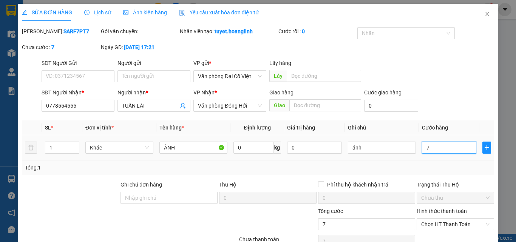
click at [437, 147] on input "7" at bounding box center [449, 148] width 54 height 12
type input "1"
type input "10"
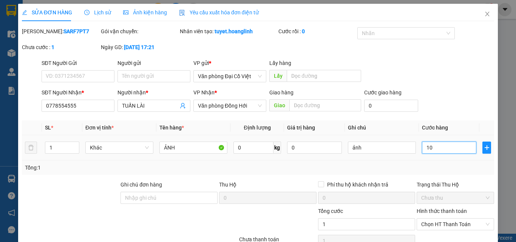
type input "10"
type input "100"
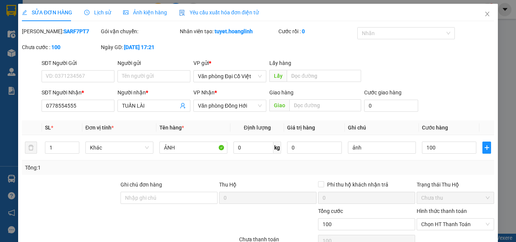
click at [440, 165] on div "Tổng: 1" at bounding box center [258, 167] width 466 height 8
type input "100.000"
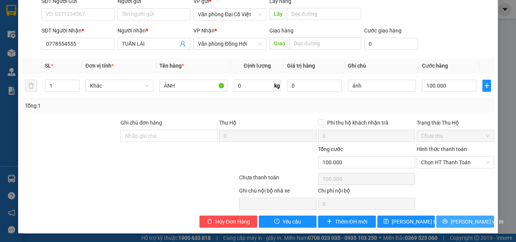
scroll to position [62, 0]
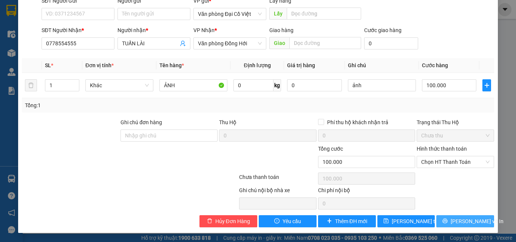
click at [447, 220] on icon "printer" at bounding box center [444, 221] width 5 height 5
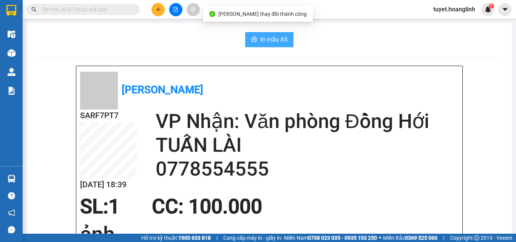
click at [277, 34] on button "In mẫu A5" at bounding box center [269, 39] width 48 height 15
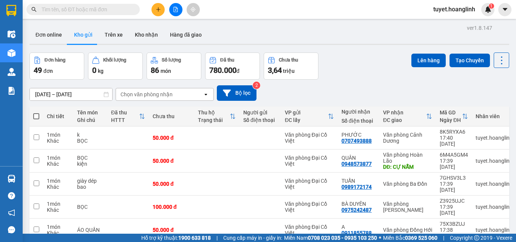
click at [160, 14] on button at bounding box center [157, 9] width 13 height 13
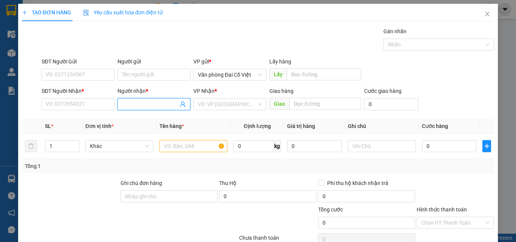
click at [145, 106] on input "Người nhận *" at bounding box center [150, 104] width 56 height 8
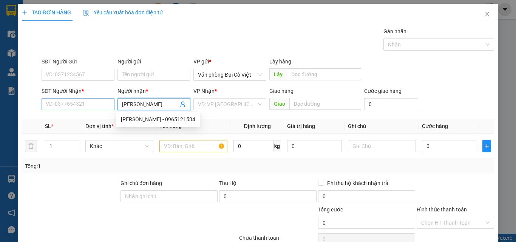
type input "[PERSON_NAME]"
click at [83, 102] on input "SĐT Người Nhận *" at bounding box center [78, 104] width 73 height 12
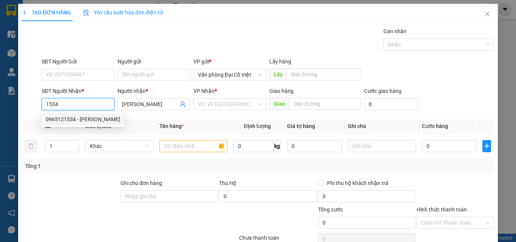
click at [91, 118] on div "0965121534 - HOÀNG KIỀU" at bounding box center [83, 119] width 74 height 8
type input "0965121534"
type input "50.000"
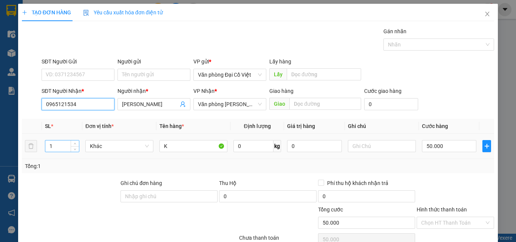
type input "0965121534"
click at [51, 148] on input "1" at bounding box center [62, 145] width 34 height 11
type input "13"
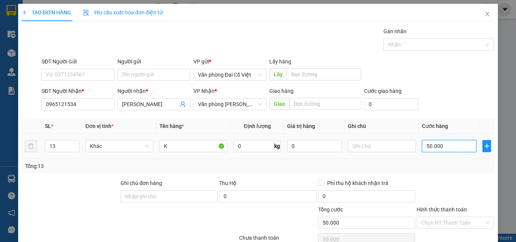
click at [431, 142] on input "50.000" at bounding box center [449, 146] width 54 height 12
type input "6"
type input "65"
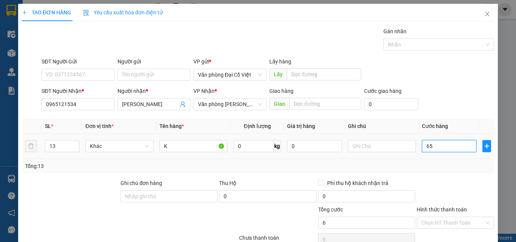
type input "65"
type input "650"
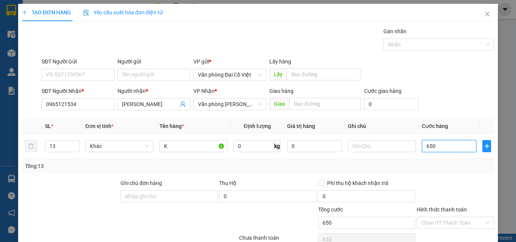
type input "650"
click at [403, 161] on div "Tổng: 13" at bounding box center [258, 166] width 472 height 14
type input "650.000"
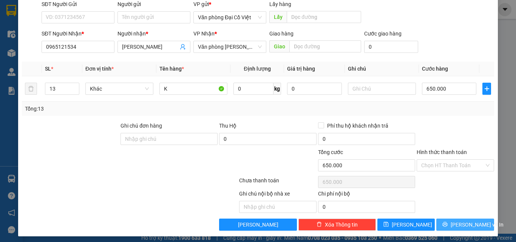
scroll to position [61, 0]
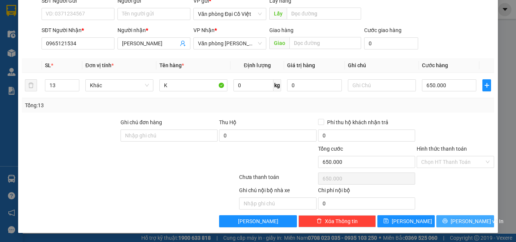
click at [459, 221] on span "[PERSON_NAME] và In" at bounding box center [476, 221] width 53 height 8
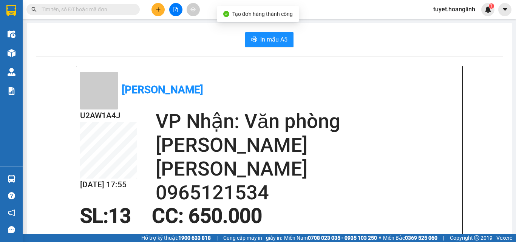
click at [277, 38] on span "In mẫu A5" at bounding box center [273, 39] width 27 height 9
drag, startPoint x: 145, startPoint y: 8, endPoint x: 152, endPoint y: 8, distance: 6.8
click at [146, 8] on div at bounding box center [73, 9] width 147 height 11
click at [158, 10] on icon "plus" at bounding box center [158, 9] width 0 height 4
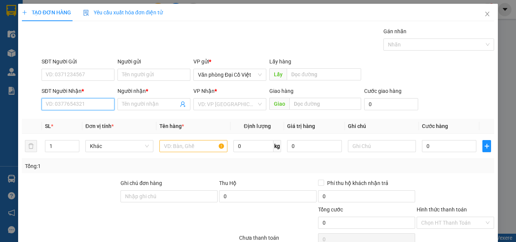
click at [81, 106] on input "SĐT Người Nhận *" at bounding box center [78, 104] width 73 height 12
click at [95, 119] on div "0915203223 - MÍT SU" at bounding box center [77, 119] width 63 height 8
type input "0915203223"
type input "MÍT SU"
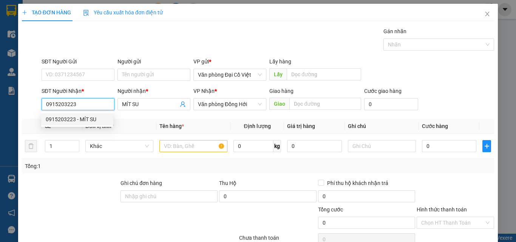
type input "70.000"
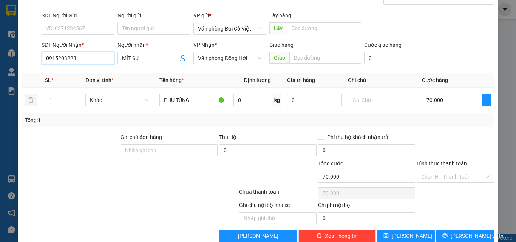
scroll to position [61, 0]
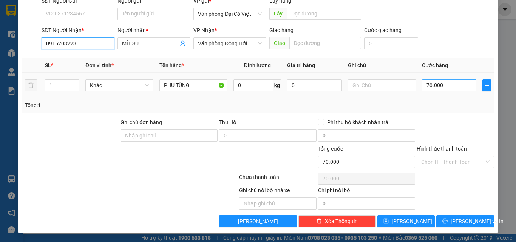
type input "0915203223"
click at [422, 82] on input "70.000" at bounding box center [449, 85] width 54 height 12
type input "5"
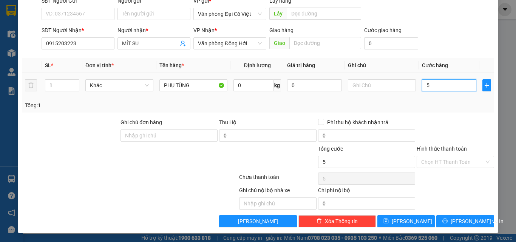
type input "50"
type input "50.000"
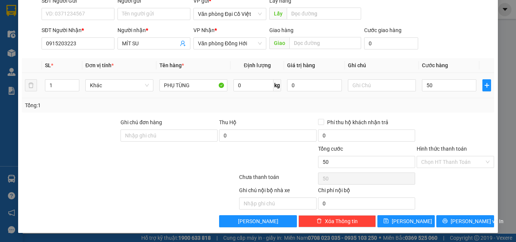
type input "50.000"
click at [444, 109] on div "Tổng: 1" at bounding box center [258, 105] width 466 height 8
click at [459, 226] on button "[PERSON_NAME] và In" at bounding box center [465, 221] width 58 height 12
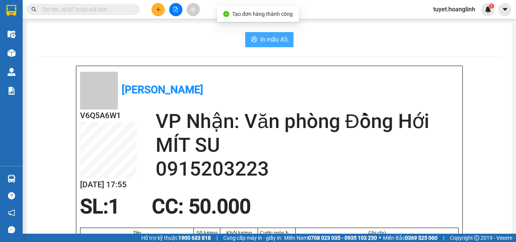
click at [272, 44] on span "In mẫu A5" at bounding box center [273, 39] width 27 height 9
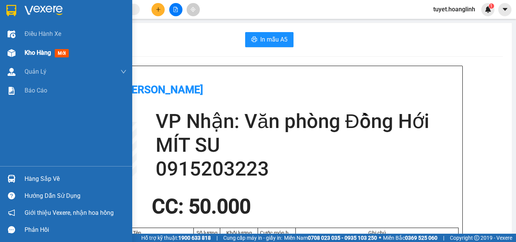
click at [27, 55] on span "Kho hàng" at bounding box center [38, 52] width 26 height 7
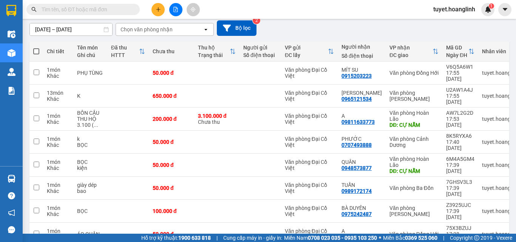
scroll to position [103, 0]
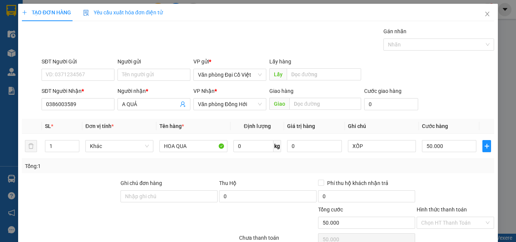
click at [436, 185] on div at bounding box center [455, 192] width 79 height 26
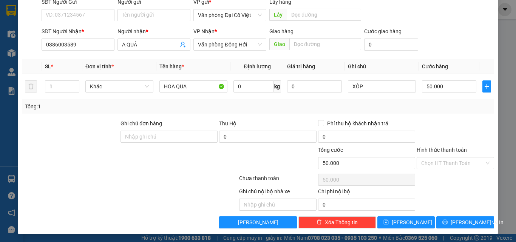
scroll to position [61, 0]
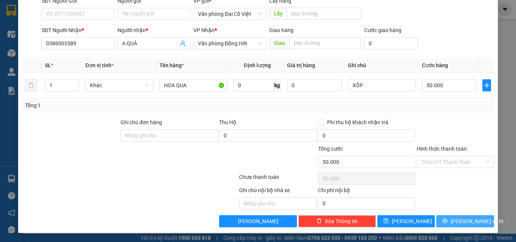
click at [460, 219] on span "[PERSON_NAME] và In" at bounding box center [476, 221] width 53 height 8
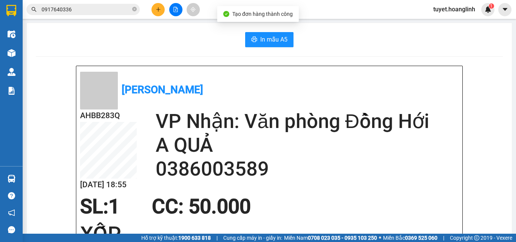
click at [282, 42] on span "In mẫu A5" at bounding box center [273, 39] width 27 height 9
click at [162, 12] on button at bounding box center [157, 9] width 13 height 13
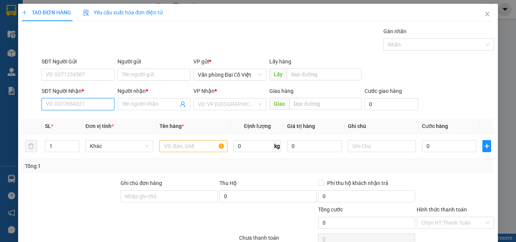
click at [94, 104] on input "SĐT Người Nhận *" at bounding box center [78, 104] width 73 height 12
click at [96, 107] on input "331" at bounding box center [78, 104] width 73 height 12
click at [91, 105] on input "331" at bounding box center [78, 104] width 73 height 12
click at [90, 105] on input "331" at bounding box center [78, 104] width 73 height 12
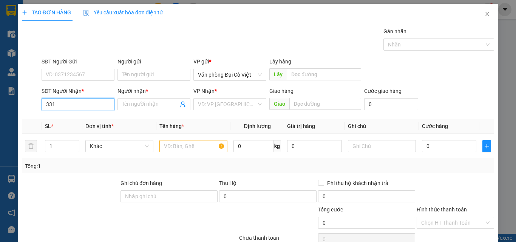
click at [88, 106] on input "331" at bounding box center [78, 104] width 73 height 12
click at [79, 105] on input "331" at bounding box center [78, 104] width 73 height 12
click at [82, 119] on div "0919736331 - C LÀNH" at bounding box center [77, 119] width 63 height 8
type input "0919736331"
type input "C LÀNH"
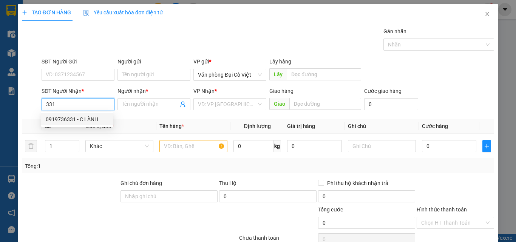
type input "PHOG NHA"
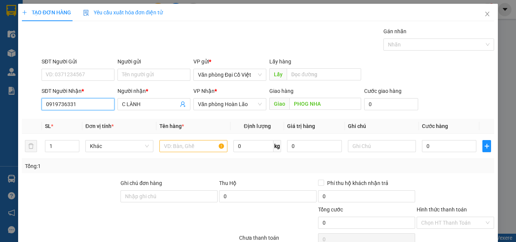
type input "50.000"
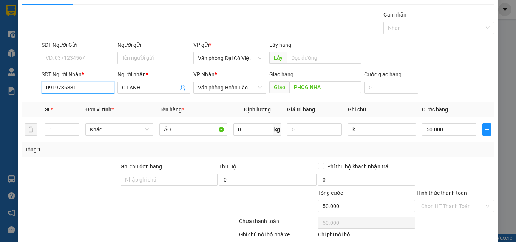
scroll to position [61, 0]
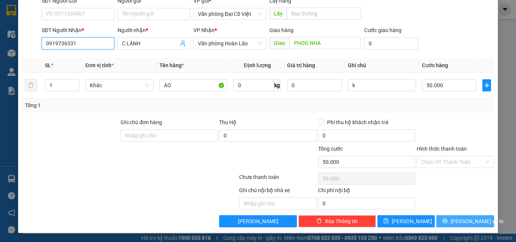
type input "0919736331"
click at [463, 220] on span "[PERSON_NAME] và In" at bounding box center [476, 221] width 53 height 8
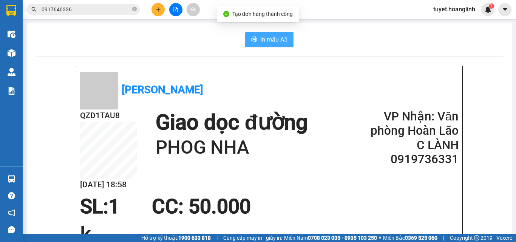
click at [285, 43] on button "In mẫu A5" at bounding box center [269, 39] width 48 height 15
click at [160, 8] on icon "plus" at bounding box center [158, 9] width 5 height 5
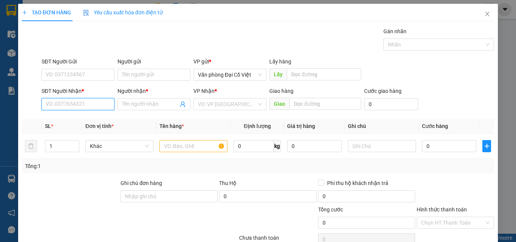
click at [98, 104] on input "SĐT Người Nhận *" at bounding box center [78, 104] width 73 height 12
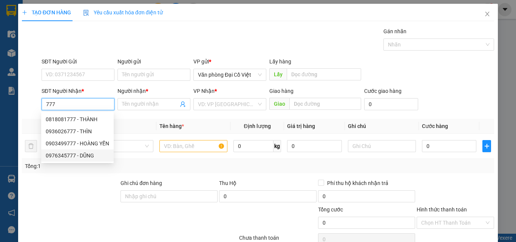
click at [91, 155] on div "0976345777 - DŨNG" at bounding box center [77, 155] width 63 height 8
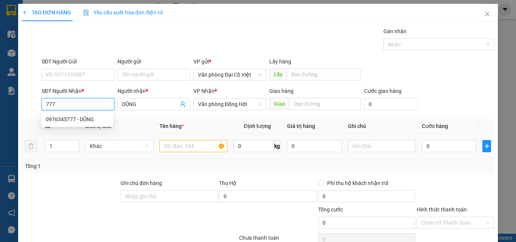
type input "0976345777"
type input "DŨNG"
type input "50.000"
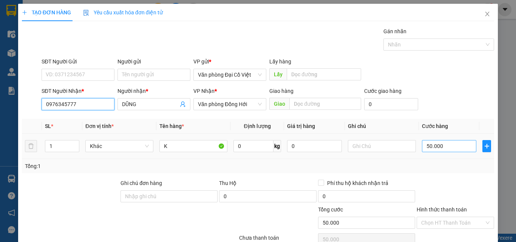
type input "0976345777"
click at [446, 147] on input "50.000" at bounding box center [449, 146] width 54 height 12
click at [79, 142] on div "1" at bounding box center [62, 146] width 34 height 12
click at [76, 143] on span "up" at bounding box center [75, 144] width 5 height 5
type input "2"
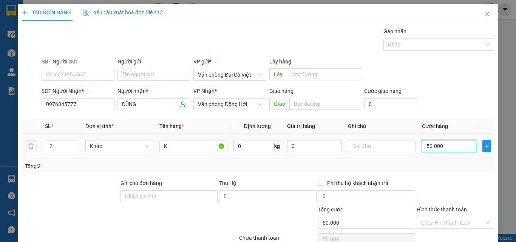
click at [430, 148] on input "50.000" at bounding box center [449, 146] width 54 height 12
type input "1"
type input "10"
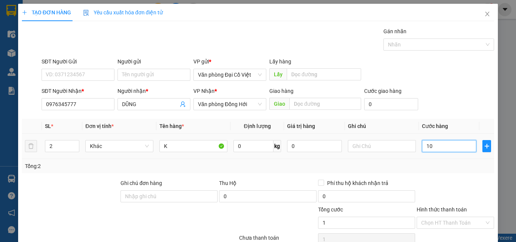
type input "10"
type input "100"
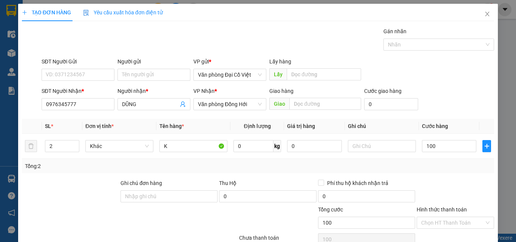
type input "100.000"
click at [441, 167] on div "Tổng: 2" at bounding box center [258, 166] width 466 height 8
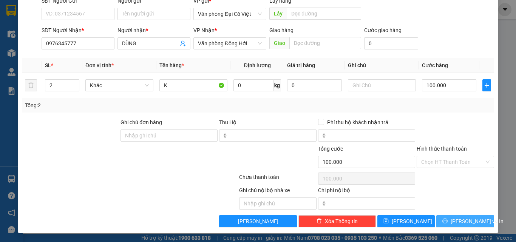
click at [442, 223] on button "[PERSON_NAME] và In" at bounding box center [465, 221] width 58 height 12
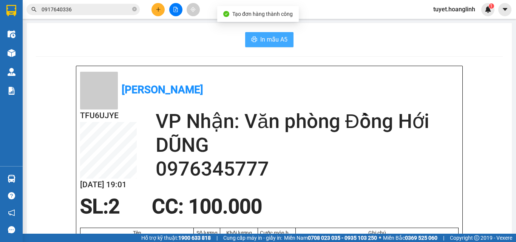
click at [277, 41] on span "In mẫu A5" at bounding box center [273, 39] width 27 height 9
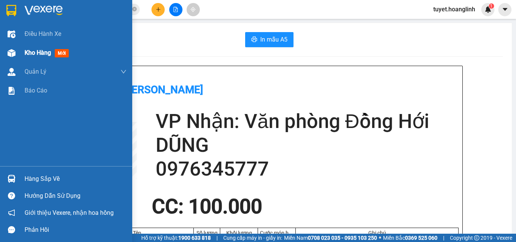
click at [8, 57] on div at bounding box center [11, 52] width 13 height 13
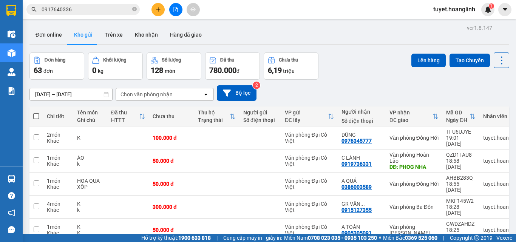
click at [154, 5] on button at bounding box center [157, 9] width 13 height 13
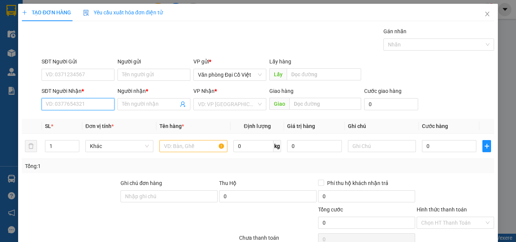
click at [82, 108] on input "SĐT Người Nhận *" at bounding box center [78, 104] width 73 height 12
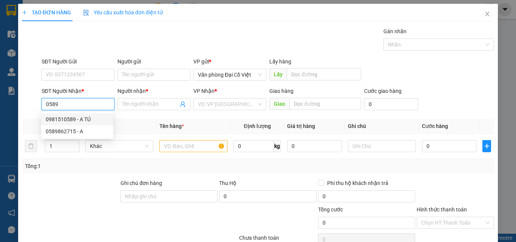
click at [54, 114] on div "0981510589 - A TÚ" at bounding box center [77, 119] width 72 height 12
type input "0981510589"
type input "A TÚ"
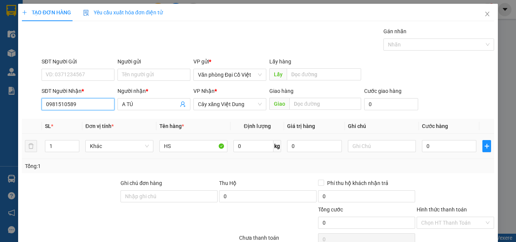
type input "0981510589"
click at [431, 153] on div "0" at bounding box center [449, 146] width 54 height 15
click at [429, 147] on input "0" at bounding box center [449, 146] width 54 height 12
type input "5"
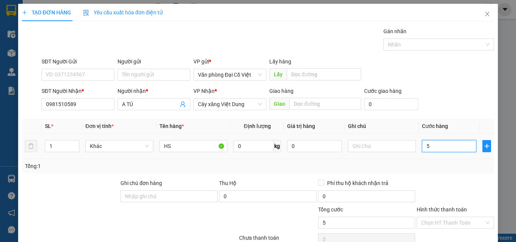
type input "50"
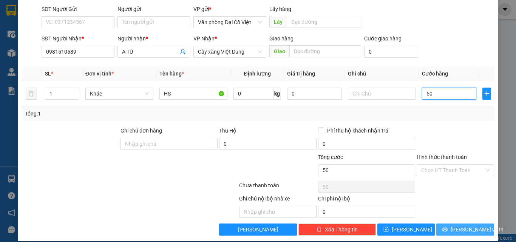
scroll to position [61, 0]
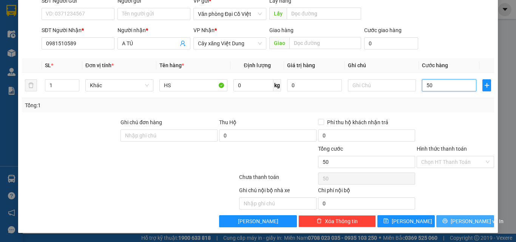
type input "50"
click at [447, 219] on icon "printer" at bounding box center [444, 220] width 5 height 5
type input "50.000"
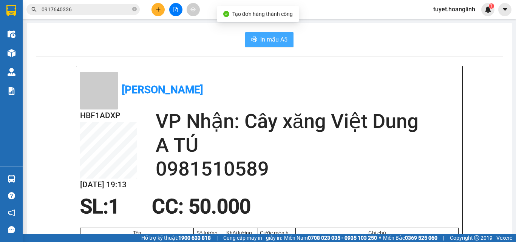
click at [268, 35] on button "In mẫu A5" at bounding box center [269, 39] width 48 height 15
click at [172, 16] on div "Kết quả tìm kiếm ( 21 ) Bộ lọc Mã ĐH Trạng thái Món hàng Thu hộ Tổng cước Chưa …" at bounding box center [258, 9] width 516 height 19
click at [173, 11] on button at bounding box center [175, 9] width 13 height 13
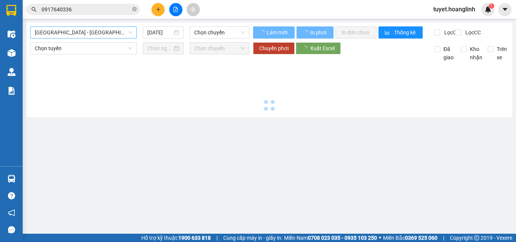
click at [71, 35] on span "[GEOGRAPHIC_DATA] - [GEOGRAPHIC_DATA]" at bounding box center [83, 32] width 97 height 11
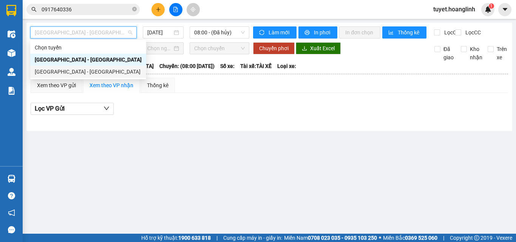
click at [86, 73] on div "[GEOGRAPHIC_DATA] - [GEOGRAPHIC_DATA]" at bounding box center [88, 72] width 107 height 8
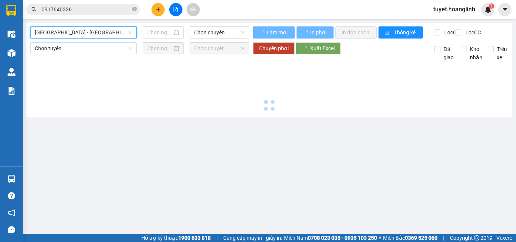
type input "[DATE]"
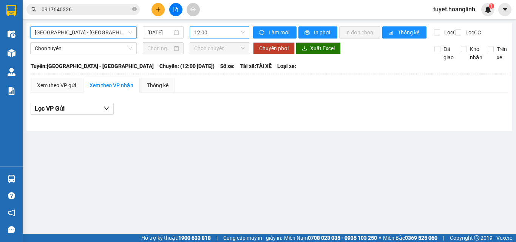
click at [199, 34] on span "12:00" at bounding box center [219, 32] width 51 height 11
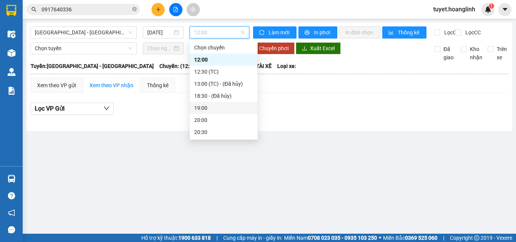
click at [203, 105] on div "19:00" at bounding box center [223, 108] width 59 height 8
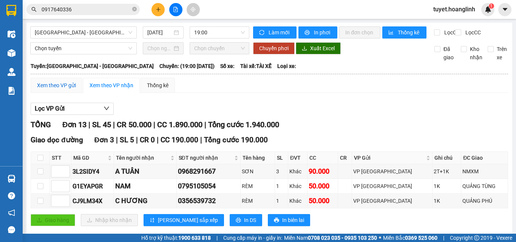
click at [56, 88] on div "Xem theo VP gửi" at bounding box center [56, 85] width 39 height 8
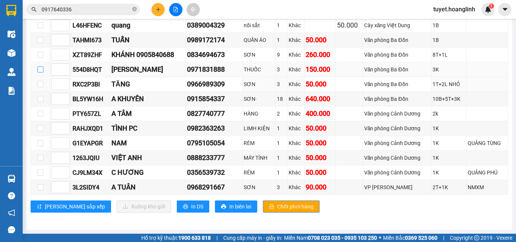
scroll to position [167, 0]
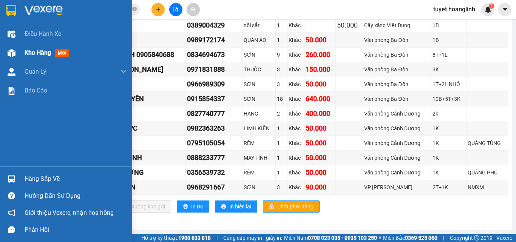
click at [16, 51] on div at bounding box center [11, 52] width 13 height 13
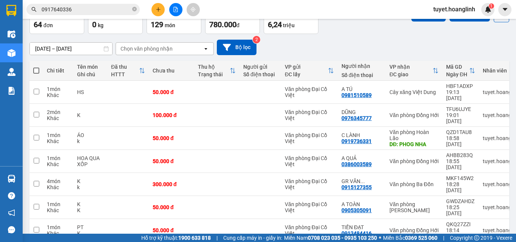
scroll to position [27, 0]
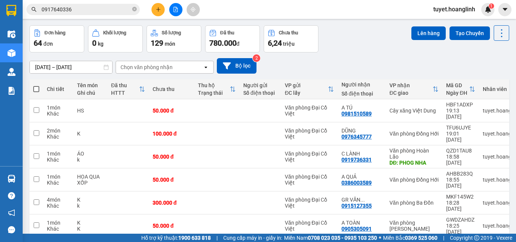
click at [185, 65] on div "Chọn văn phòng nhận" at bounding box center [159, 67] width 87 height 12
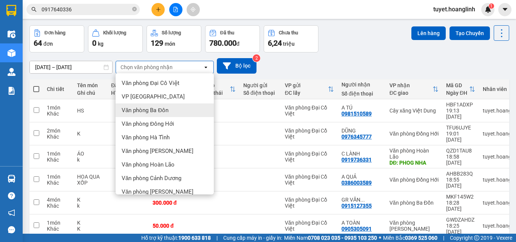
click at [170, 108] on div "Văn phòng Ba Đồn" at bounding box center [165, 110] width 98 height 14
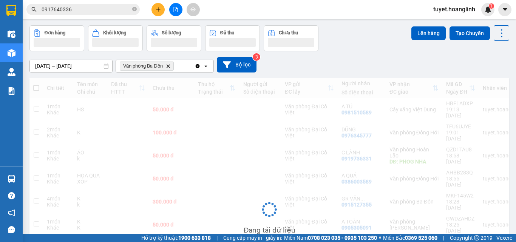
click at [184, 71] on div "Văn phòng Ba Đồn Delete" at bounding box center [155, 66] width 79 height 12
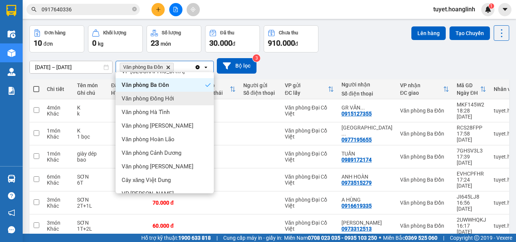
scroll to position [34, 0]
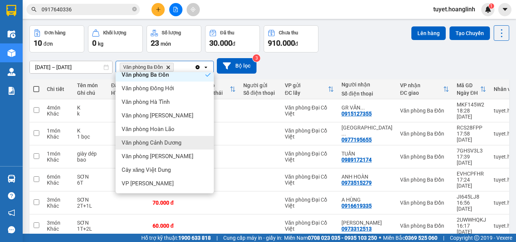
click at [184, 138] on div "Văn phòng Cảnh Dương" at bounding box center [165, 143] width 98 height 14
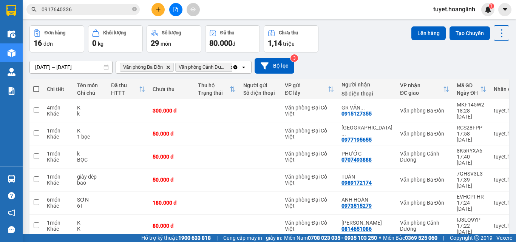
click at [242, 65] on icon "open" at bounding box center [243, 67] width 6 height 6
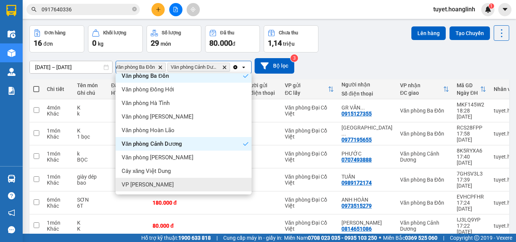
click at [170, 185] on div "VP [PERSON_NAME]" at bounding box center [184, 185] width 136 height 14
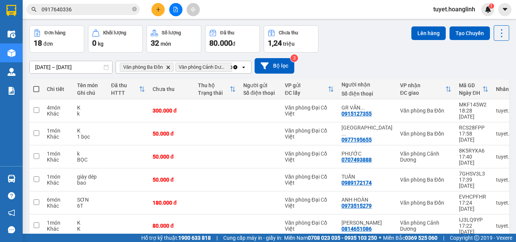
click at [242, 68] on icon "open" at bounding box center [243, 67] width 6 height 6
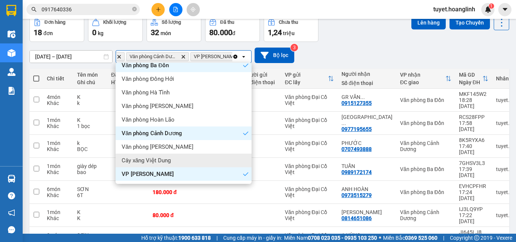
click at [177, 161] on div "Cây xăng Việt Dung" at bounding box center [184, 161] width 136 height 14
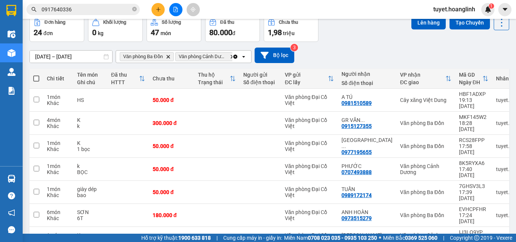
click at [38, 81] on span at bounding box center [36, 79] width 6 height 6
click at [36, 75] on input "checkbox" at bounding box center [36, 75] width 0 height 0
checkbox input "true"
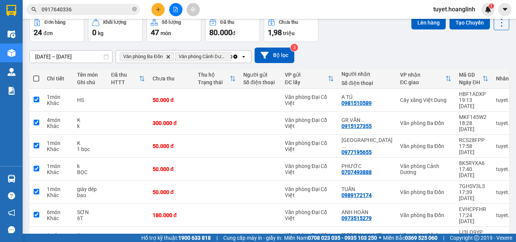
checkbox input "true"
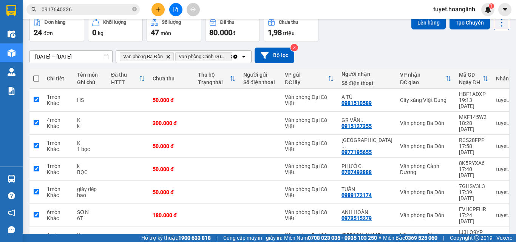
checkbox input "true"
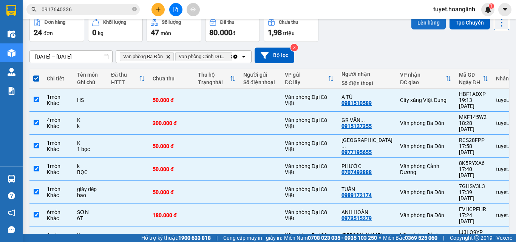
click at [418, 27] on button "Lên hàng" at bounding box center [428, 23] width 34 height 14
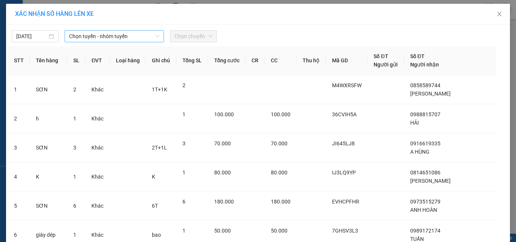
click at [122, 36] on span "Chọn tuyến - nhóm tuyến" at bounding box center [114, 36] width 90 height 11
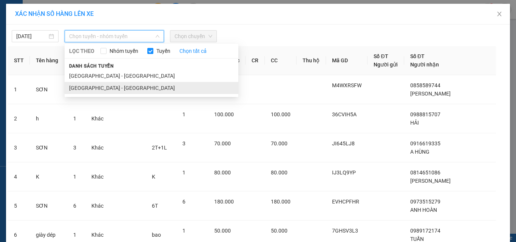
click at [113, 89] on li "[GEOGRAPHIC_DATA] - [GEOGRAPHIC_DATA]" at bounding box center [152, 88] width 174 height 12
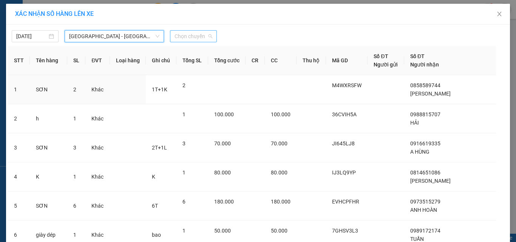
click at [185, 39] on span "Chọn chuyến" at bounding box center [193, 36] width 38 height 11
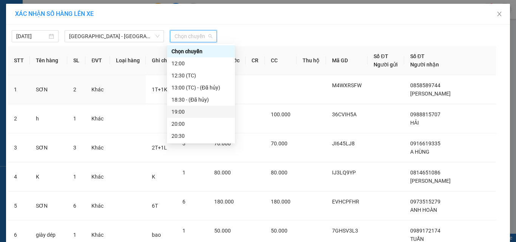
click at [196, 109] on div "19:00" at bounding box center [200, 112] width 59 height 8
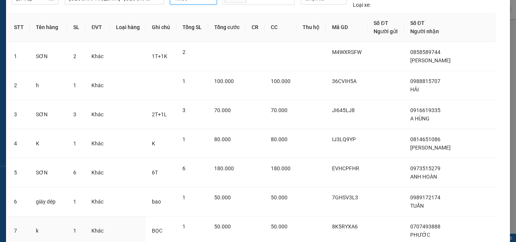
scroll to position [183, 0]
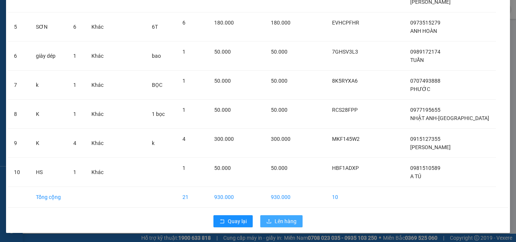
click at [267, 221] on icon "upload" at bounding box center [268, 221] width 5 height 5
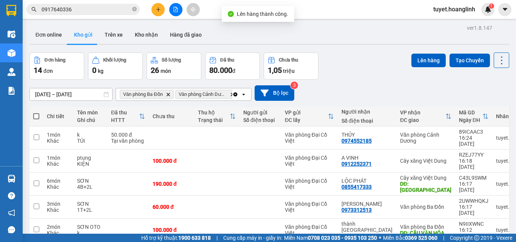
click at [36, 114] on span at bounding box center [36, 116] width 6 height 6
click at [36, 112] on input "checkbox" at bounding box center [36, 112] width 0 height 0
checkbox input "true"
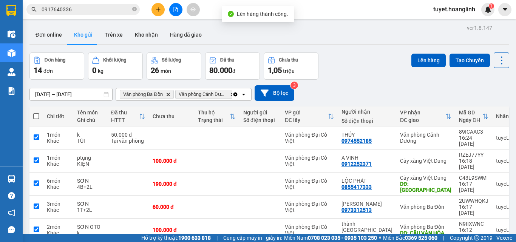
checkbox input "true"
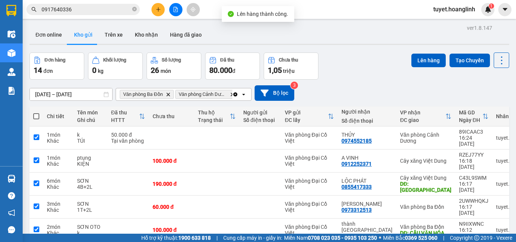
checkbox input "true"
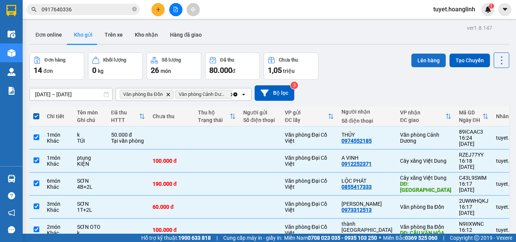
click at [424, 57] on button "Lên hàng" at bounding box center [428, 61] width 34 height 14
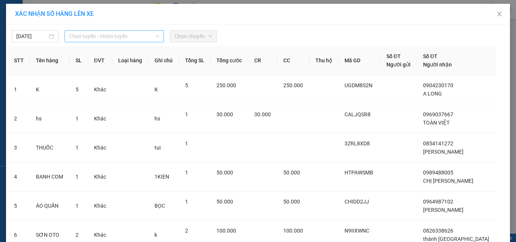
click at [144, 35] on span "Chọn tuyến - nhóm tuyến" at bounding box center [114, 36] width 90 height 11
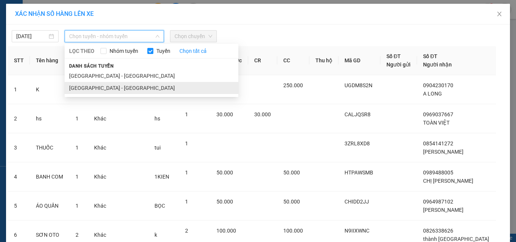
click at [120, 89] on li "[GEOGRAPHIC_DATA] - [GEOGRAPHIC_DATA]" at bounding box center [152, 88] width 174 height 12
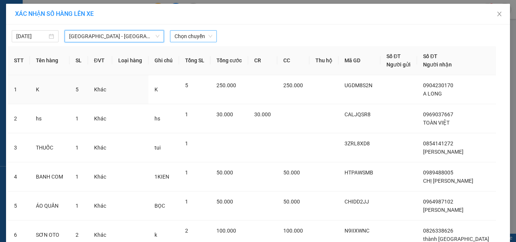
click at [181, 39] on span "Chọn chuyến" at bounding box center [193, 36] width 38 height 11
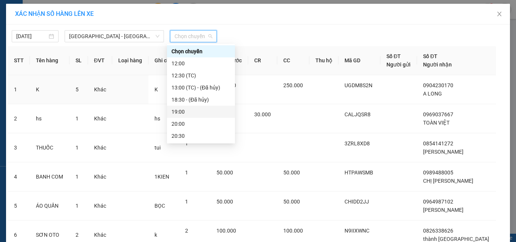
click at [182, 112] on div "19:00" at bounding box center [200, 112] width 59 height 8
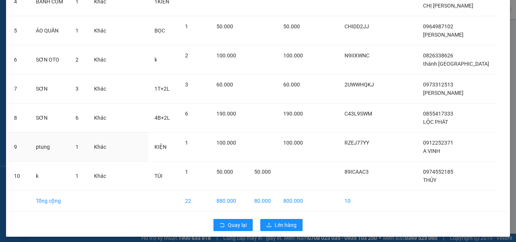
scroll to position [183, 0]
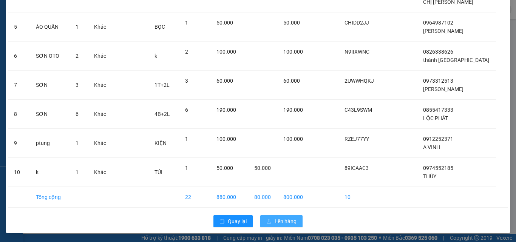
click at [267, 219] on icon "upload" at bounding box center [268, 221] width 5 height 5
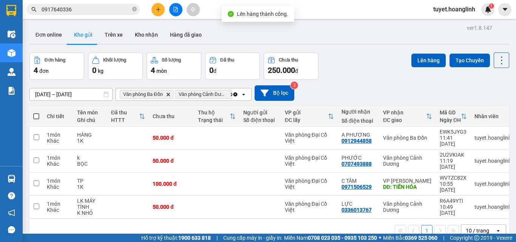
click at [37, 113] on span at bounding box center [36, 116] width 6 height 6
click at [36, 112] on input "checkbox" at bounding box center [36, 112] width 0 height 0
checkbox input "true"
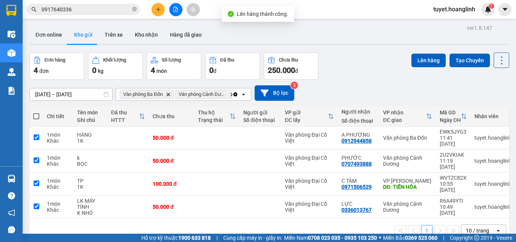
checkbox input "true"
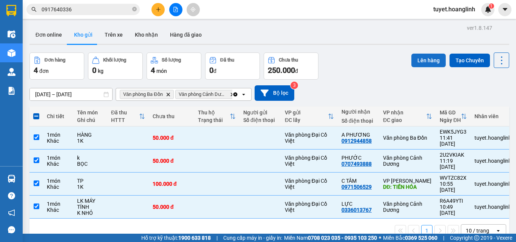
click at [435, 64] on button "Lên hàng" at bounding box center [428, 61] width 34 height 14
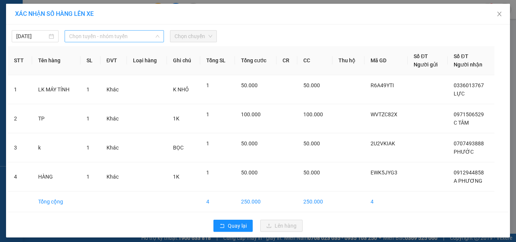
click at [136, 34] on span "Chọn tuyến - nhóm tuyến" at bounding box center [114, 36] width 90 height 11
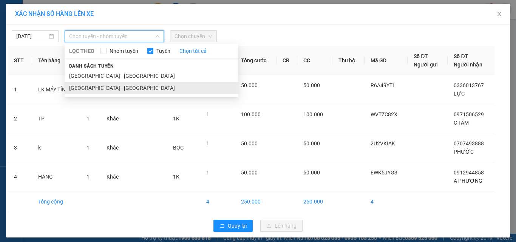
click at [125, 85] on li "[GEOGRAPHIC_DATA] - [GEOGRAPHIC_DATA]" at bounding box center [152, 88] width 174 height 12
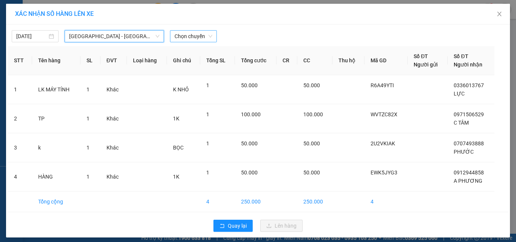
click at [191, 37] on span "Chọn chuyến" at bounding box center [193, 36] width 38 height 11
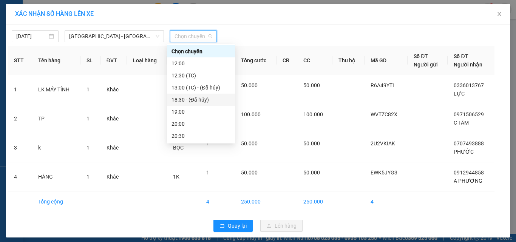
click at [190, 111] on div "19:00" at bounding box center [200, 112] width 59 height 8
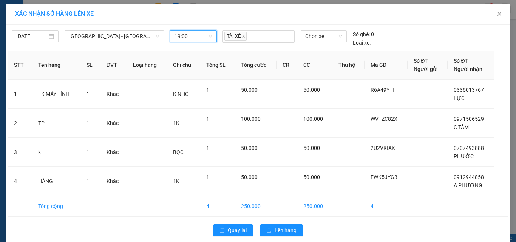
click at [276, 223] on div "Quay lại Lên hàng" at bounding box center [258, 230] width 500 height 20
click at [279, 226] on span "Lên hàng" at bounding box center [285, 230] width 22 height 8
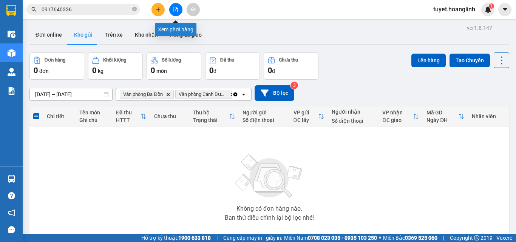
click at [174, 9] on icon "file-add" at bounding box center [175, 9] width 5 height 5
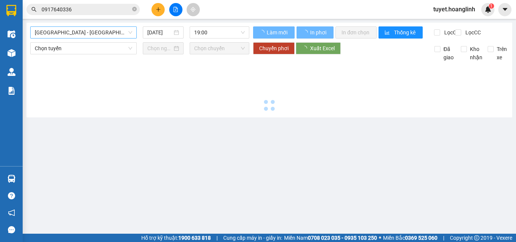
click at [90, 32] on span "[GEOGRAPHIC_DATA] - [GEOGRAPHIC_DATA]" at bounding box center [83, 32] width 97 height 11
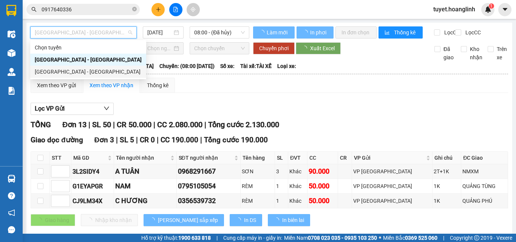
click at [80, 76] on div "[GEOGRAPHIC_DATA] - [GEOGRAPHIC_DATA]" at bounding box center [88, 72] width 116 height 12
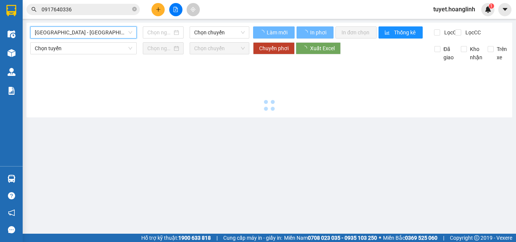
type input "[DATE]"
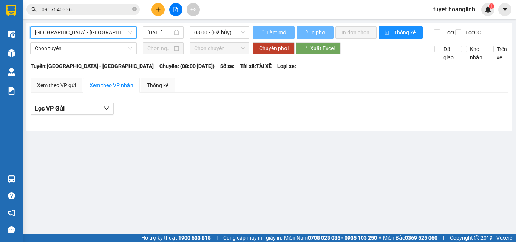
click at [213, 33] on span "08:00 - (Đã hủy)" at bounding box center [219, 32] width 51 height 11
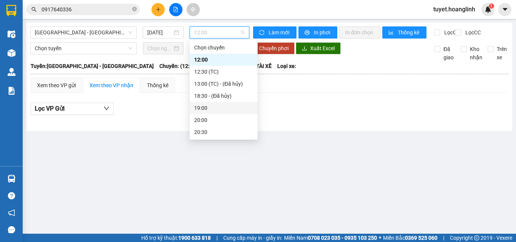
click at [208, 109] on div "19:00" at bounding box center [223, 108] width 59 height 8
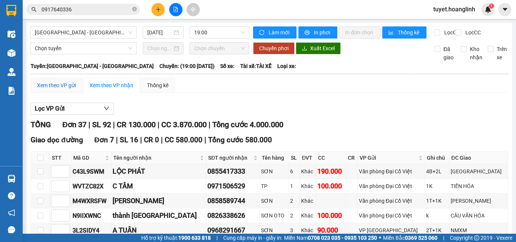
click at [66, 89] on div "Xem theo VP gửi" at bounding box center [56, 85] width 39 height 8
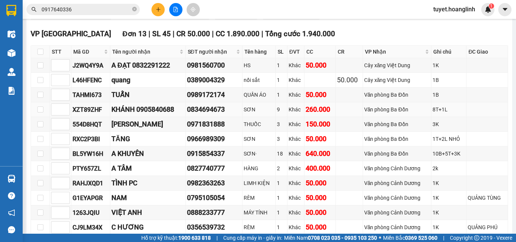
scroll to position [491, 0]
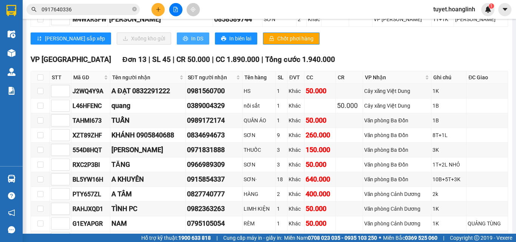
click at [177, 39] on button "In DS" at bounding box center [193, 38] width 32 height 12
click at [161, 8] on button at bounding box center [157, 9] width 13 height 13
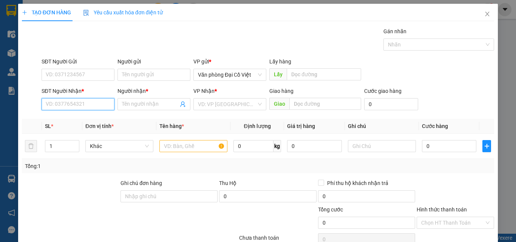
click at [74, 102] on input "SĐT Người Nhận *" at bounding box center [78, 104] width 73 height 12
type input "1"
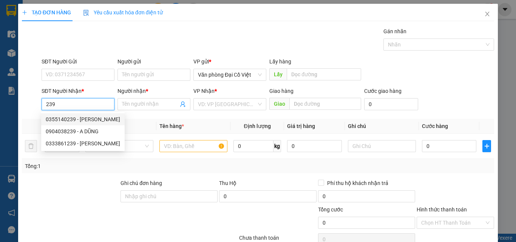
click at [46, 105] on input "239" at bounding box center [78, 104] width 73 height 12
click at [58, 104] on input "239" at bounding box center [78, 104] width 73 height 12
click at [69, 120] on div "0918839516 - NA" at bounding box center [77, 119] width 63 height 8
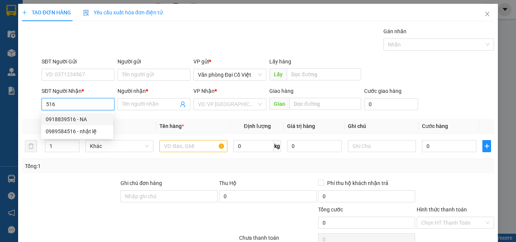
type input "0918839516"
type input "NA"
type input "50.000"
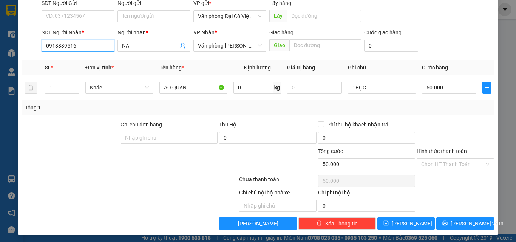
scroll to position [61, 0]
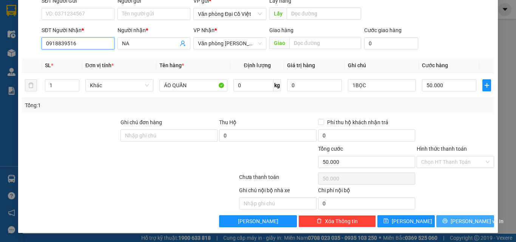
type input "0918839516"
click at [457, 216] on button "[PERSON_NAME] và In" at bounding box center [465, 221] width 58 height 12
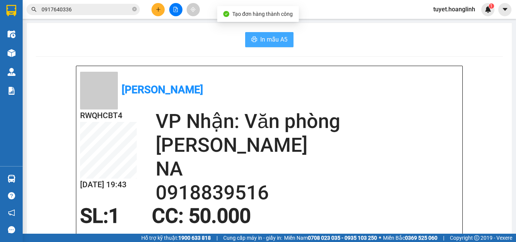
click at [276, 32] on button "In mẫu A5" at bounding box center [269, 39] width 48 height 15
click at [157, 6] on button at bounding box center [157, 9] width 13 height 13
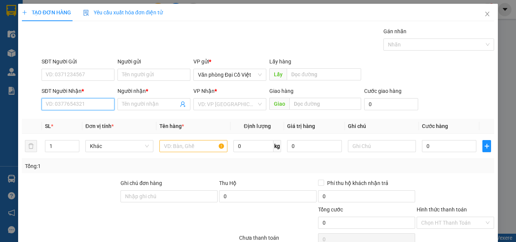
click at [76, 106] on input "SĐT Người Nhận *" at bounding box center [78, 104] width 73 height 12
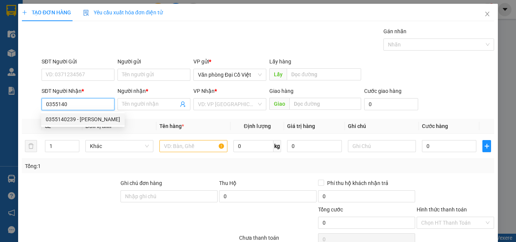
click at [79, 119] on div "0355140239 - [PERSON_NAME]" at bounding box center [83, 119] width 74 height 8
type input "0355140239"
type input "[PERSON_NAME]"
type input "50.000"
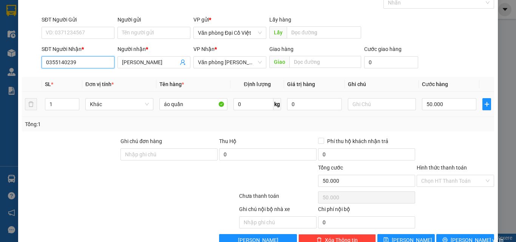
scroll to position [61, 0]
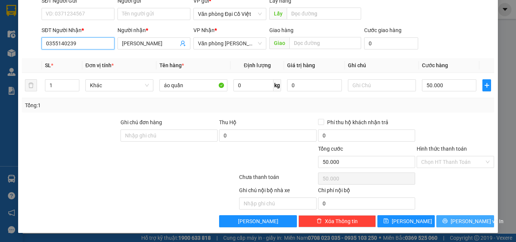
type input "0355140239"
click at [437, 219] on button "[PERSON_NAME] và In" at bounding box center [465, 221] width 58 height 12
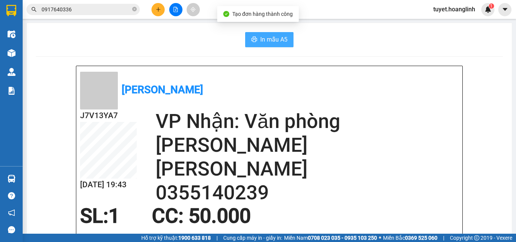
click at [285, 41] on button "In mẫu A5" at bounding box center [269, 39] width 48 height 15
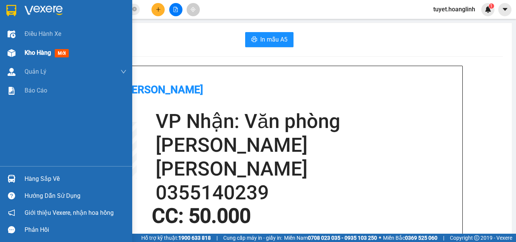
click at [32, 52] on span "Kho hàng" at bounding box center [38, 52] width 26 height 7
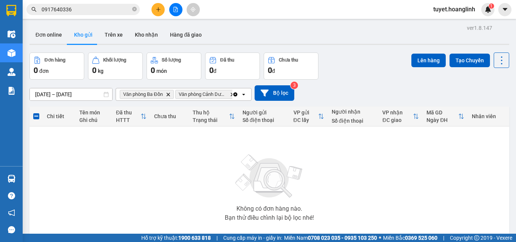
click at [234, 94] on icon "Clear all" at bounding box center [235, 94] width 4 height 4
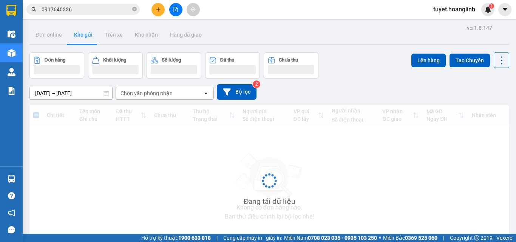
click at [171, 95] on div "Chọn văn phòng nhận" at bounding box center [146, 93] width 52 height 8
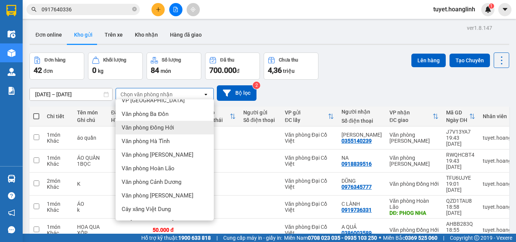
scroll to position [34, 0]
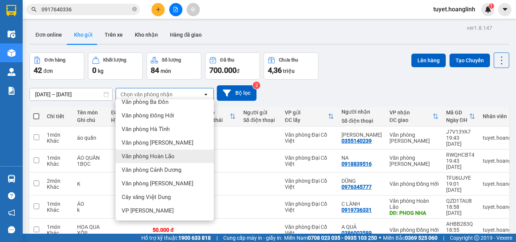
click at [163, 154] on span "Văn phòng Hoàn Lão" at bounding box center [148, 157] width 53 height 8
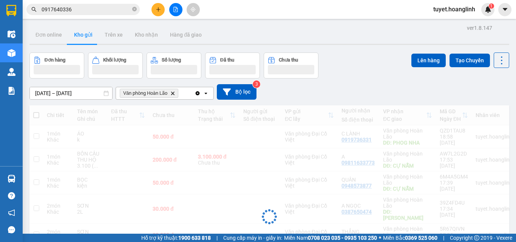
click at [183, 97] on div "Văn phòng Hoàn Lão Delete" at bounding box center [155, 93] width 79 height 12
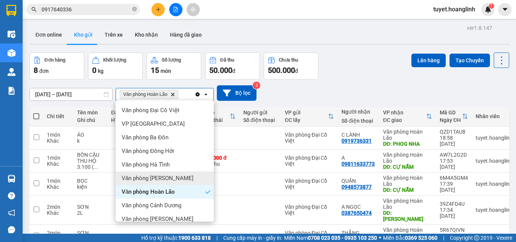
click at [167, 177] on span "Văn phòng [PERSON_NAME]" at bounding box center [158, 178] width 72 height 8
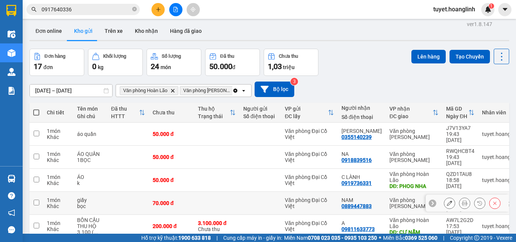
scroll to position [0, 0]
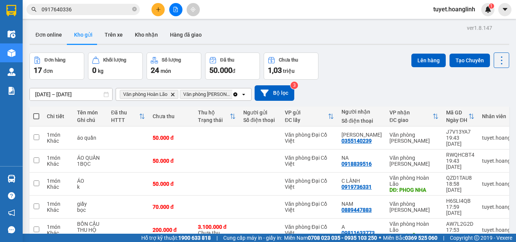
click at [36, 115] on span at bounding box center [36, 116] width 6 height 6
click at [36, 112] on input "checkbox" at bounding box center [36, 112] width 0 height 0
checkbox input "true"
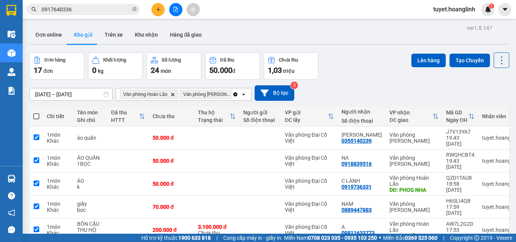
checkbox input "true"
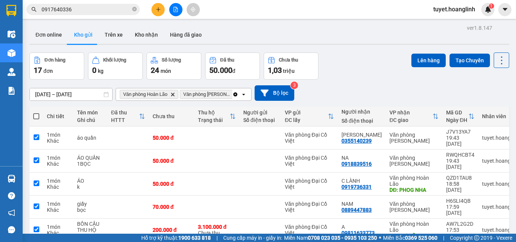
checkbox input "true"
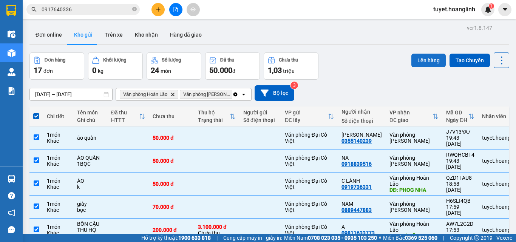
click at [435, 62] on button "Lên hàng" at bounding box center [428, 61] width 34 height 14
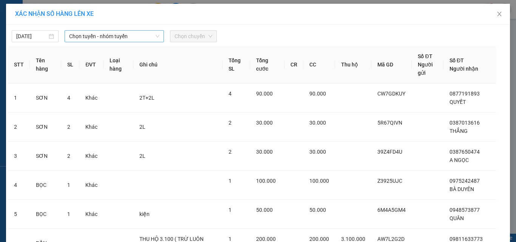
click at [106, 33] on span "Chọn tuyến - nhóm tuyến" at bounding box center [114, 36] width 90 height 11
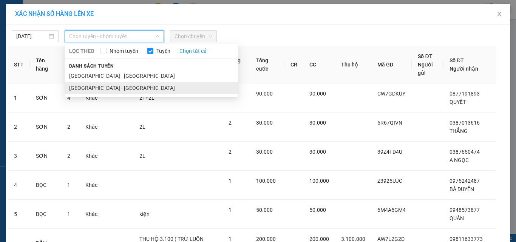
click at [103, 90] on li "[GEOGRAPHIC_DATA] - [GEOGRAPHIC_DATA]" at bounding box center [152, 88] width 174 height 12
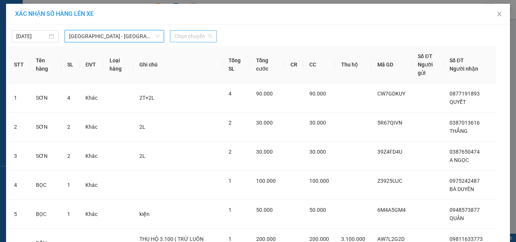
click at [188, 35] on span "Chọn chuyến" at bounding box center [193, 36] width 38 height 11
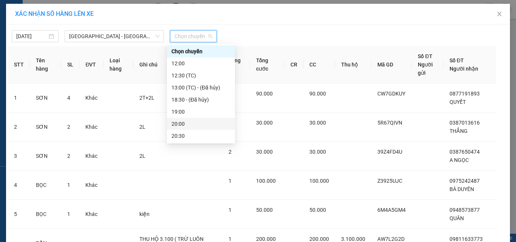
click at [179, 118] on div "20:00" at bounding box center [201, 124] width 68 height 12
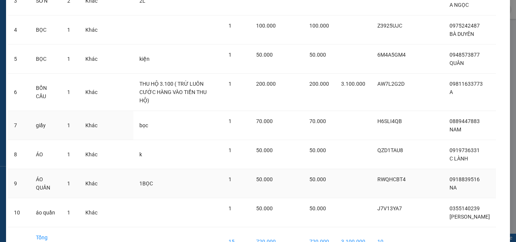
scroll to position [189, 0]
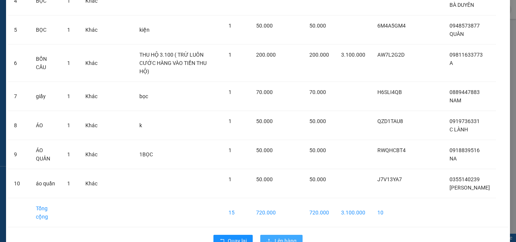
click at [274, 237] on span "Lên hàng" at bounding box center [285, 241] width 22 height 8
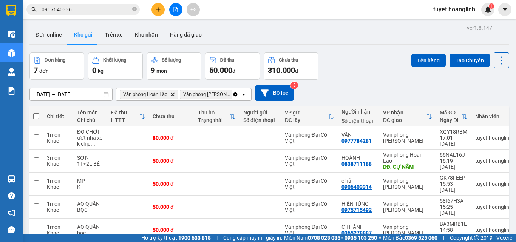
click at [34, 116] on span at bounding box center [36, 116] width 6 height 6
click at [36, 112] on input "checkbox" at bounding box center [36, 112] width 0 height 0
checkbox input "true"
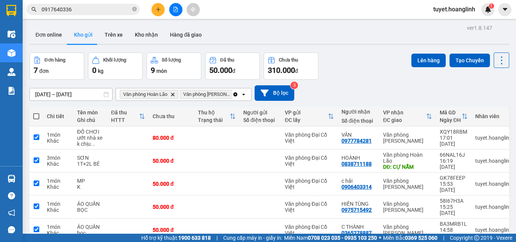
checkbox input "true"
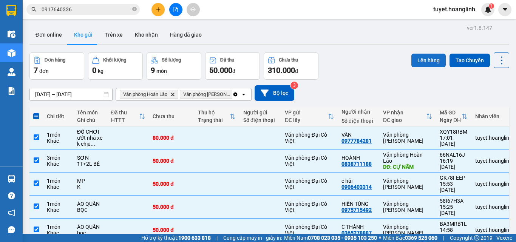
click at [424, 59] on button "Lên hàng" at bounding box center [428, 61] width 34 height 14
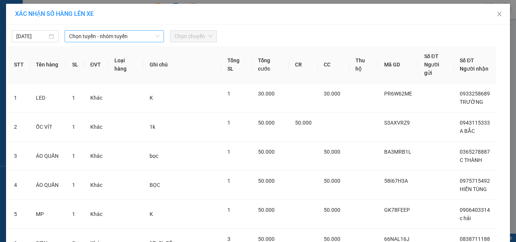
click at [103, 36] on span "Chọn tuyến - nhóm tuyến" at bounding box center [114, 36] width 90 height 11
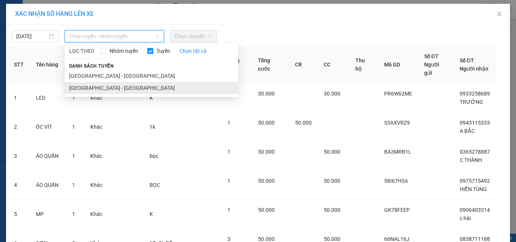
click at [94, 86] on li "[GEOGRAPHIC_DATA] - [GEOGRAPHIC_DATA]" at bounding box center [152, 88] width 174 height 12
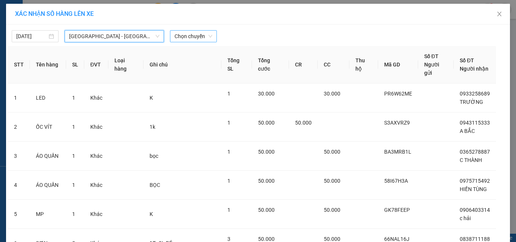
click at [198, 39] on span "Chọn chuyến" at bounding box center [193, 36] width 38 height 11
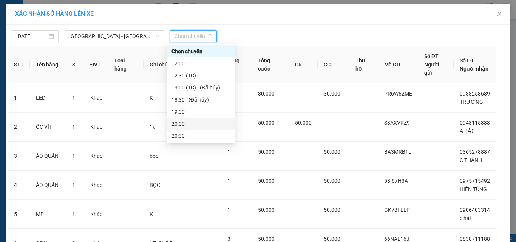
click at [183, 121] on div "20:00" at bounding box center [200, 124] width 59 height 8
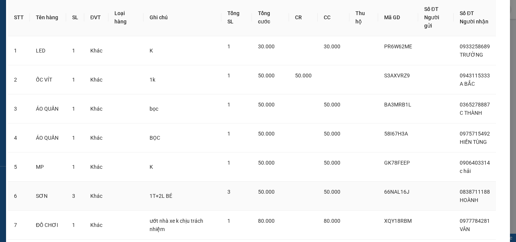
scroll to position [96, 0]
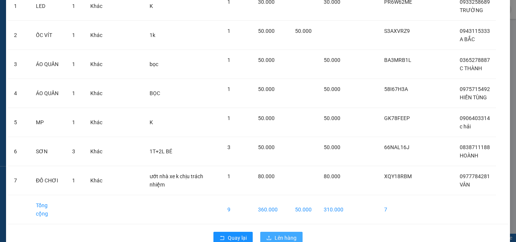
click at [268, 235] on icon "upload" at bounding box center [268, 237] width 5 height 5
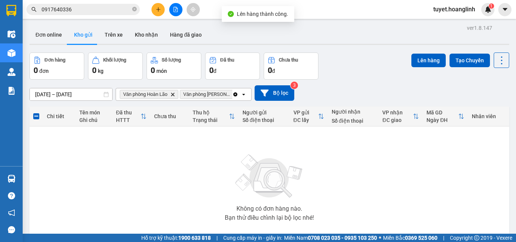
click at [235, 94] on icon "Clear all" at bounding box center [235, 94] width 6 height 6
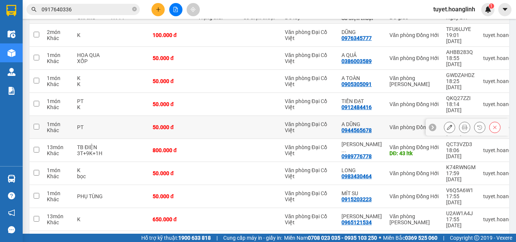
scroll to position [27, 0]
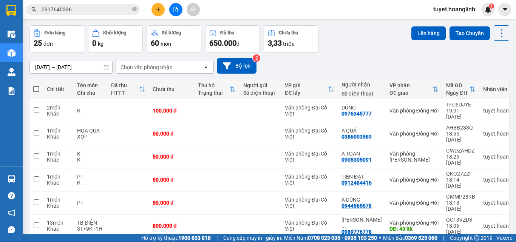
click at [175, 5] on button at bounding box center [175, 9] width 13 height 13
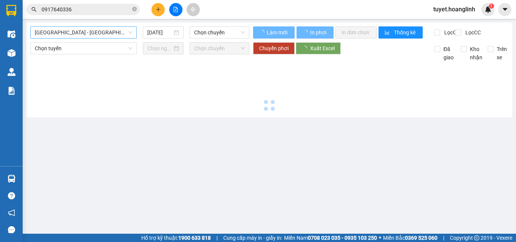
click at [81, 33] on span "[GEOGRAPHIC_DATA] - [GEOGRAPHIC_DATA]" at bounding box center [83, 32] width 97 height 11
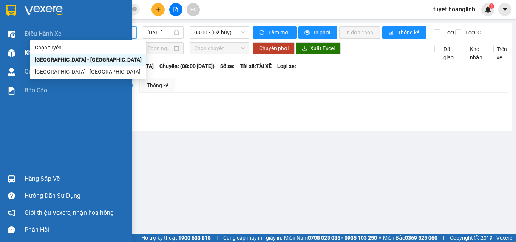
click at [11, 50] on img at bounding box center [12, 53] width 8 height 8
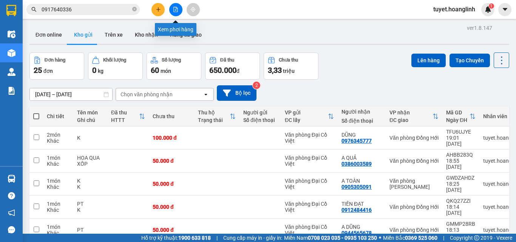
click at [170, 11] on button at bounding box center [175, 9] width 13 height 13
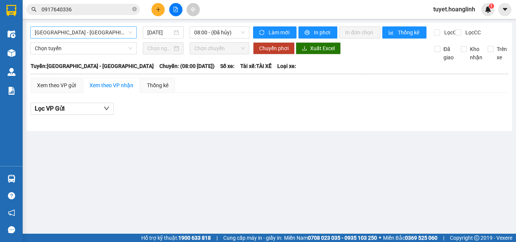
click at [64, 34] on span "[GEOGRAPHIC_DATA] - [GEOGRAPHIC_DATA]" at bounding box center [83, 32] width 97 height 11
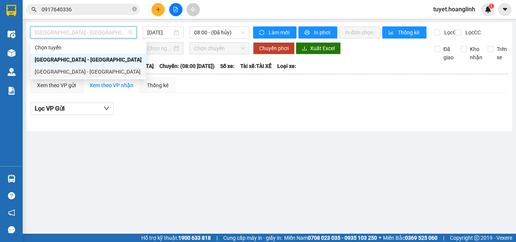
click at [57, 70] on div "[GEOGRAPHIC_DATA] - [GEOGRAPHIC_DATA]" at bounding box center [88, 72] width 107 height 8
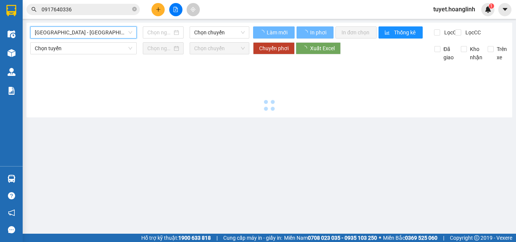
type input "[DATE]"
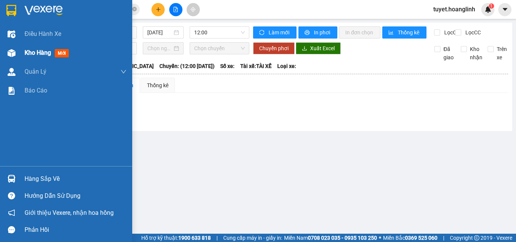
click at [21, 54] on div "Kho hàng mới" at bounding box center [66, 52] width 132 height 19
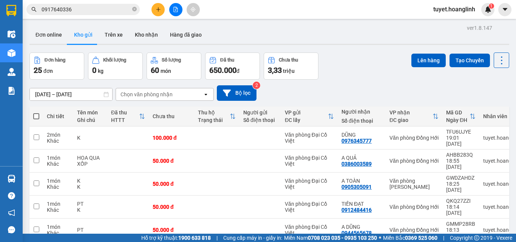
click at [36, 118] on span at bounding box center [36, 116] width 6 height 6
click at [36, 112] on input "checkbox" at bounding box center [36, 112] width 0 height 0
checkbox input "true"
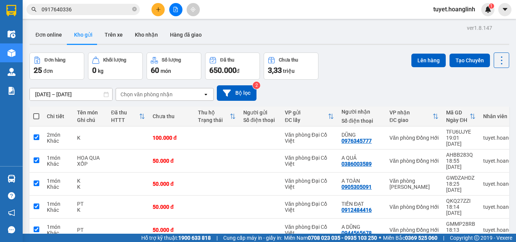
checkbox input "true"
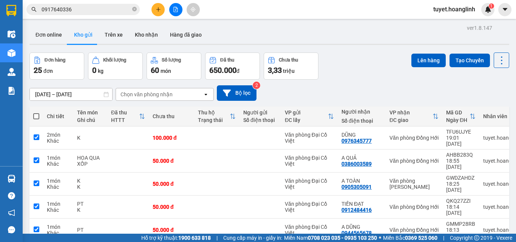
checkbox input "true"
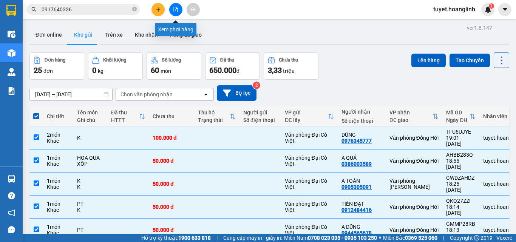
click at [175, 8] on icon "file-add" at bounding box center [175, 9] width 5 height 5
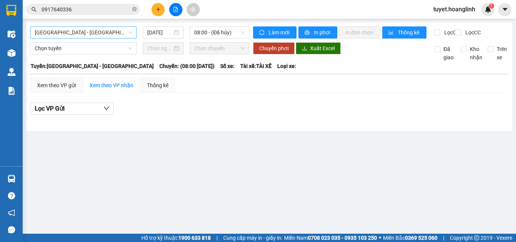
click at [83, 37] on span "[GEOGRAPHIC_DATA] - [GEOGRAPHIC_DATA]" at bounding box center [83, 32] width 97 height 11
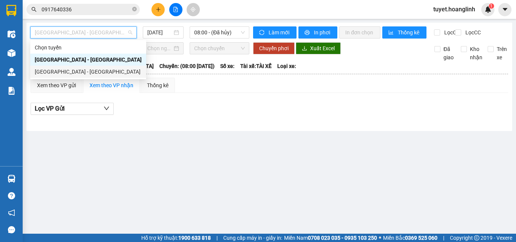
click at [71, 71] on div "[GEOGRAPHIC_DATA] - [GEOGRAPHIC_DATA]" at bounding box center [88, 72] width 107 height 8
type input "[DATE]"
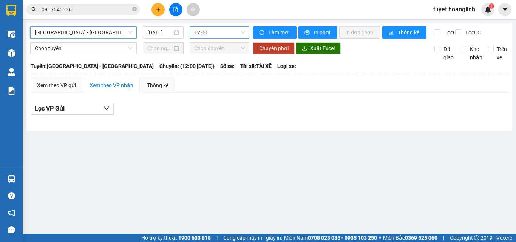
click at [224, 35] on span "12:00" at bounding box center [219, 32] width 51 height 11
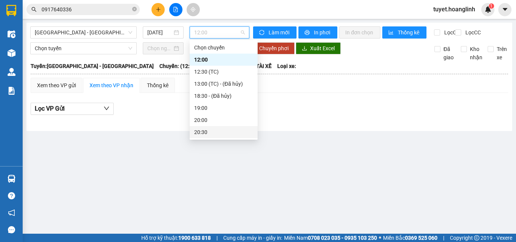
click at [205, 128] on div "20:30" at bounding box center [223, 132] width 59 height 8
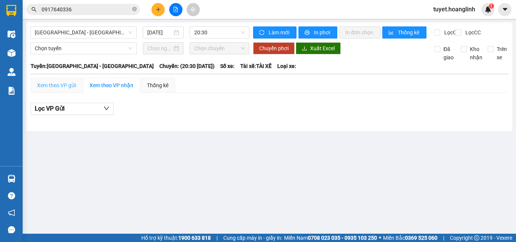
click at [69, 93] on div "Xem theo VP gửi" at bounding box center [57, 85] width 52 height 15
click at [233, 33] on span "20:30" at bounding box center [219, 32] width 51 height 11
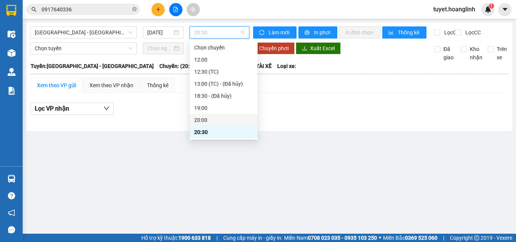
click at [205, 116] on div "20:00" at bounding box center [223, 120] width 59 height 8
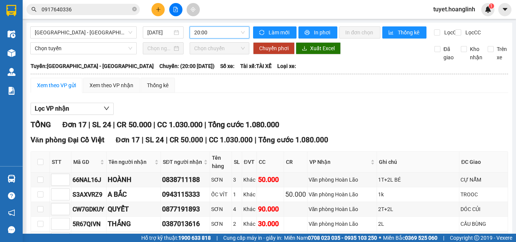
click at [201, 32] on span "20:00" at bounding box center [219, 32] width 51 height 11
click at [201, 35] on span "20:00" at bounding box center [219, 32] width 51 height 11
click at [200, 29] on span "20:00" at bounding box center [219, 32] width 51 height 11
